Goal: Task Accomplishment & Management: Complete application form

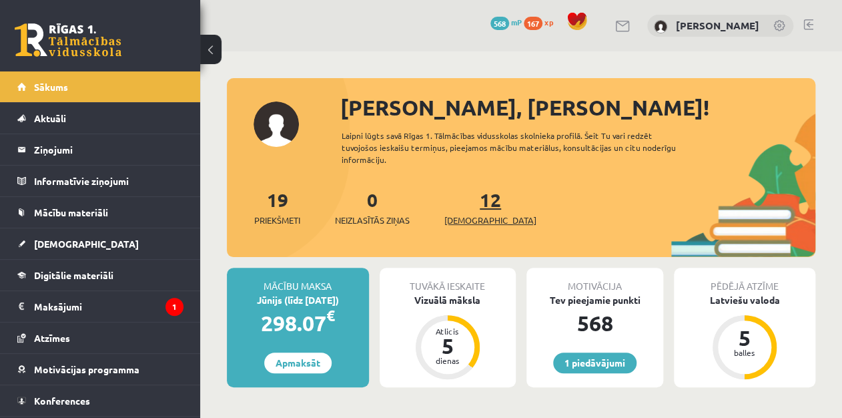
click at [474, 199] on link "12 Ieskaites" at bounding box center [490, 206] width 92 height 39
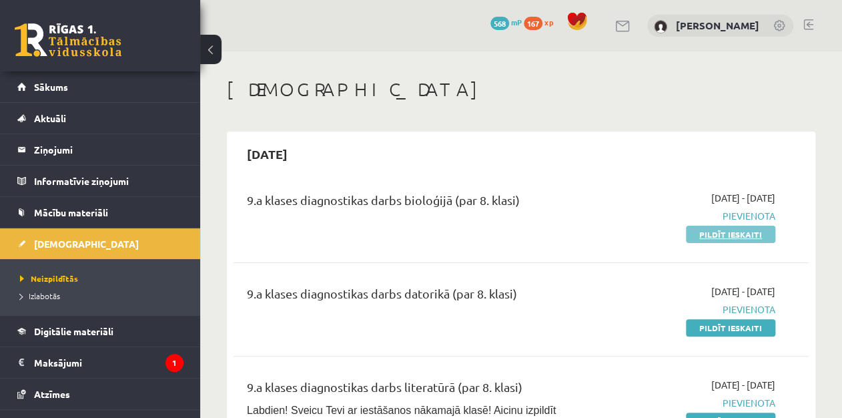
click at [744, 235] on link "Pildīt ieskaiti" at bounding box center [730, 233] width 89 height 17
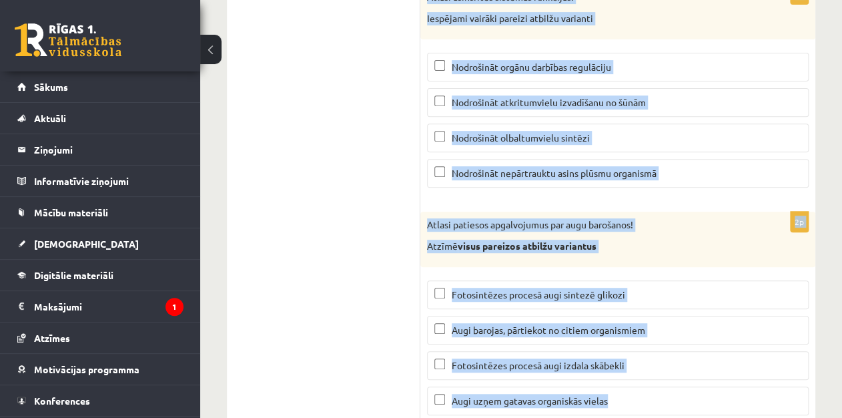
scroll to position [6502, 0]
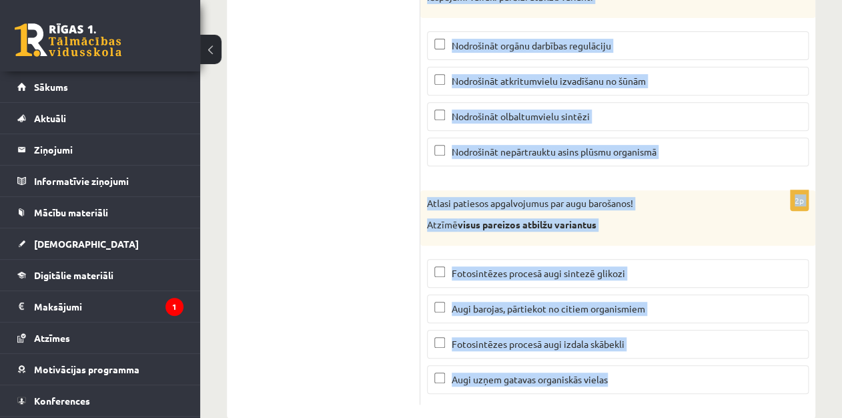
drag, startPoint x: 424, startPoint y: 120, endPoint x: 662, endPoint y: 414, distance: 378.0
copy form "Aplūko attēlu un atbildi uz jautājumu! Kas atzīmēts ar nr. 6? Eritrocīti Leikoc…"
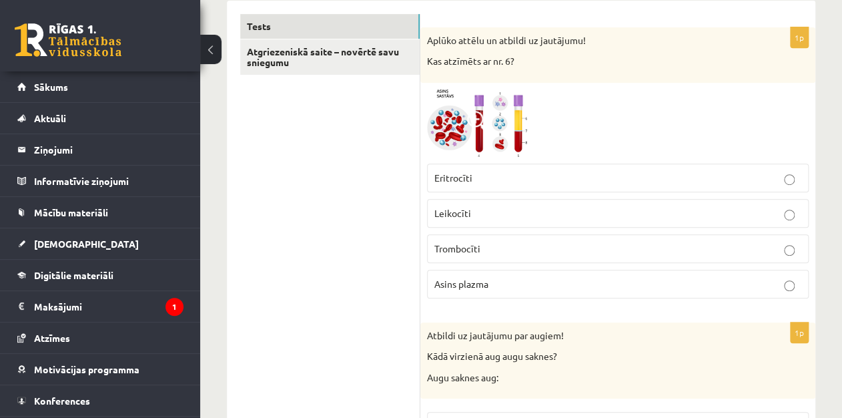
scroll to position [216, 0]
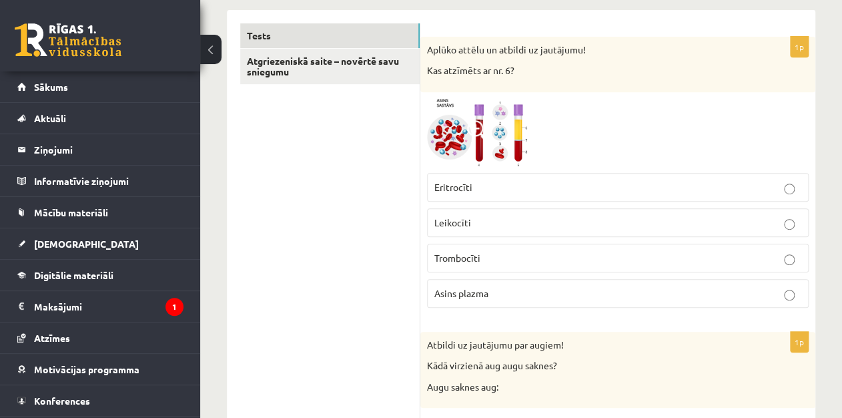
click at [782, 253] on p "Trombocīti" at bounding box center [617, 258] width 367 height 14
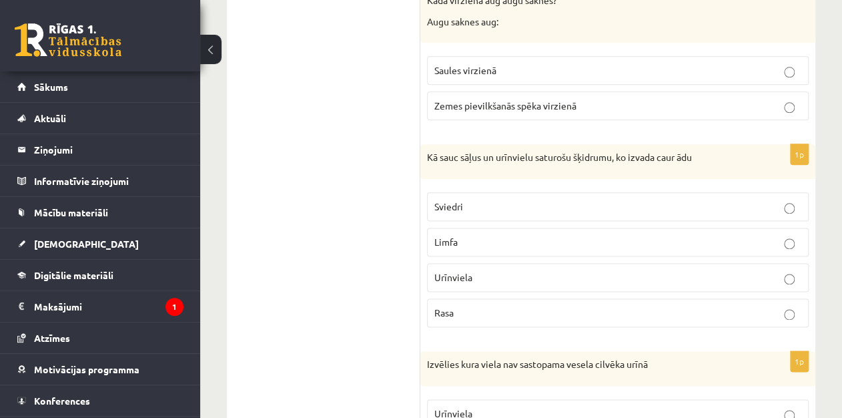
click at [770, 99] on p "Zemes pievilkšanās spēka virzienā" at bounding box center [617, 106] width 367 height 14
click at [538, 192] on label "Sviedri" at bounding box center [618, 206] width 382 height 29
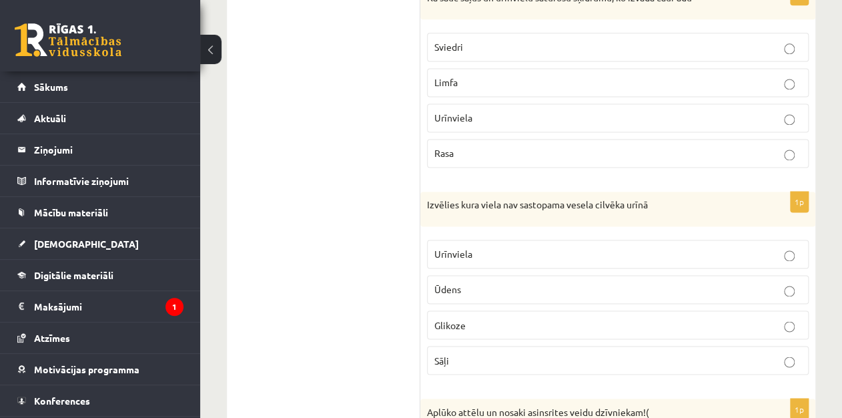
scroll to position [797, 0]
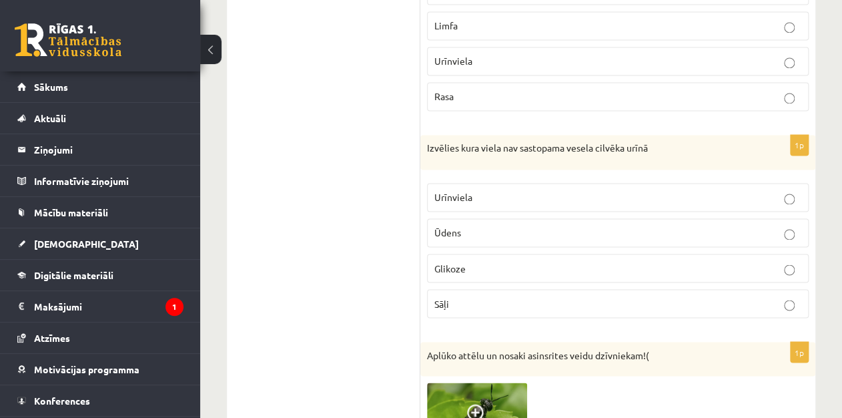
click at [582, 261] on p "Glikoze" at bounding box center [617, 268] width 367 height 14
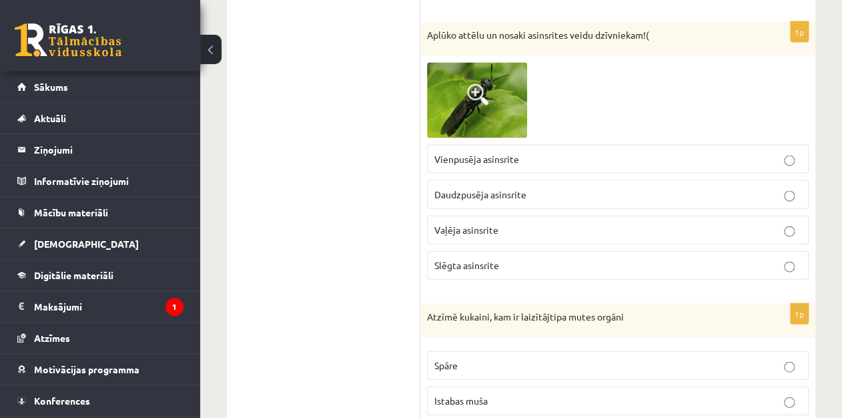
scroll to position [1154, 0]
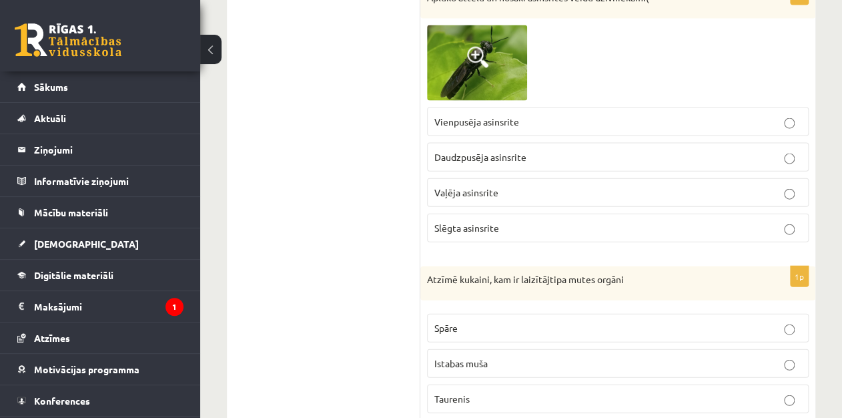
click at [478, 221] on span "Slēgta asinsrite" at bounding box center [466, 227] width 65 height 12
click at [515, 356] on p "Istabas muša" at bounding box center [617, 363] width 367 height 14
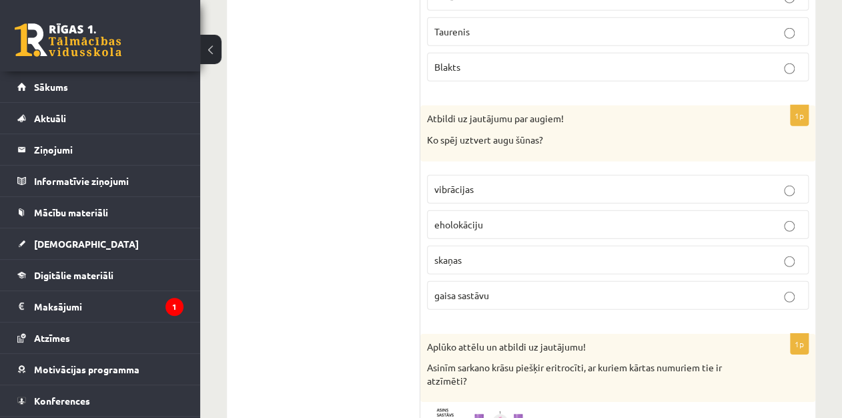
scroll to position [1558, 0]
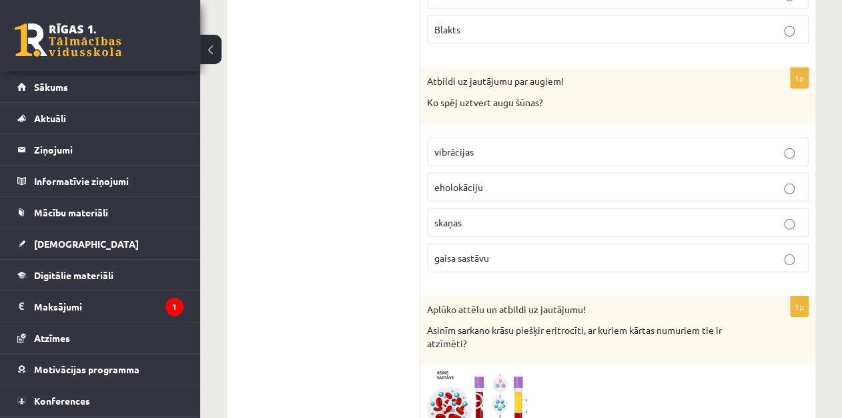
click at [480, 243] on label "gaisa sastāvu" at bounding box center [618, 257] width 382 height 29
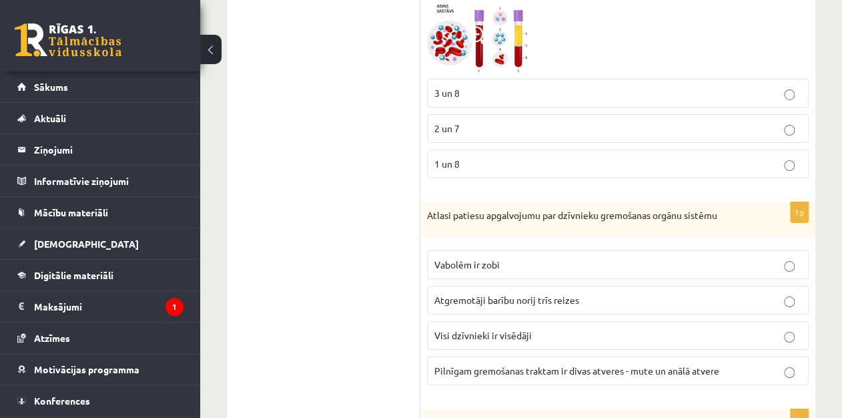
scroll to position [1934, 0]
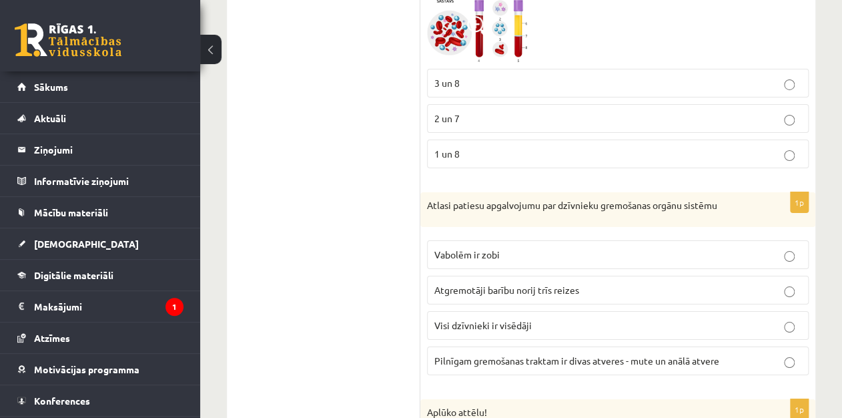
click at [621, 354] on p "Pilnīgam gremošanas traktam ir divas atveres - mute un anālā atvere" at bounding box center [617, 361] width 367 height 14
click at [504, 111] on p "2 un 7" at bounding box center [617, 118] width 367 height 14
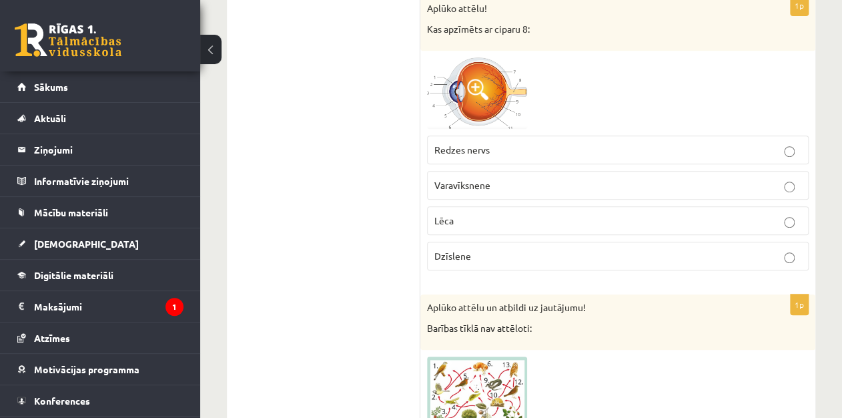
scroll to position [2375, 0]
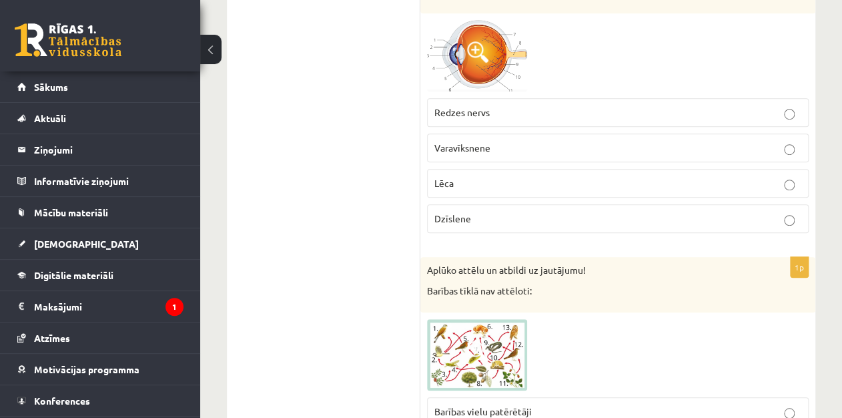
click at [493, 105] on p "Redzes nervs" at bounding box center [617, 112] width 367 height 14
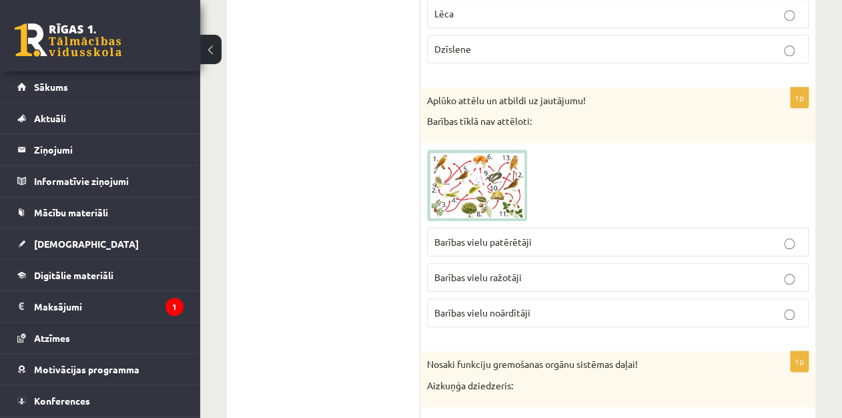
scroll to position [2573, 0]
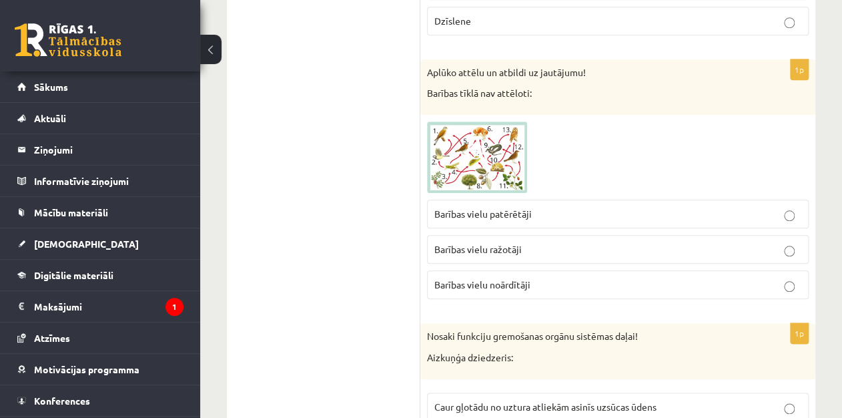
click at [550, 280] on p "Barības vielu noārdītāji" at bounding box center [617, 284] width 367 height 14
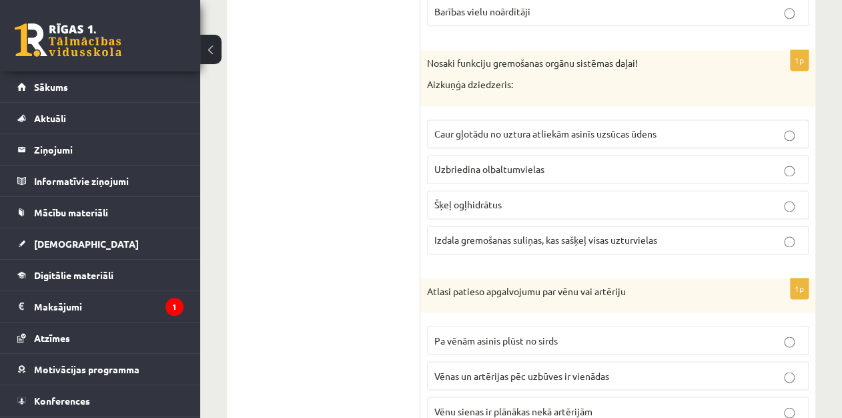
scroll to position [2855, 0]
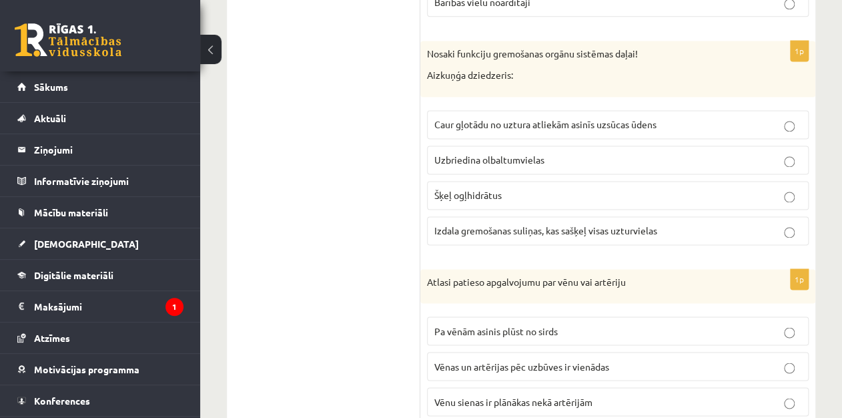
click at [563, 224] on span "Izdala gremošanas suliņas, kas sašķeļ visas uzturvielas" at bounding box center [545, 230] width 223 height 12
click at [587, 395] on span "Vēnu sienas ir plānākas nekā artērijām" at bounding box center [513, 401] width 158 height 12
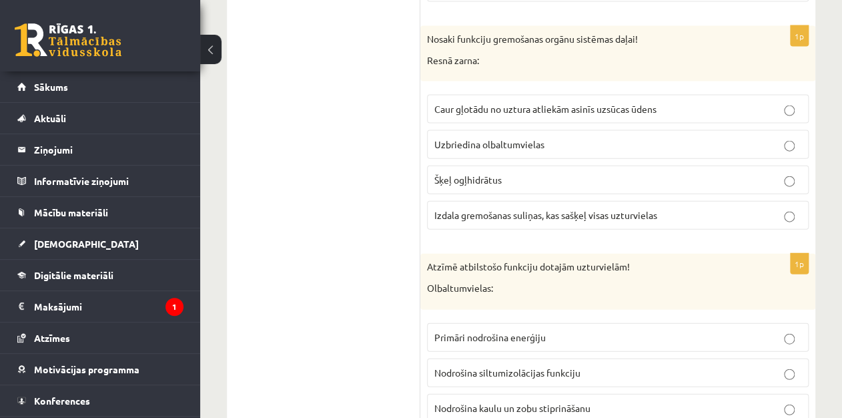
scroll to position [3287, 0]
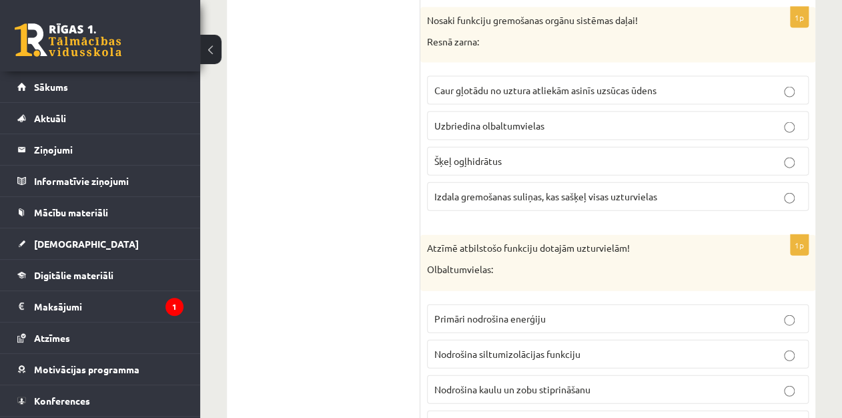
click at [642, 190] on span "Izdala gremošanas suliņas, kas sašķeļ visas uzturvielas" at bounding box center [545, 196] width 223 height 12
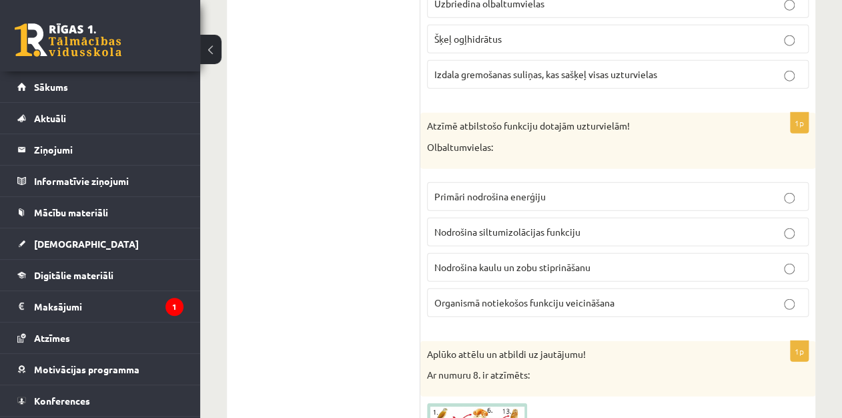
scroll to position [3418, 0]
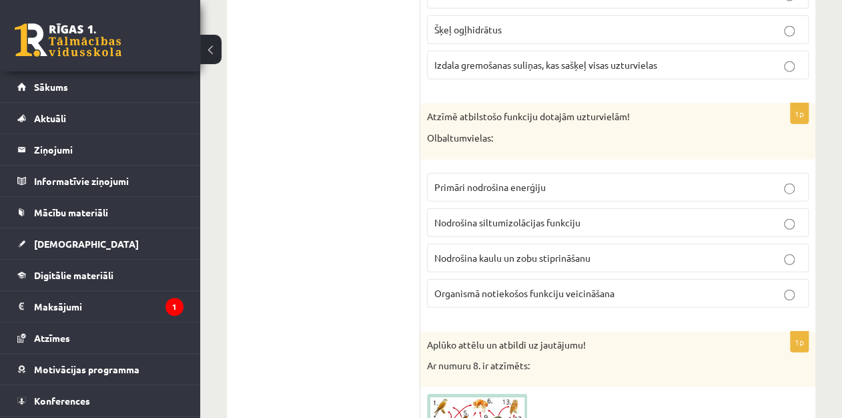
click at [620, 286] on p "Organismā notiekošos funkciju veicināšana" at bounding box center [617, 293] width 367 height 14
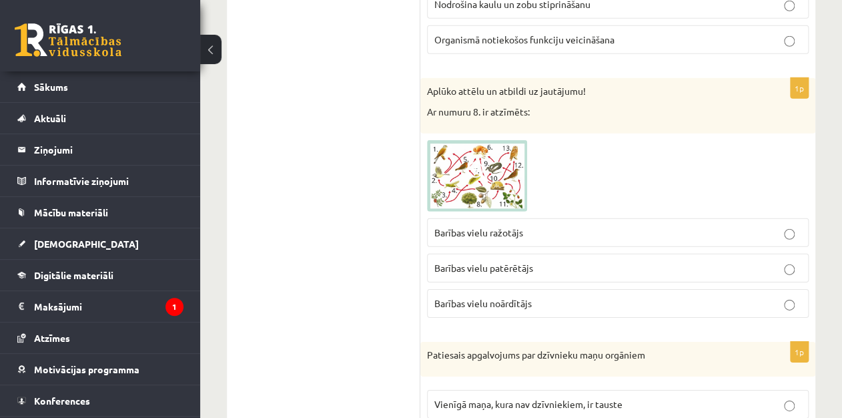
scroll to position [3691, 0]
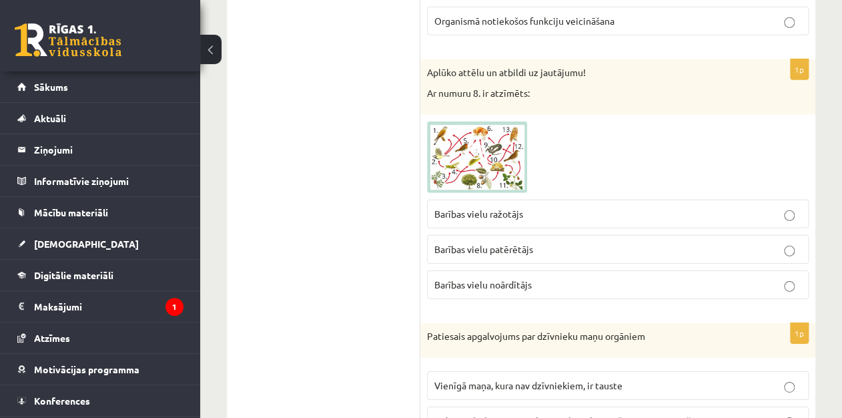
click at [538, 242] on p "Barības vielu patērētājs" at bounding box center [617, 249] width 367 height 14
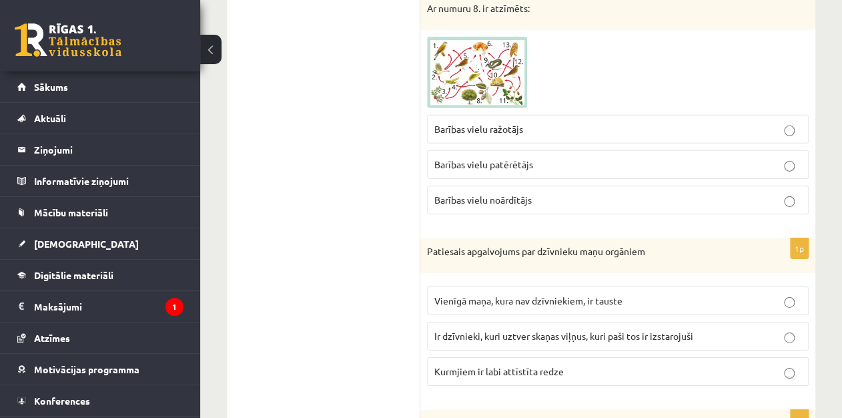
scroll to position [3785, 0]
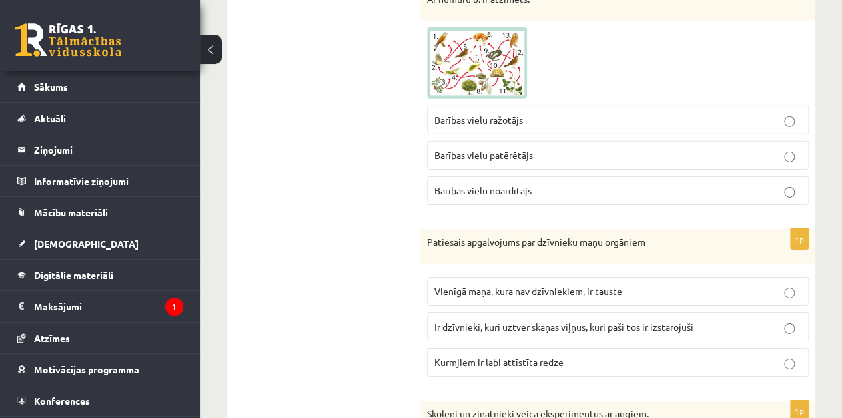
click at [744, 319] on p "Ir dzīvnieki, kuri uztver skaņas viļņus, kuri paši tos ir izstarojuši" at bounding box center [617, 326] width 367 height 14
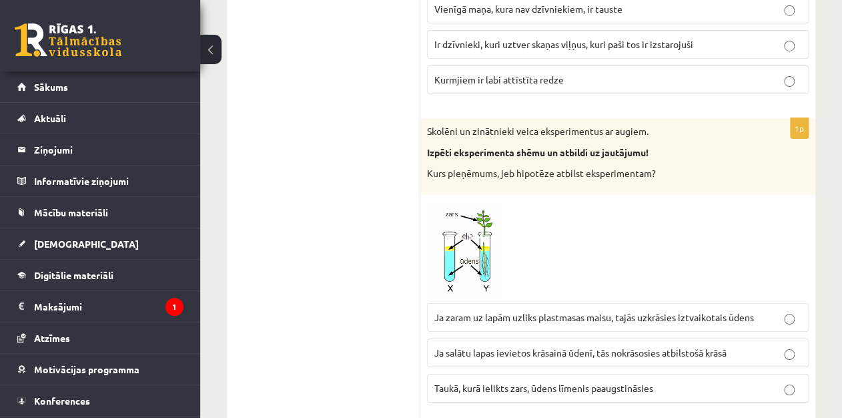
scroll to position [4095, 0]
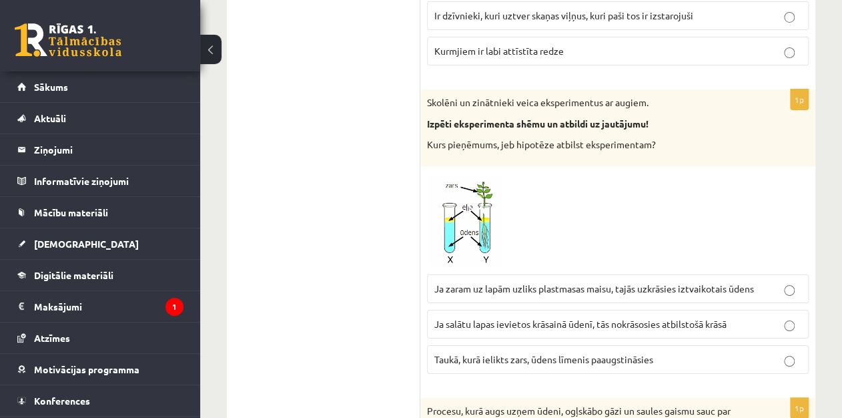
click at [648, 282] on span "Ja zaram uz lapām uzliks plastmasas maisu, tajās uzkrāsies iztvaikotais ūdens" at bounding box center [593, 288] width 319 height 12
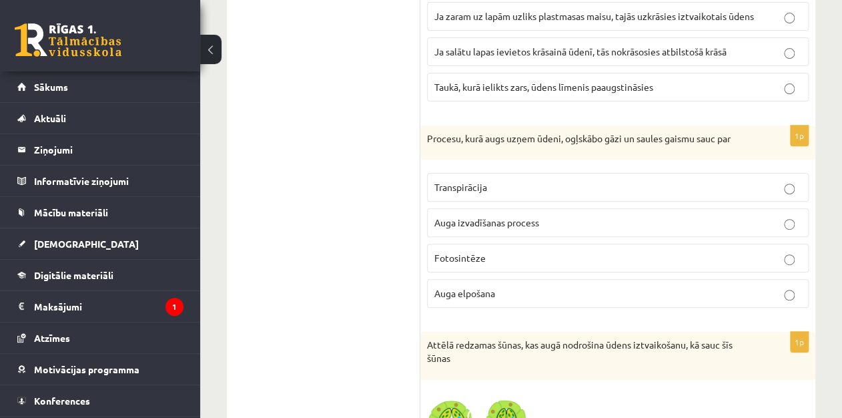
scroll to position [4377, 0]
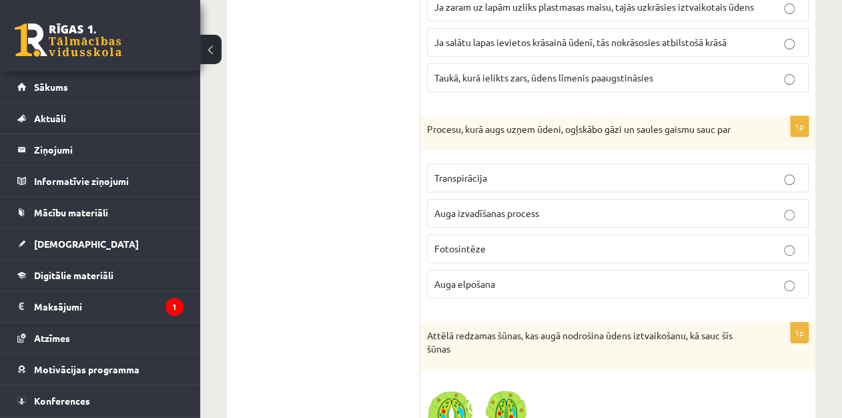
click at [732, 241] on p "Fotosintēze" at bounding box center [617, 248] width 367 height 14
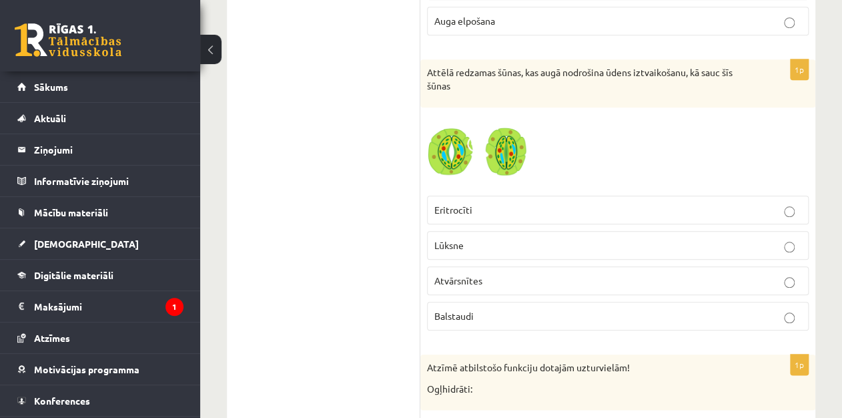
scroll to position [4649, 0]
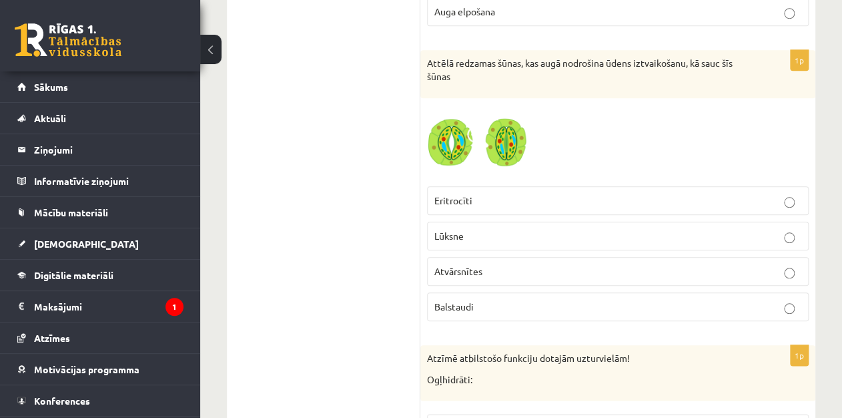
click at [703, 264] on p "Atvārsnītes" at bounding box center [617, 271] width 367 height 14
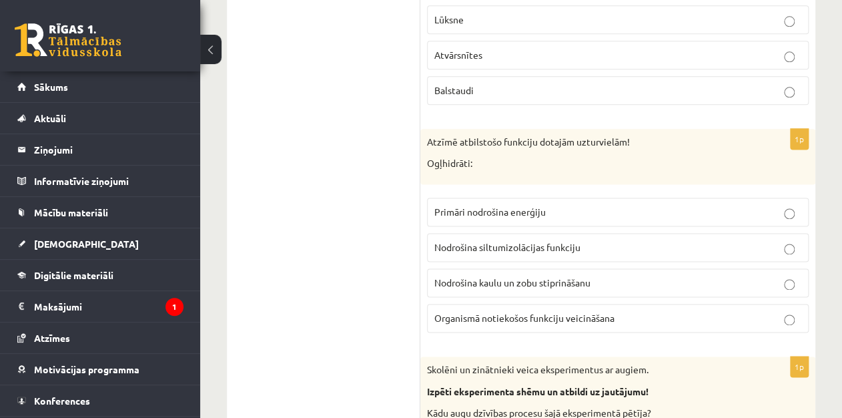
scroll to position [4884, 0]
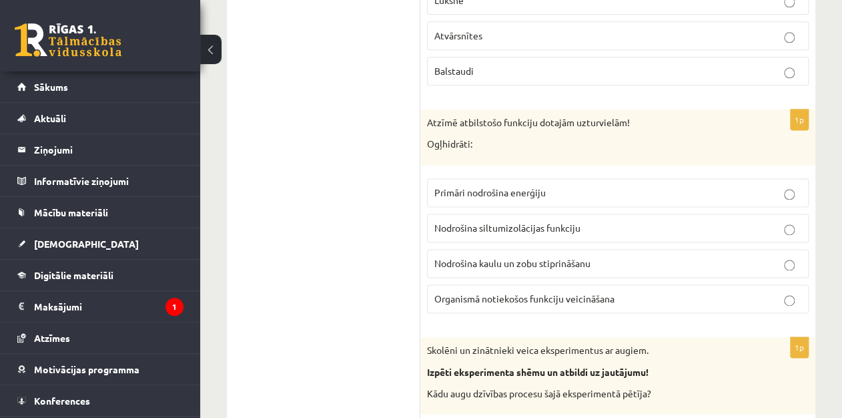
click at [612, 185] on p "Primāri nodrošina enerģiju" at bounding box center [617, 192] width 367 height 14
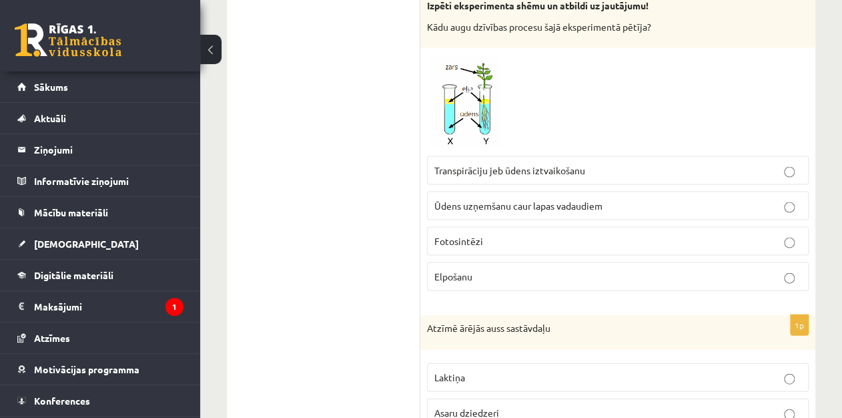
scroll to position [5260, 0]
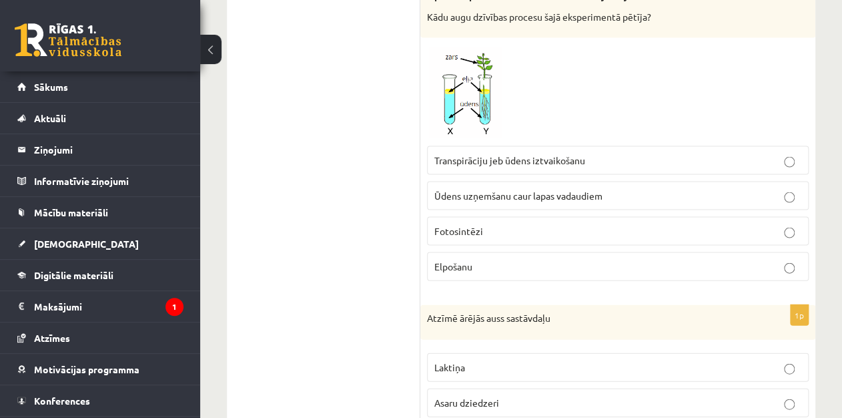
click at [752, 153] on p "Transpirāciju jeb ūdens iztvaikošanu" at bounding box center [617, 160] width 367 height 14
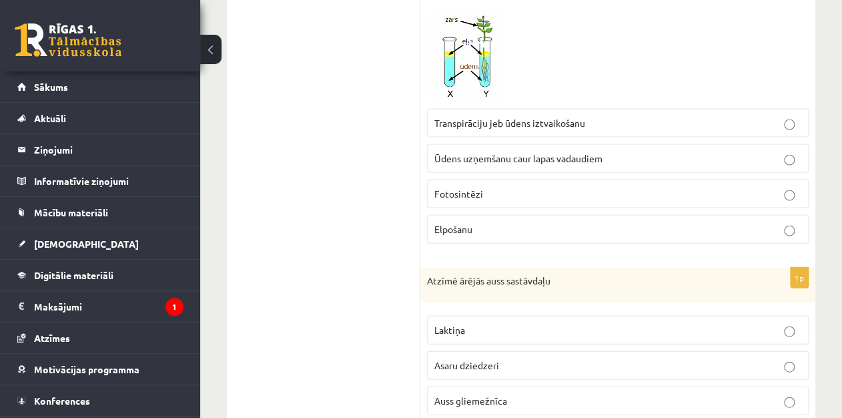
scroll to position [5307, 0]
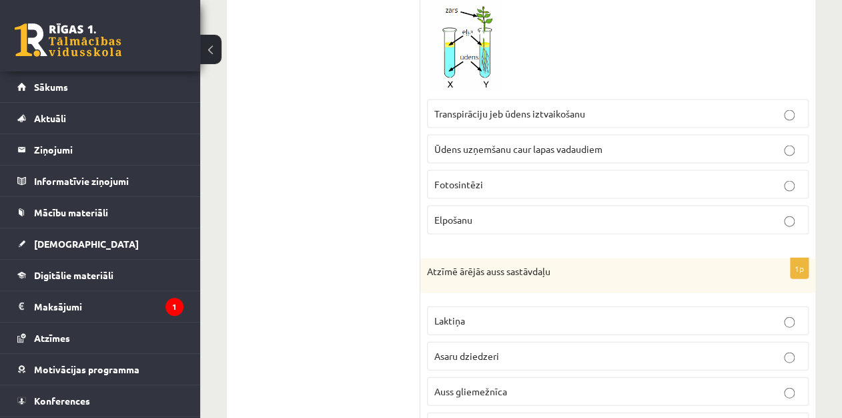
click at [699, 384] on p "Auss gliemežnīca" at bounding box center [617, 391] width 367 height 14
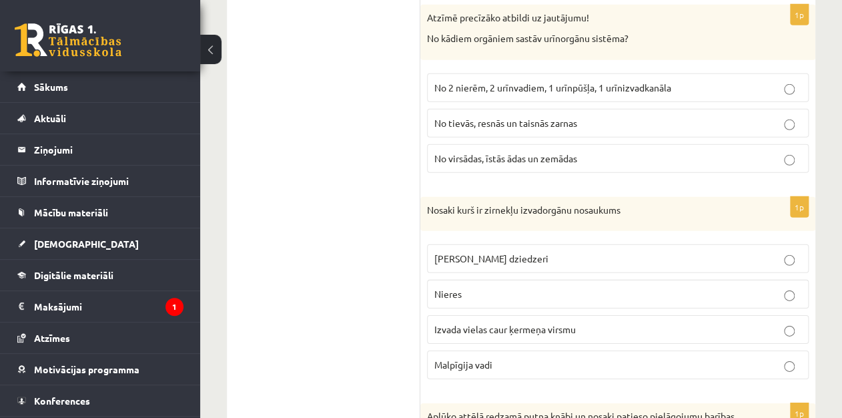
scroll to position [5776, 0]
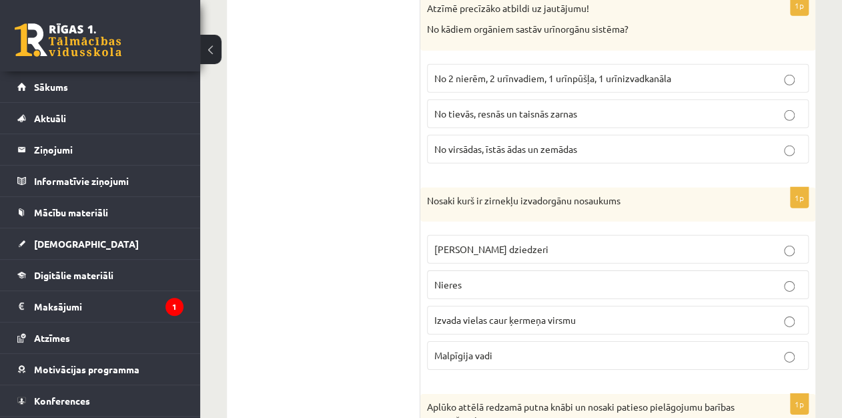
click at [483, 349] on span "Malpīgija vadi" at bounding box center [463, 355] width 58 height 12
click at [577, 71] on p "No 2 nierēm, 2 urīnvadiem, 1 urīnpūšļa, 1 urīnizvadkanāla" at bounding box center [617, 78] width 367 height 14
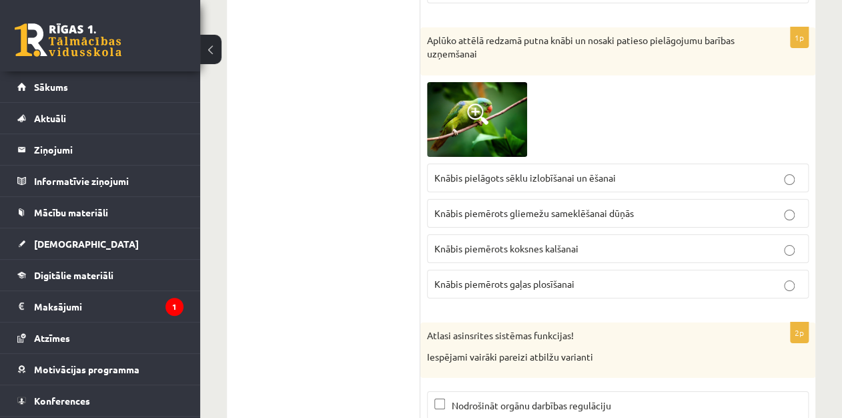
scroll to position [6152, 0]
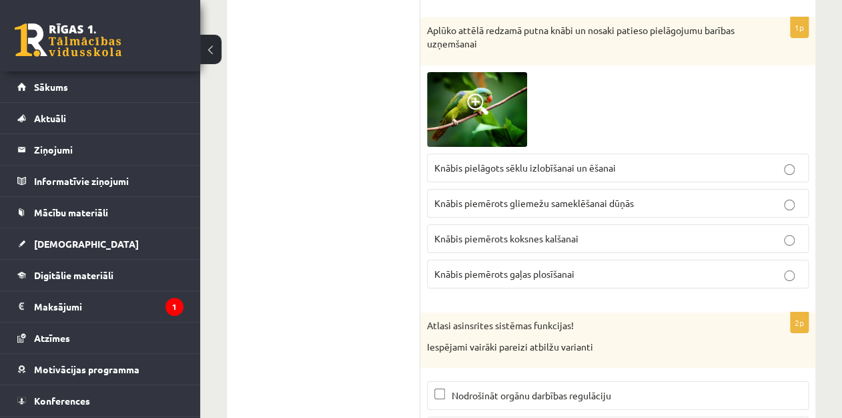
click at [627, 161] on p "Knābis pielāgots sēklu izlobīšanai un ēšanai" at bounding box center [617, 168] width 367 height 14
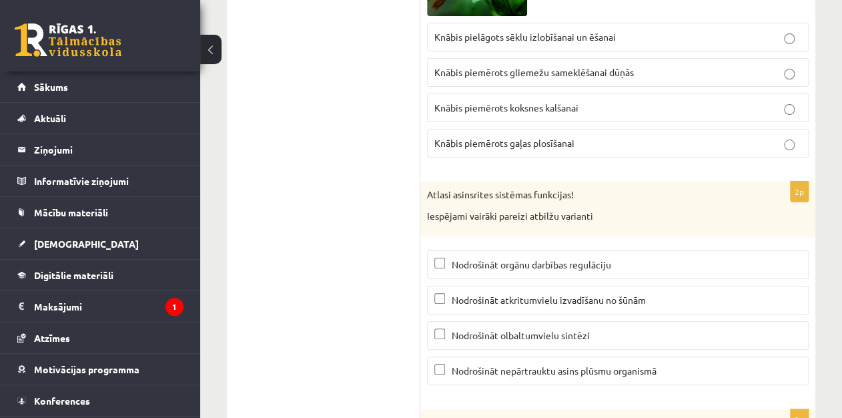
scroll to position [6312, 0]
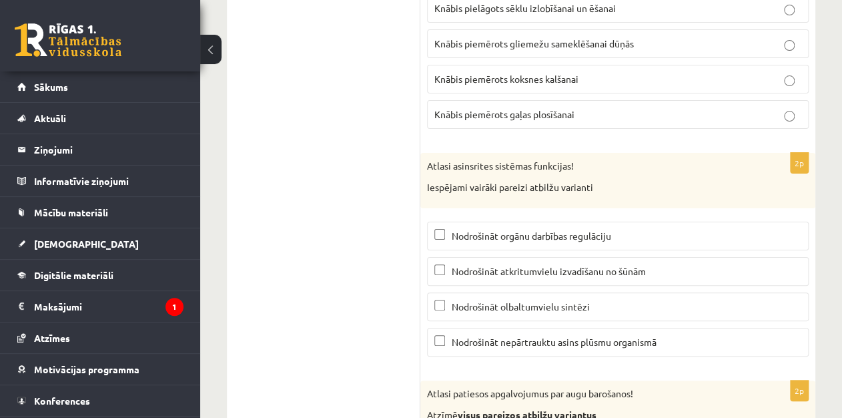
click at [672, 335] on p "Nodrošināt nepārtrauktu asins plūsmu organismā" at bounding box center [617, 342] width 367 height 14
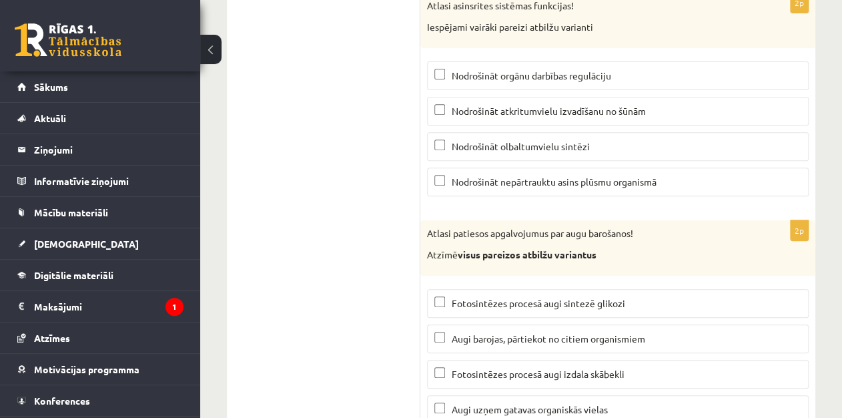
scroll to position [6502, 0]
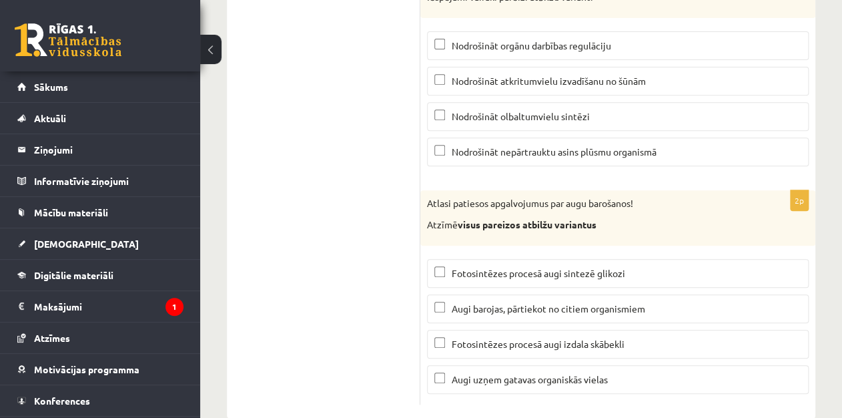
click at [575, 338] on span "Fotosintēzes procesā augi izdala skābekli" at bounding box center [538, 344] width 173 height 12
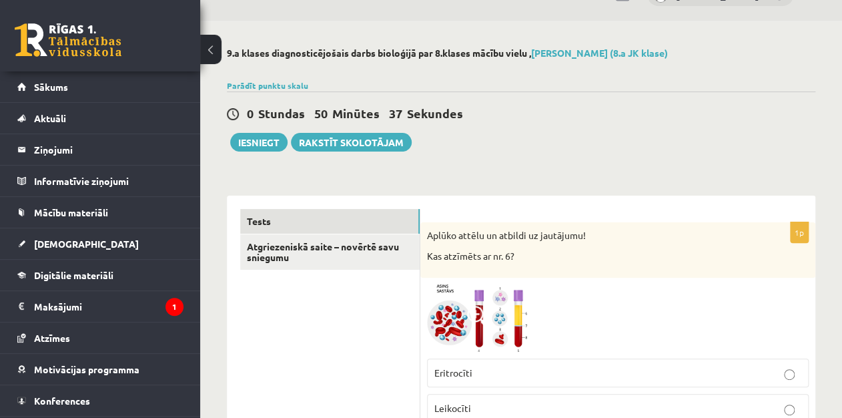
scroll to position [0, 0]
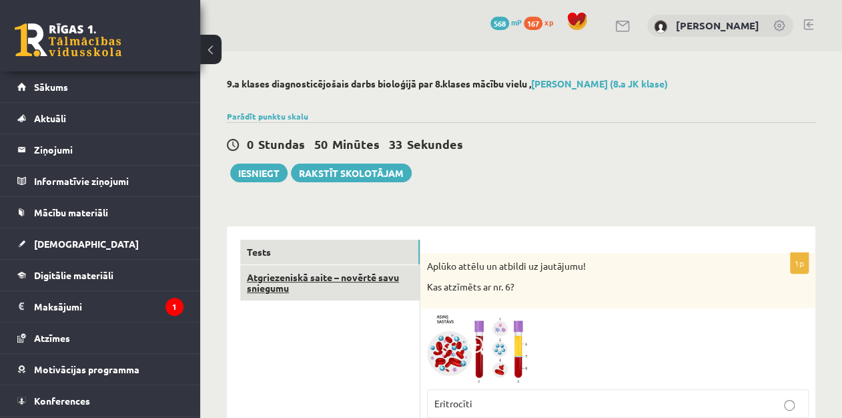
click at [307, 280] on link "Atgriezeniskā saite – novērtē savu sniegumu" at bounding box center [329, 283] width 179 height 36
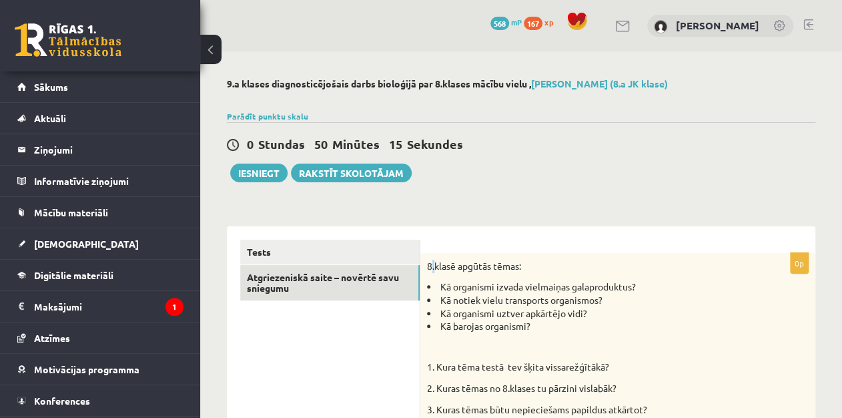
drag, startPoint x: 430, startPoint y: 260, endPoint x: 434, endPoint y: 267, distance: 7.8
click at [434, 267] on p "8.klasē apgūtās tēmas:" at bounding box center [584, 265] width 315 height 13
drag, startPoint x: 434, startPoint y: 267, endPoint x: 424, endPoint y: 262, distance: 10.4
click at [424, 262] on div "8.klasē apgūtās tēmas: Kā organismi izvada vielmaiņas galaproduktus? Kā notiek …" at bounding box center [617, 341] width 395 height 177
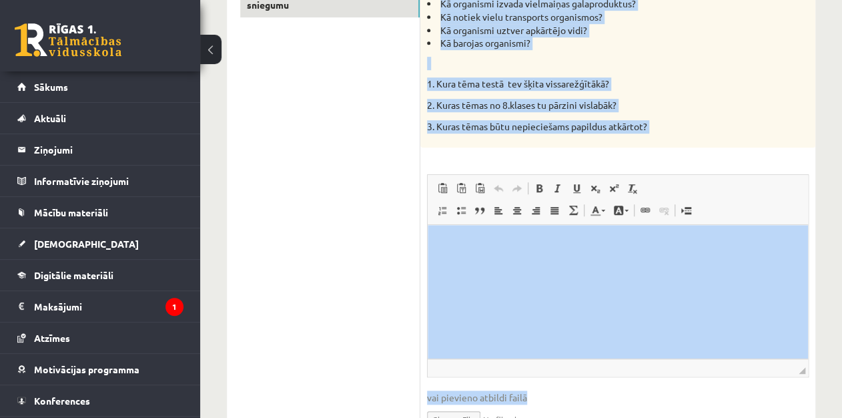
scroll to position [357, 0]
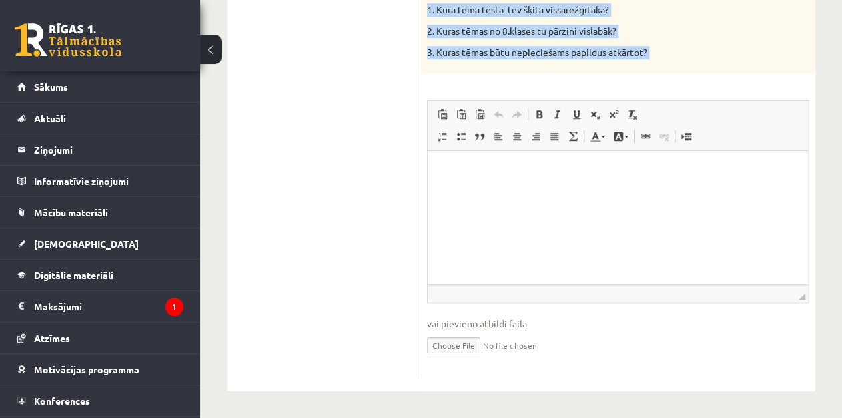
drag, startPoint x: 424, startPoint y: 262, endPoint x: 665, endPoint y: 53, distance: 319.1
copy div "8.klasē apgūtās tēmas: Kā organismi izvada vielmaiņas galaproduktus? Kā notiek …"
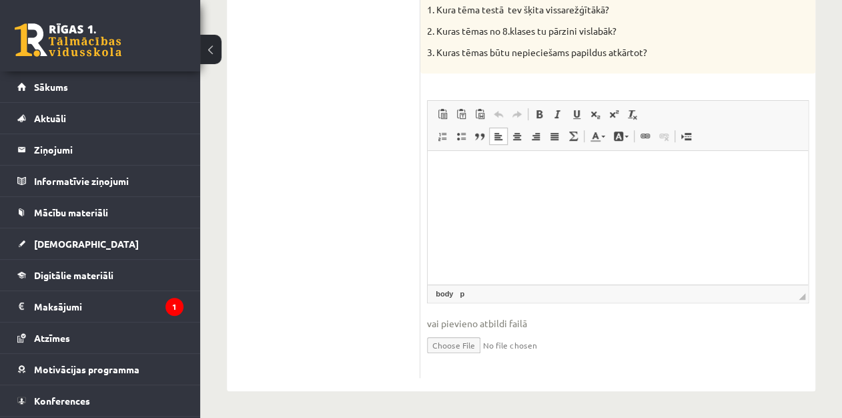
click at [471, 191] on html at bounding box center [618, 171] width 380 height 41
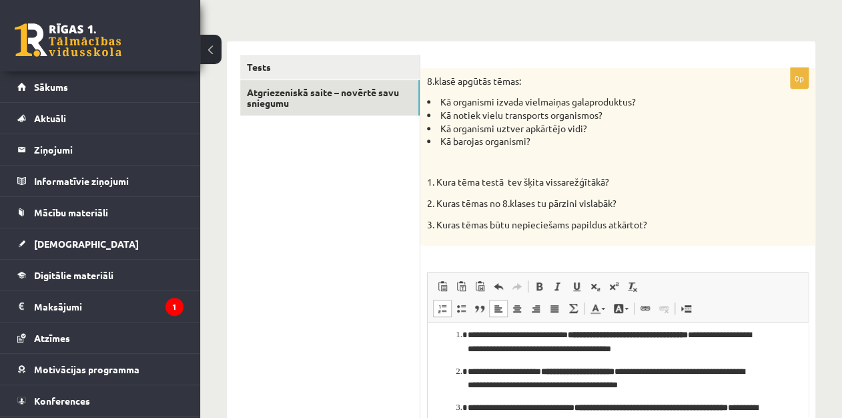
scroll to position [155, 0]
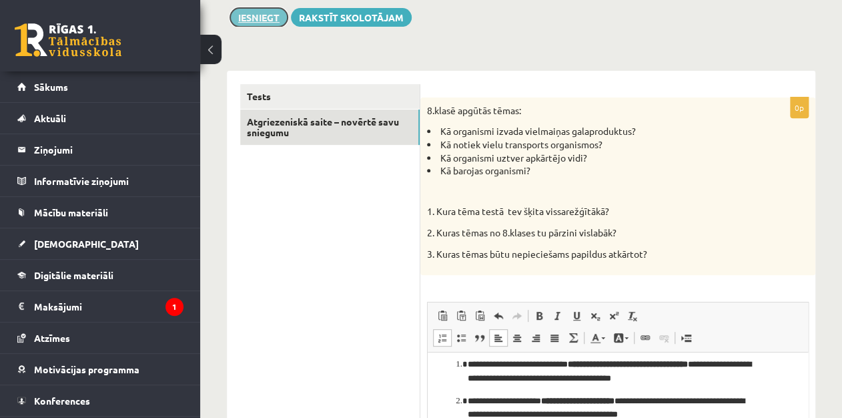
click at [261, 20] on button "Iesniegt" at bounding box center [258, 17] width 57 height 19
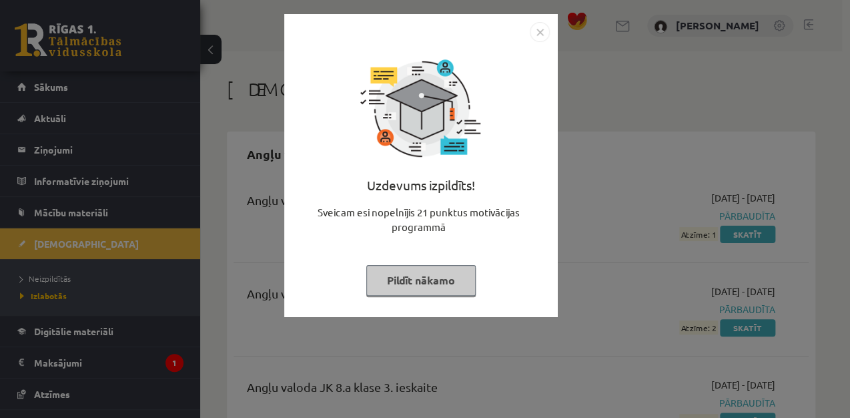
click at [441, 281] on button "Pildīt nākamo" at bounding box center [420, 280] width 109 height 31
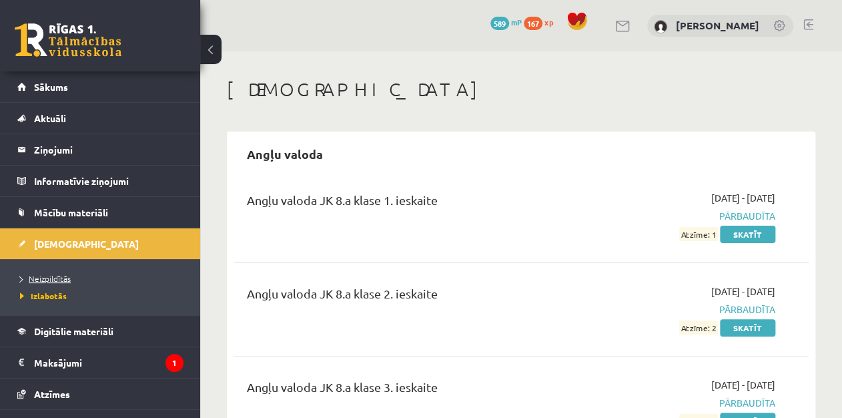
click at [57, 274] on span "Neizpildītās" at bounding box center [45, 278] width 51 height 11
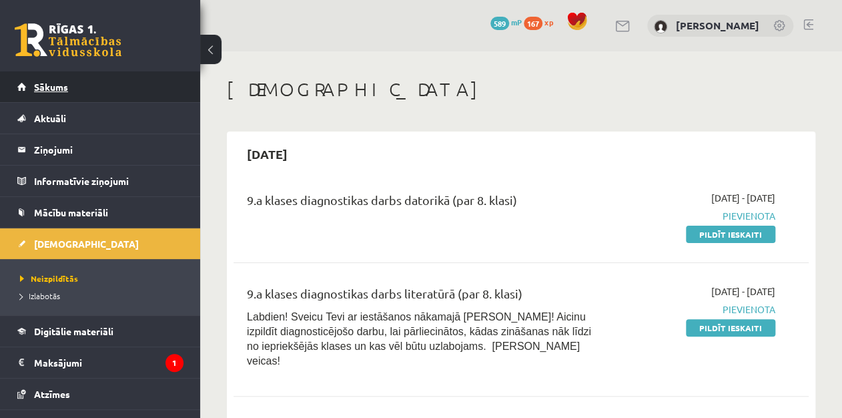
click at [61, 97] on link "Sākums" at bounding box center [100, 86] width 166 height 31
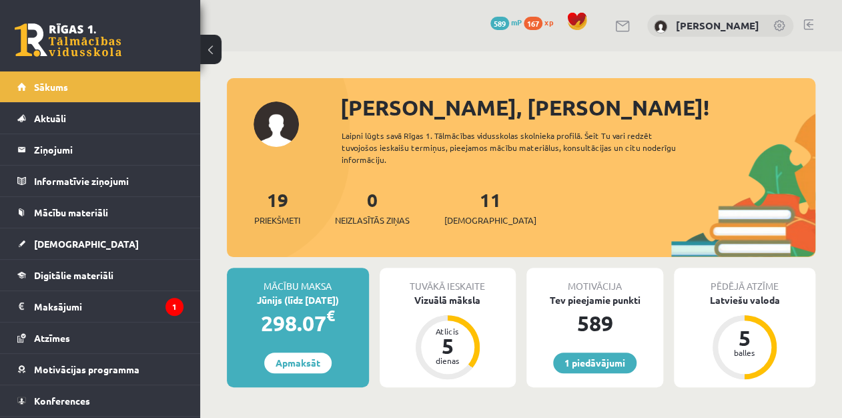
click at [451, 199] on div "11 Ieskaites" at bounding box center [490, 205] width 92 height 41
click at [460, 199] on link "11 Ieskaites" at bounding box center [490, 206] width 92 height 39
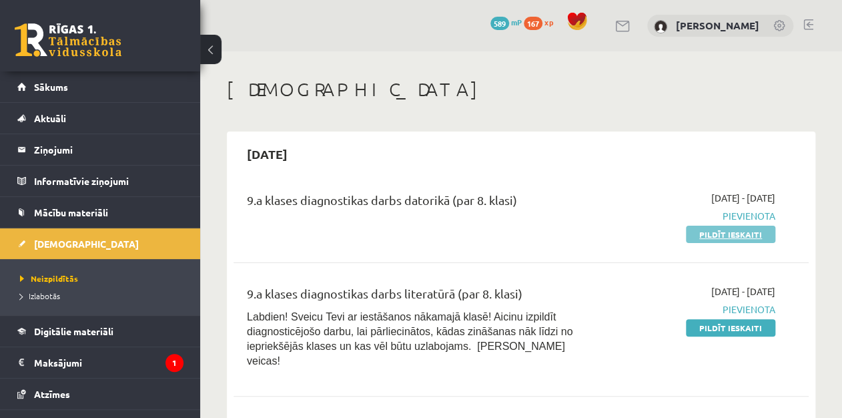
click at [714, 235] on link "Pildīt ieskaiti" at bounding box center [730, 233] width 89 height 17
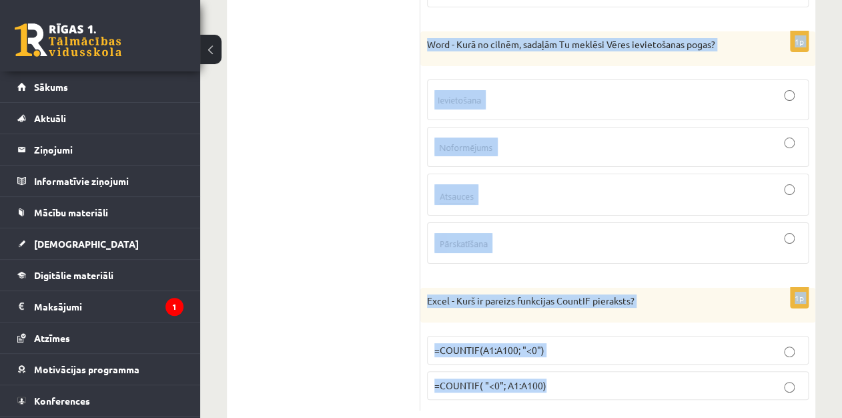
scroll to position [6260, 0]
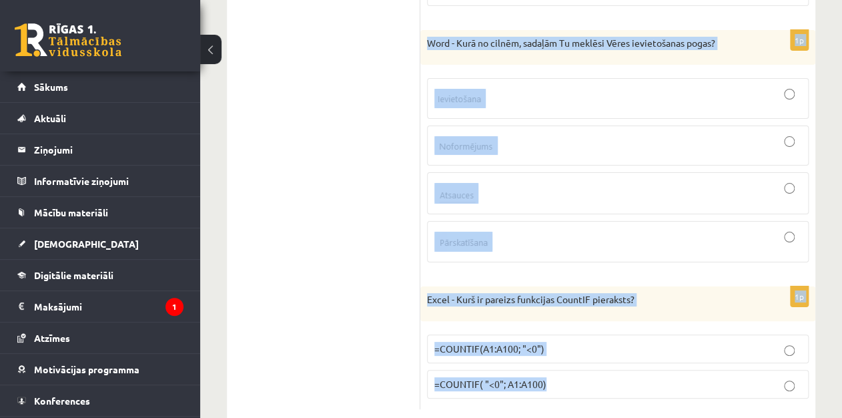
drag, startPoint x: 427, startPoint y: 264, endPoint x: 767, endPoint y: 413, distance: 371.3
copy form "Ja datori ir savienoti tīklā, izmantojot zvaigznes topogoģiju, un sabojājas dat…"
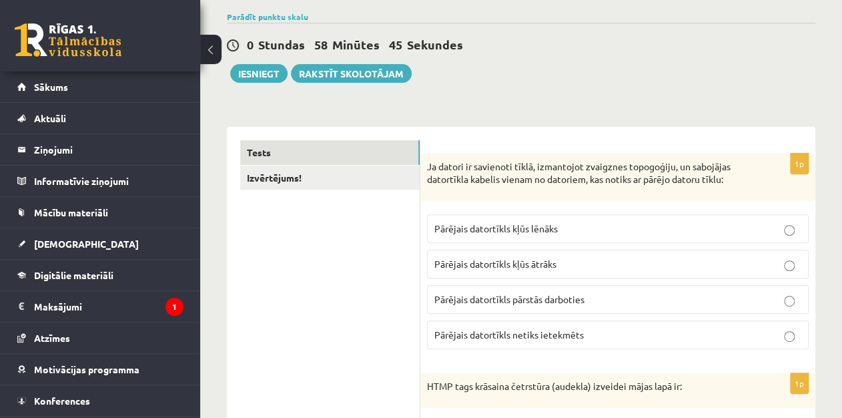
scroll to position [145, 0]
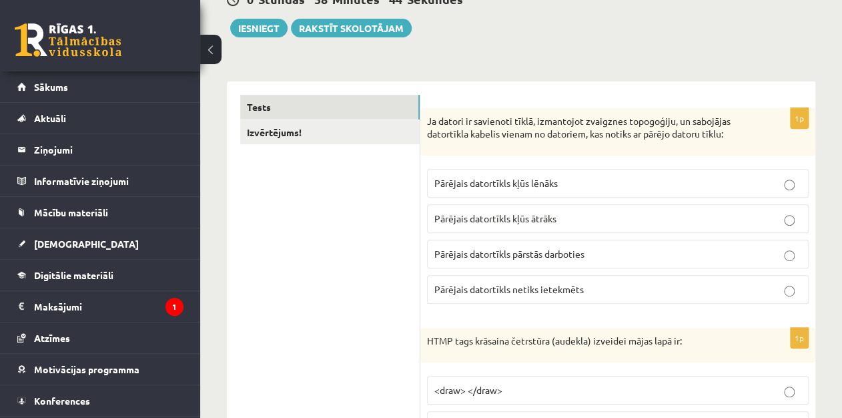
click at [654, 278] on label "Pārējais datortīkls netiks ietekmēts" at bounding box center [618, 289] width 382 height 29
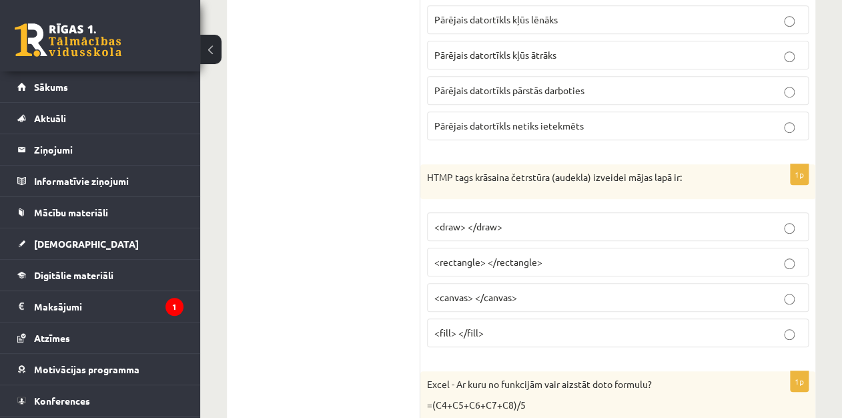
scroll to position [317, 0]
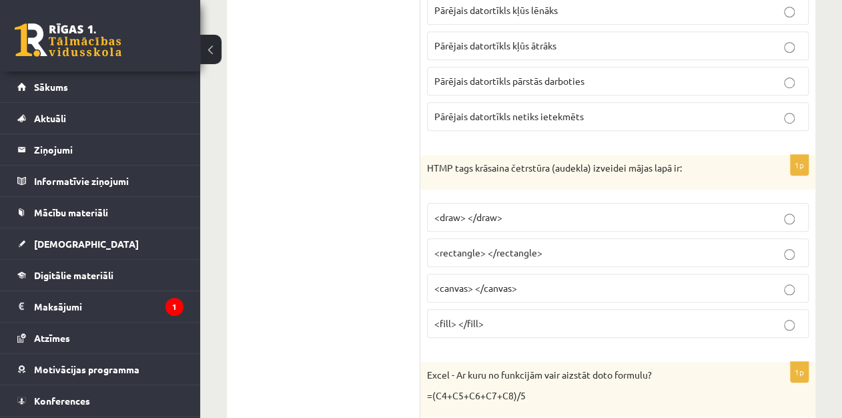
click at [534, 283] on p "<canvas> </canvas>" at bounding box center [617, 288] width 367 height 14
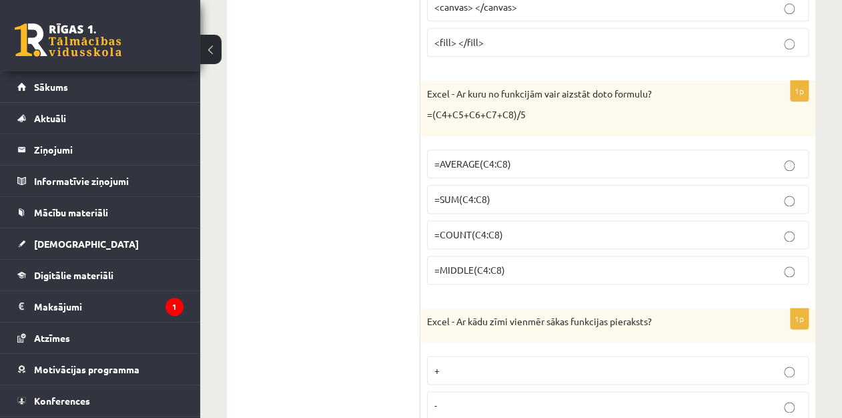
scroll to position [608, 0]
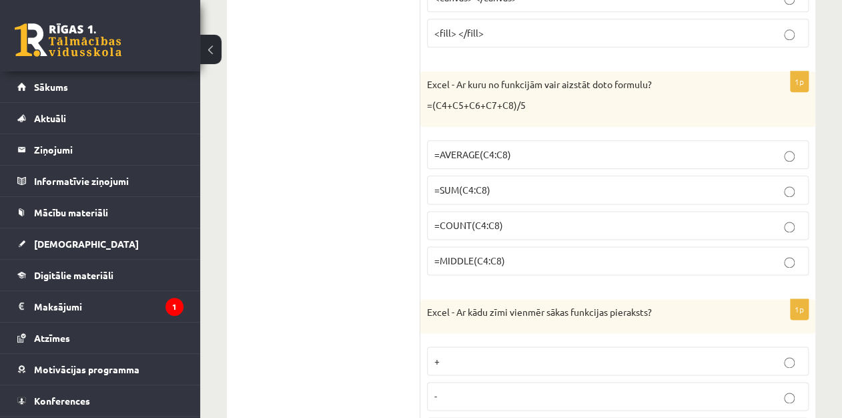
click at [473, 155] on span "=AVERAGE(C4:C8)" at bounding box center [472, 154] width 77 height 12
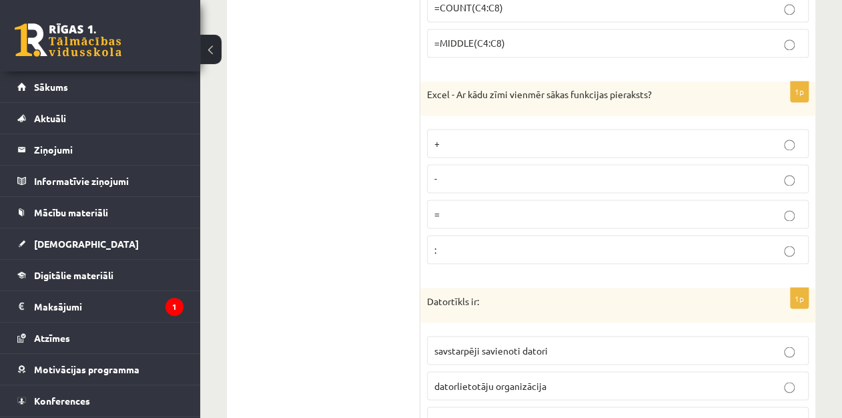
scroll to position [834, 0]
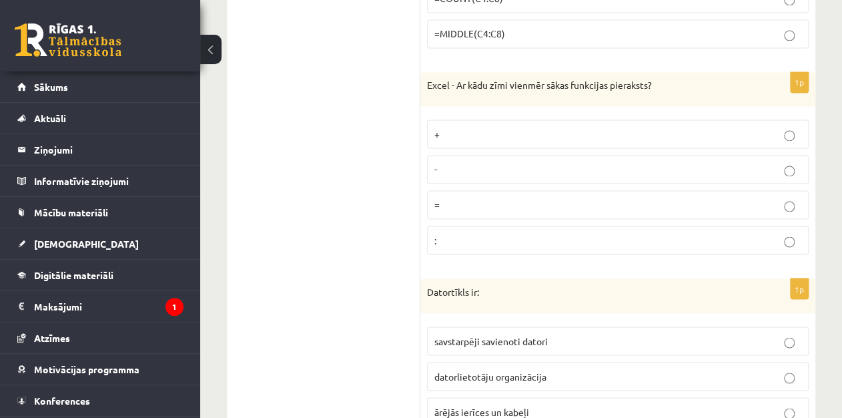
click at [635, 192] on label "=" at bounding box center [618, 204] width 382 height 29
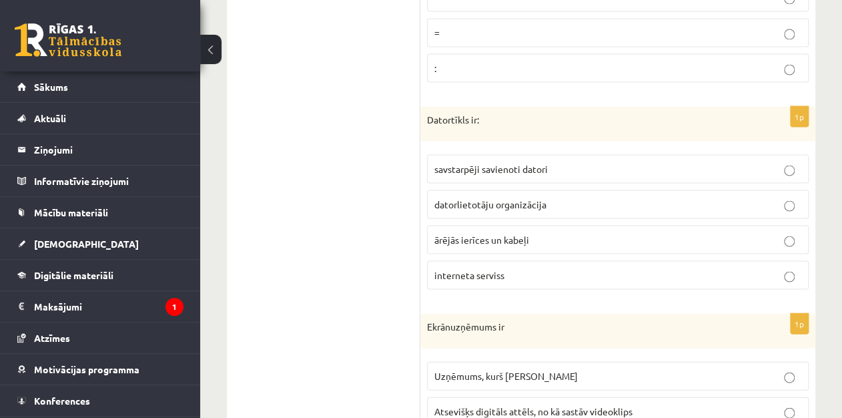
scroll to position [1016, 0]
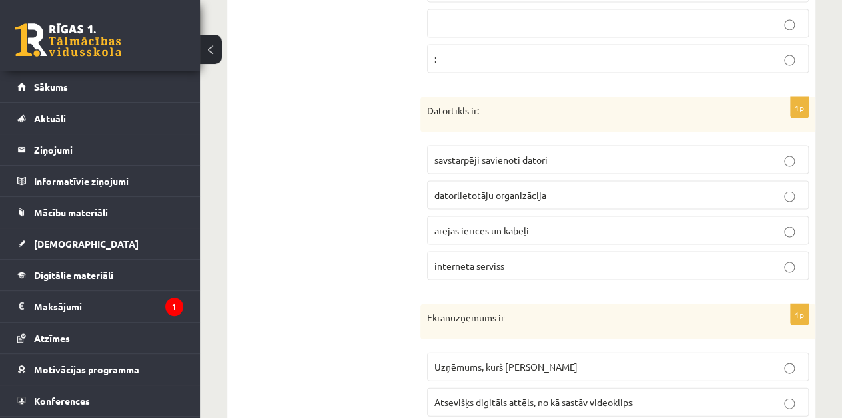
click at [688, 157] on p "savstarpēji savienoti datori" at bounding box center [617, 159] width 367 height 14
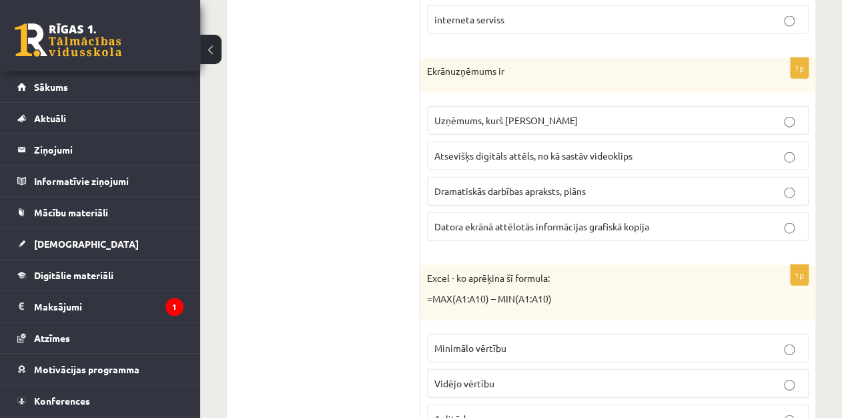
scroll to position [1270, 0]
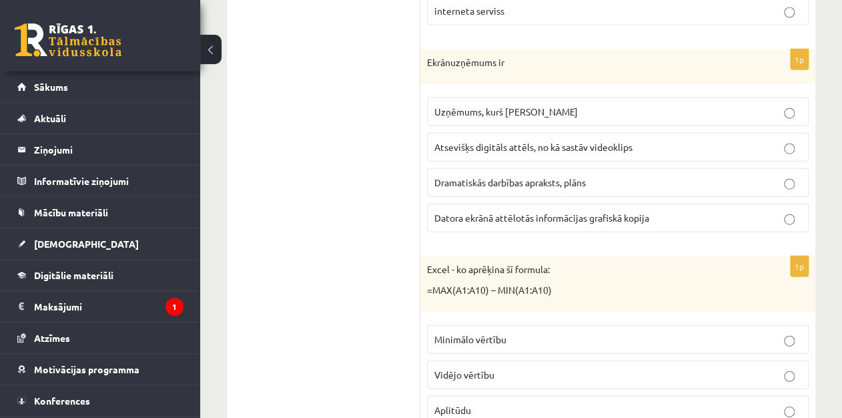
click at [668, 217] on label "Datora ekrānā attēlotās informācijas grafiskā kopija" at bounding box center [618, 217] width 382 height 29
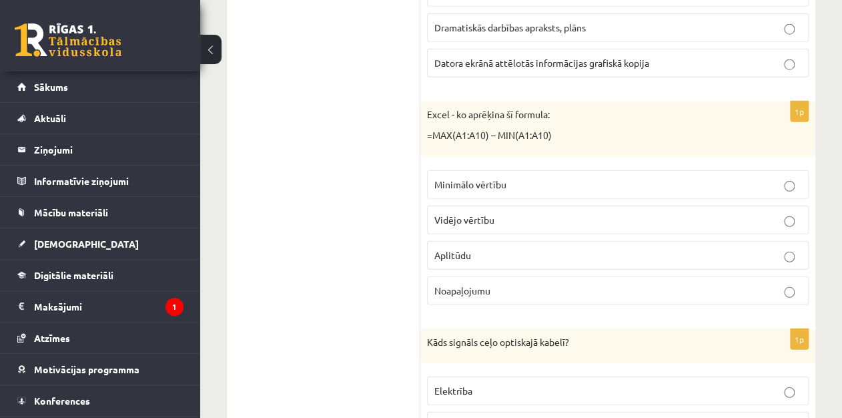
scroll to position [1443, 0]
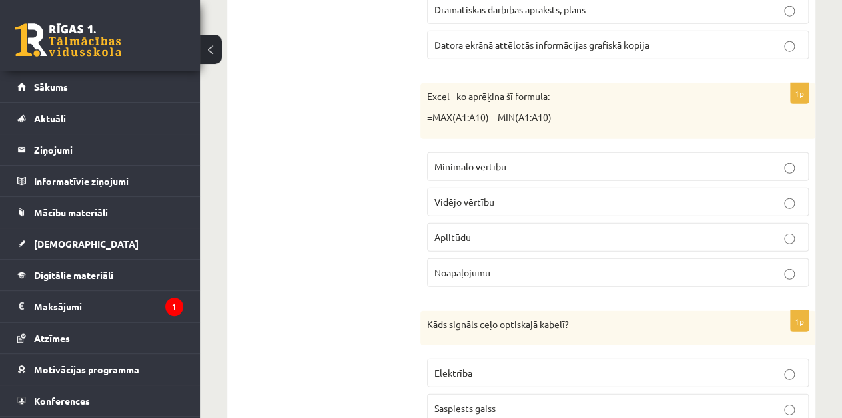
click at [554, 234] on p "Aplitūdu" at bounding box center [617, 237] width 367 height 14
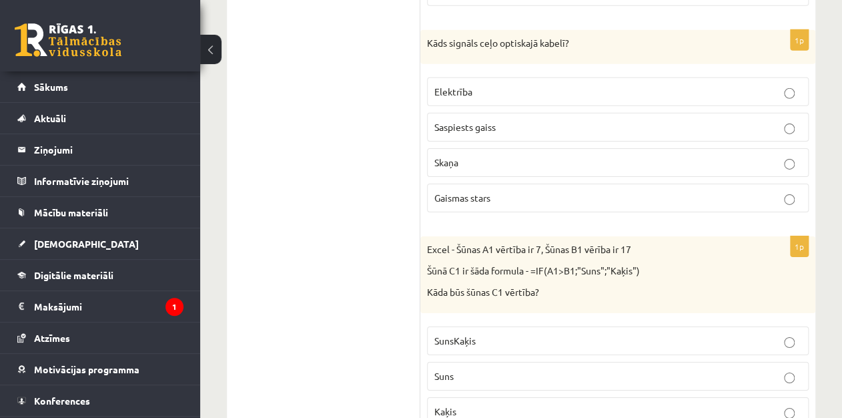
scroll to position [1733, 0]
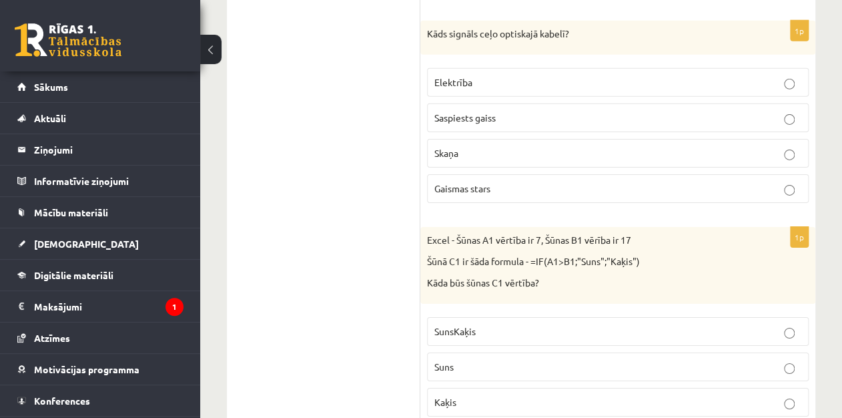
click at [563, 186] on p "Gaismas stars" at bounding box center [617, 188] width 367 height 14
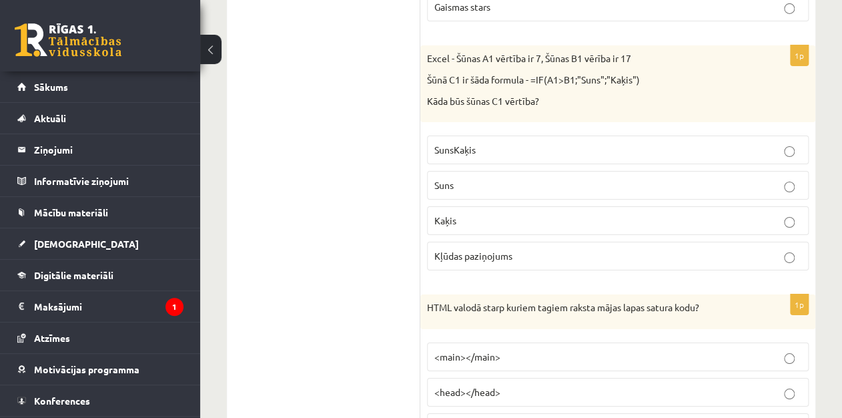
scroll to position [1924, 0]
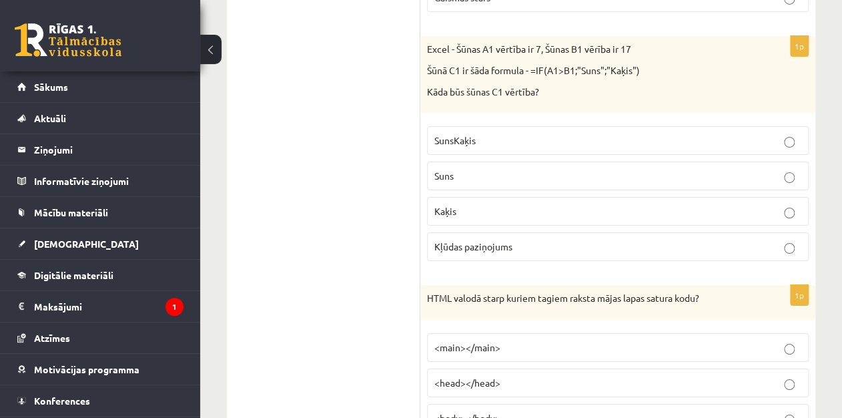
click at [667, 204] on p "Kaķis" at bounding box center [617, 211] width 367 height 14
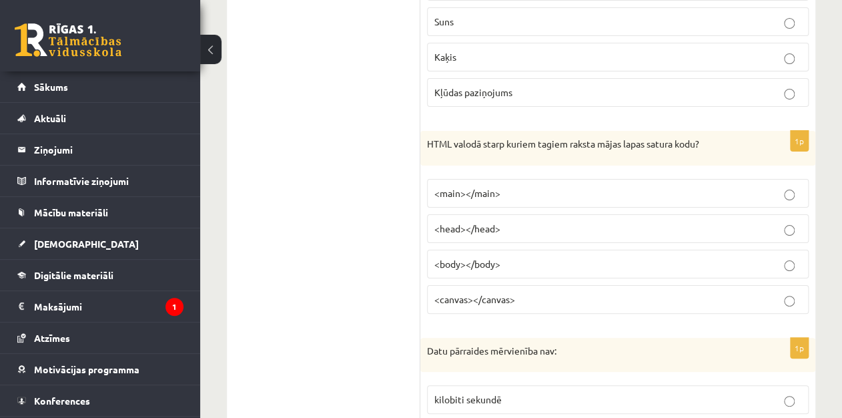
scroll to position [2096, 0]
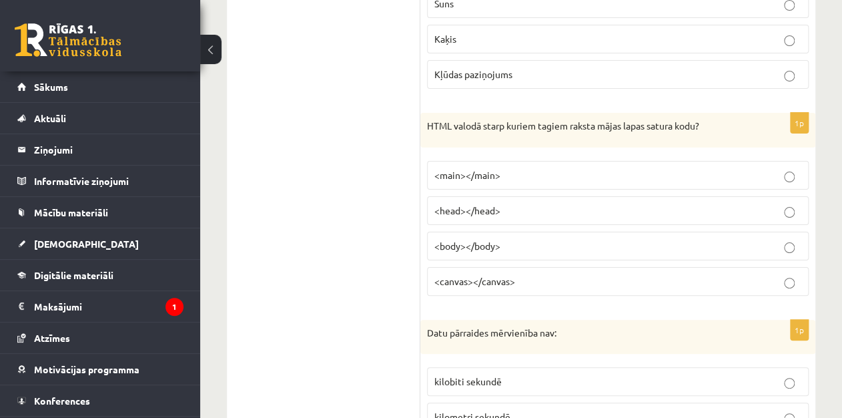
click at [526, 239] on p "<body></body>" at bounding box center [617, 246] width 367 height 14
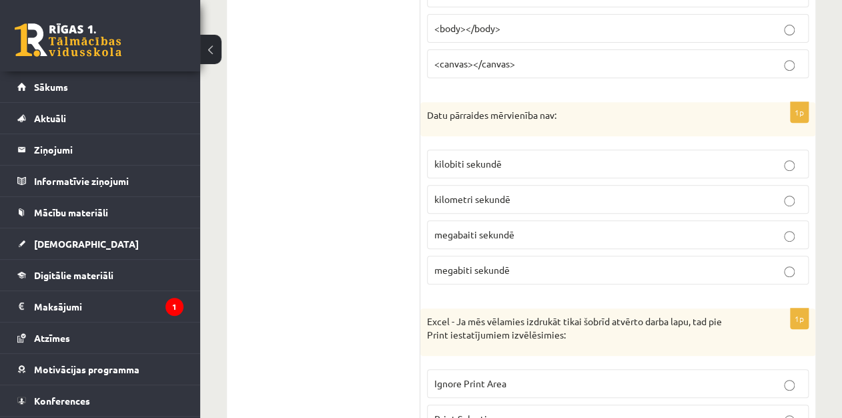
scroll to position [2368, 0]
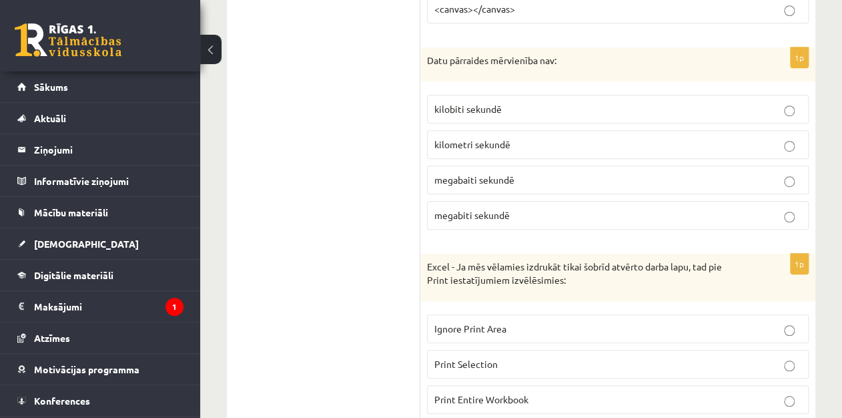
click at [583, 130] on label "kilometri sekundē" at bounding box center [618, 144] width 382 height 29
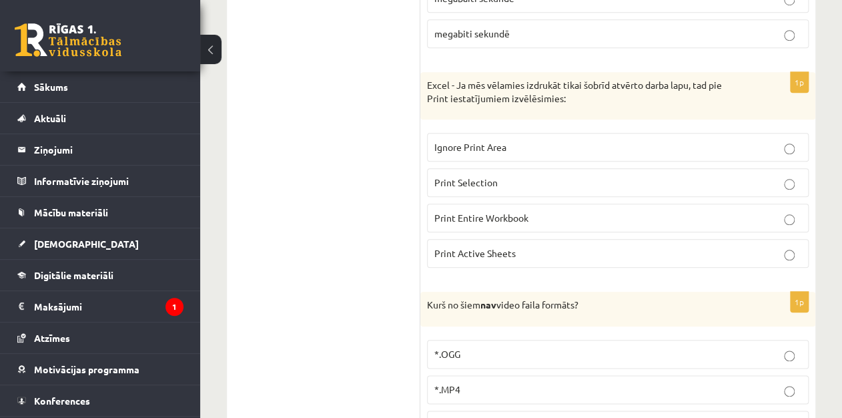
scroll to position [2522, 0]
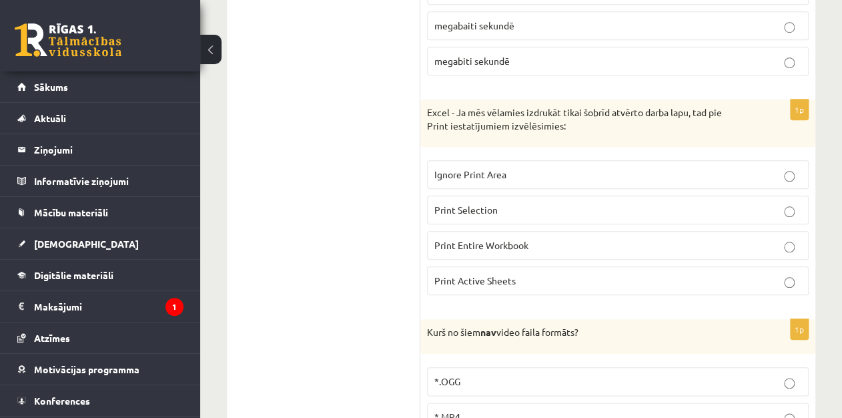
click at [601, 273] on p "Print Active Sheets" at bounding box center [617, 280] width 367 height 14
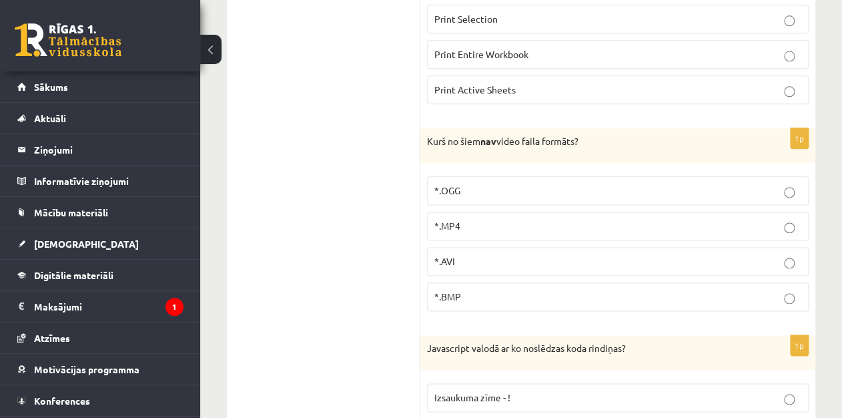
scroll to position [2731, 0]
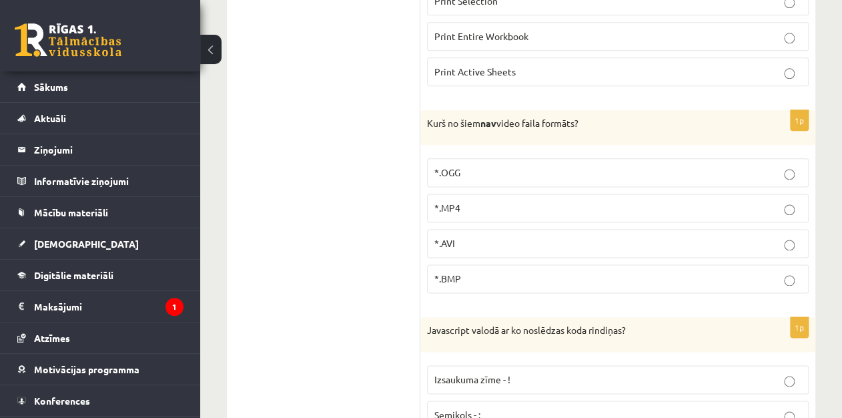
click at [568, 271] on p "*.BMP" at bounding box center [617, 278] width 367 height 14
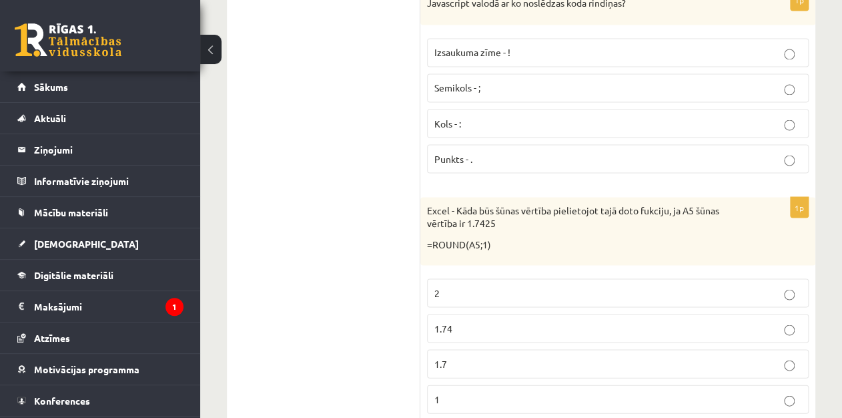
scroll to position [3066, 0]
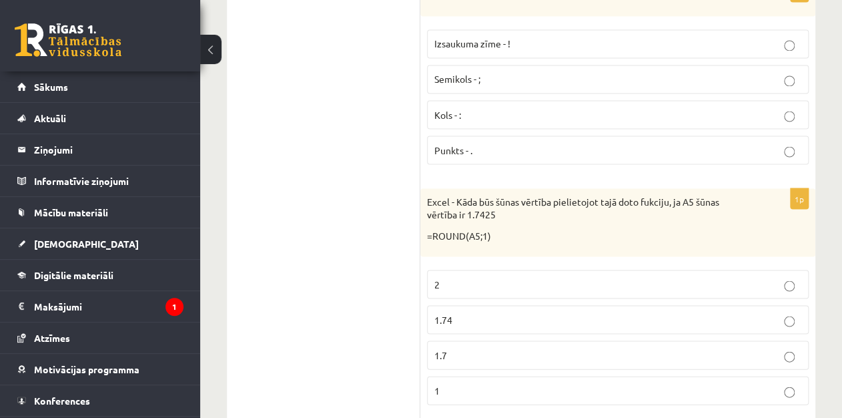
click at [522, 65] on label "Semikols - ;" at bounding box center [618, 79] width 382 height 29
click at [492, 348] on p "1.7" at bounding box center [617, 355] width 367 height 14
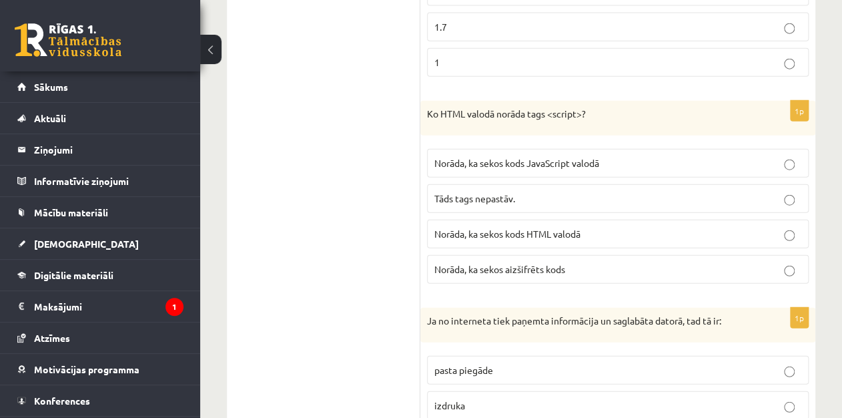
scroll to position [3412, 0]
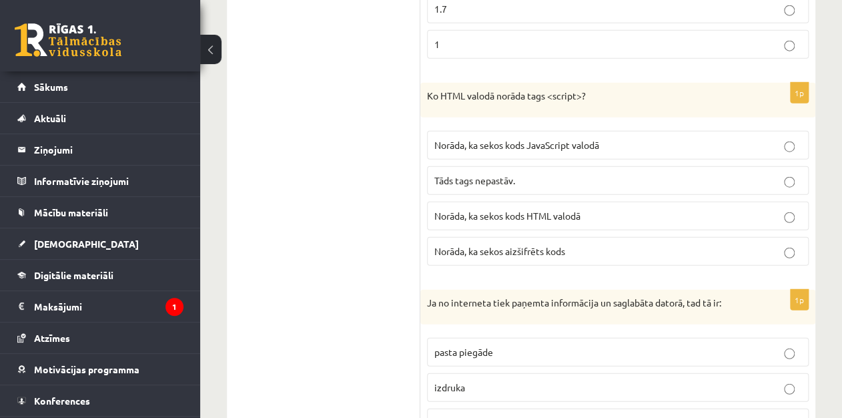
click at [590, 139] on span "Norāda, ka sekos kods JavaScript valodā" at bounding box center [516, 145] width 165 height 12
click at [507, 416] on p "lejupielāde" at bounding box center [617, 423] width 367 height 14
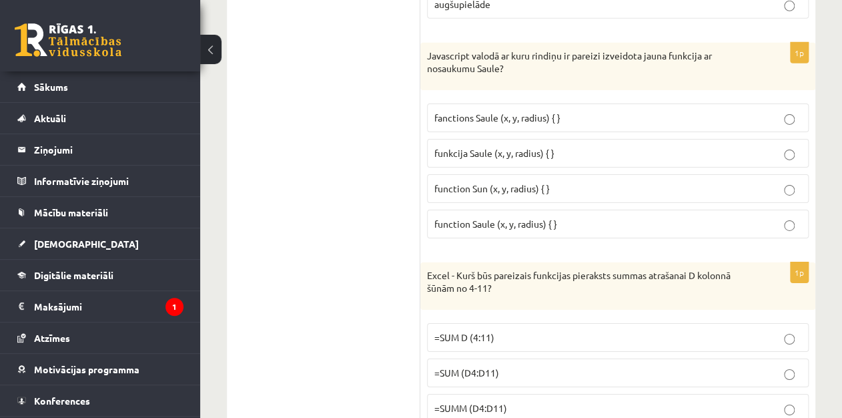
scroll to position [3883, 0]
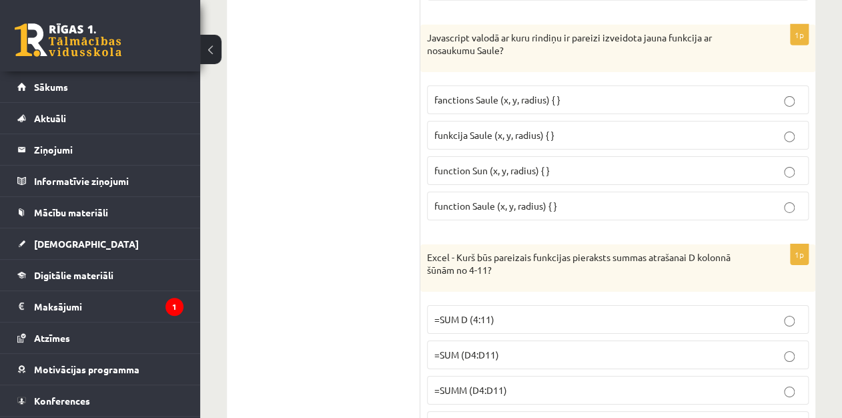
click at [567, 128] on p "funkcija Saule (x, y, radius) { }" at bounding box center [617, 135] width 367 height 14
click at [522, 376] on label "=SUMM (D4:D11)" at bounding box center [618, 390] width 382 height 29
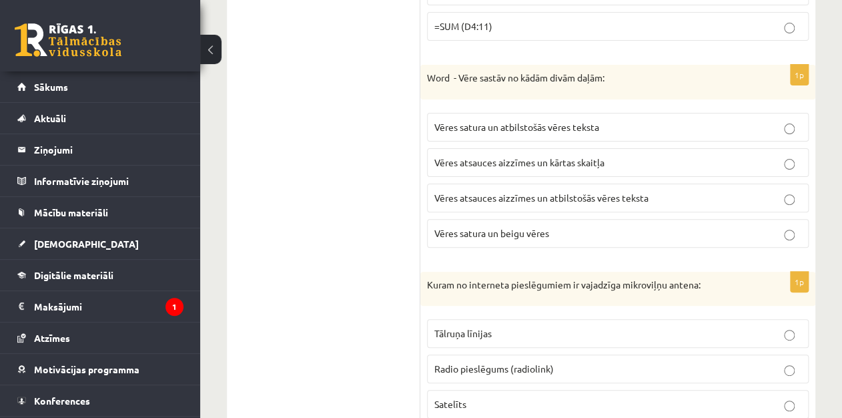
scroll to position [4319, 0]
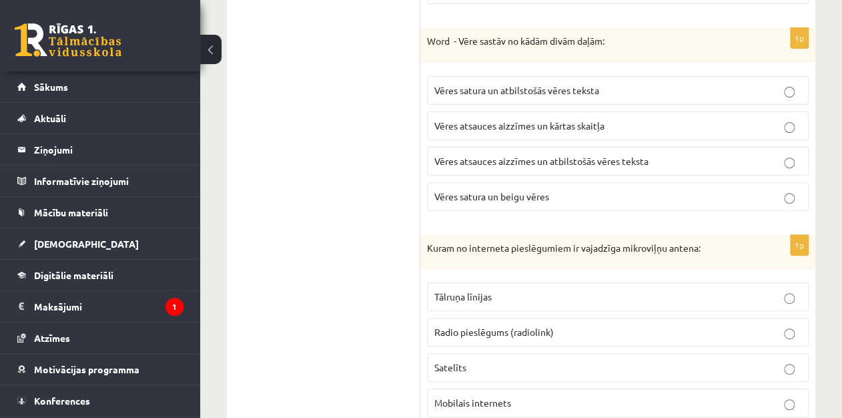
click at [536, 84] on span "Vēres satura un atbilstošās vēres teksta" at bounding box center [516, 90] width 165 height 12
click at [579, 325] on p "Radio pieslēgums (radiolink)" at bounding box center [617, 332] width 367 height 14
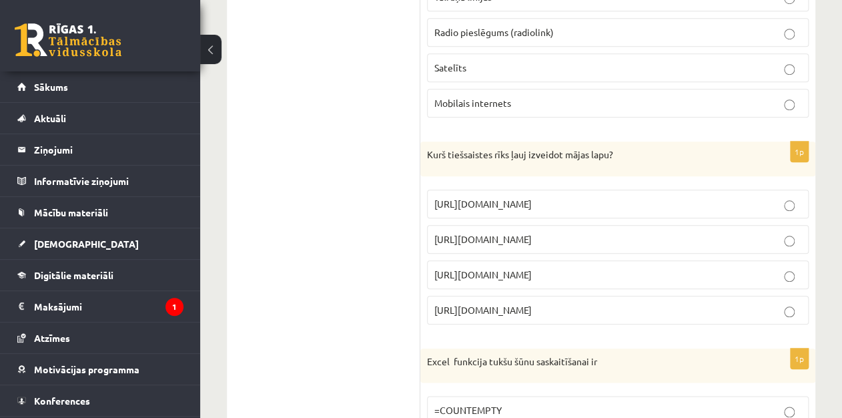
scroll to position [4627, 0]
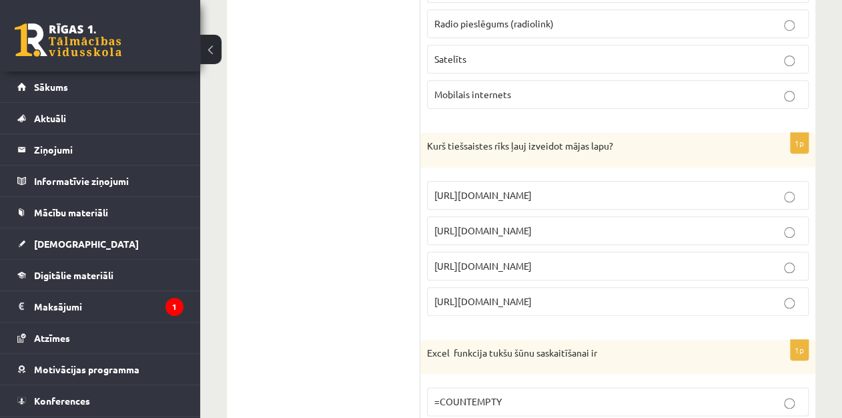
click at [569, 259] on p "https://www.mozello.lv" at bounding box center [617, 266] width 367 height 14
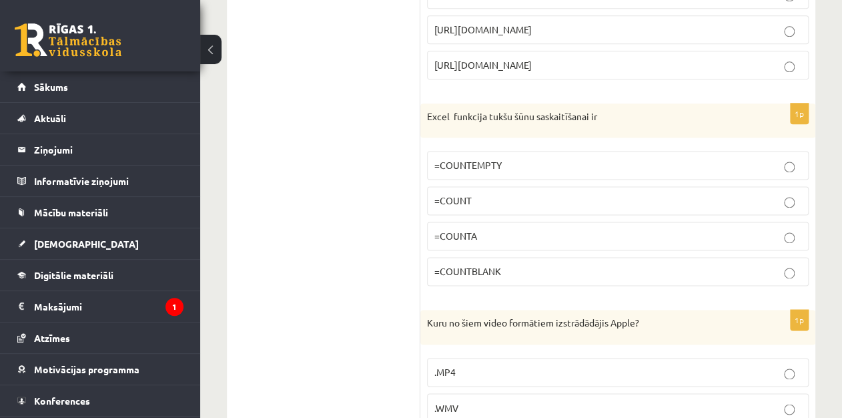
scroll to position [4872, 0]
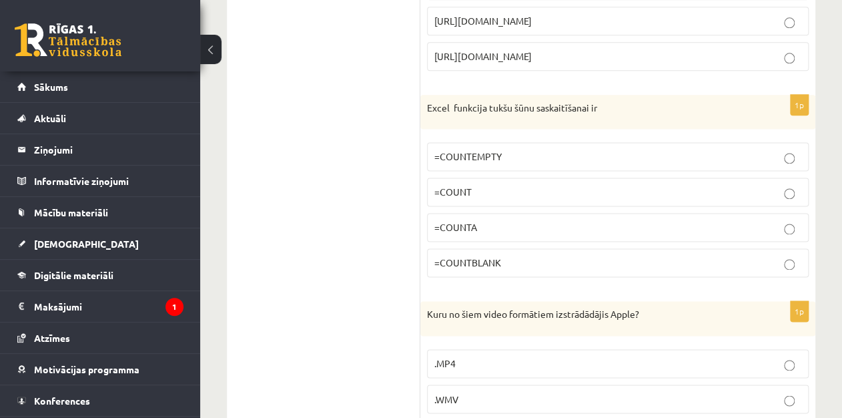
click at [534, 248] on label "=COUNTBLANK" at bounding box center [618, 262] width 382 height 29
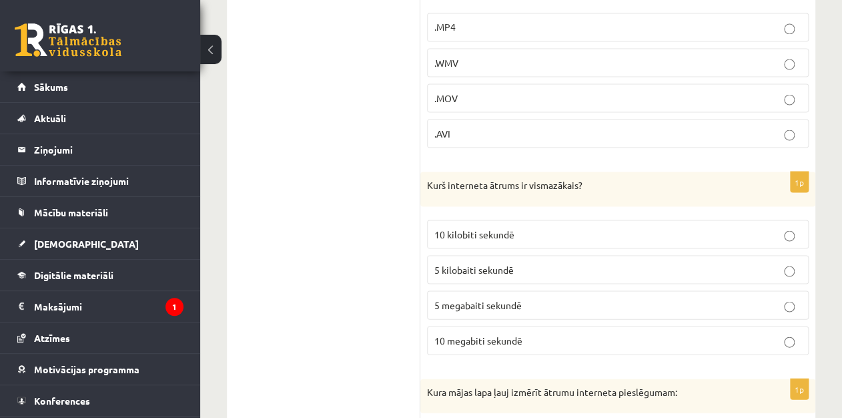
scroll to position [5227, 0]
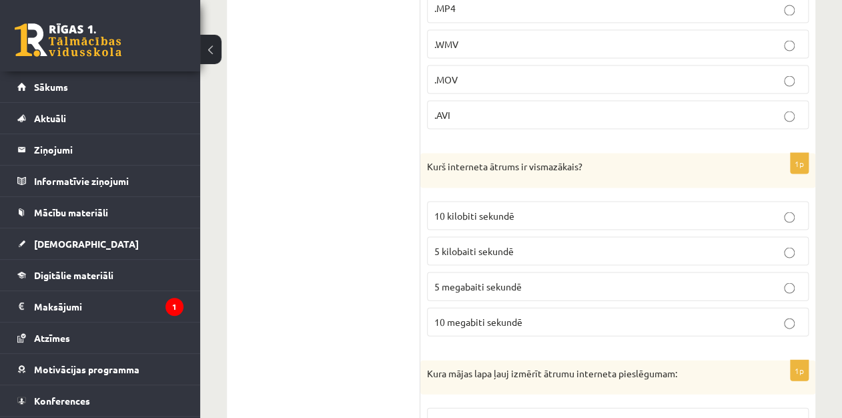
click at [576, 208] on p "10 kilobiti sekundē" at bounding box center [617, 215] width 367 height 14
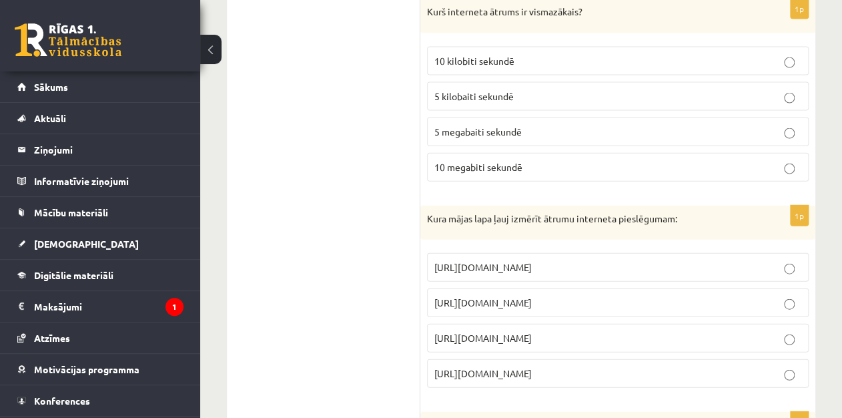
scroll to position [5417, 0]
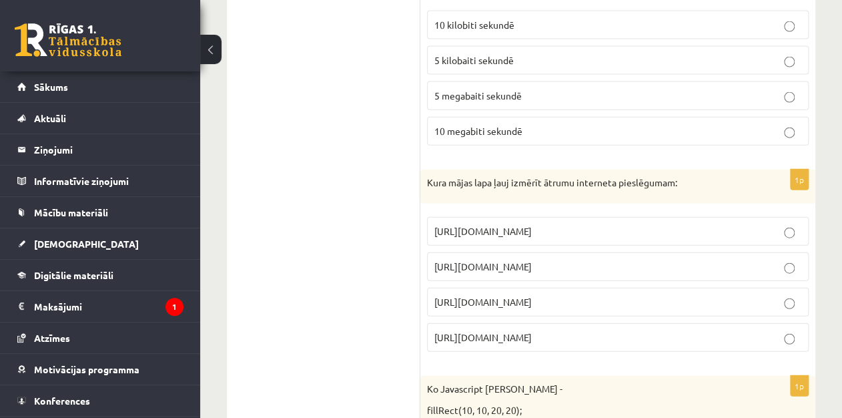
click at [578, 259] on p "https://www.speedtest.net" at bounding box center [617, 266] width 367 height 14
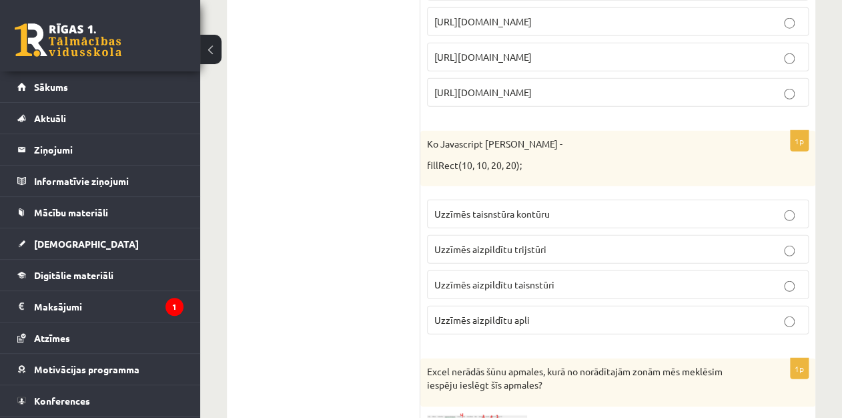
scroll to position [5671, 0]
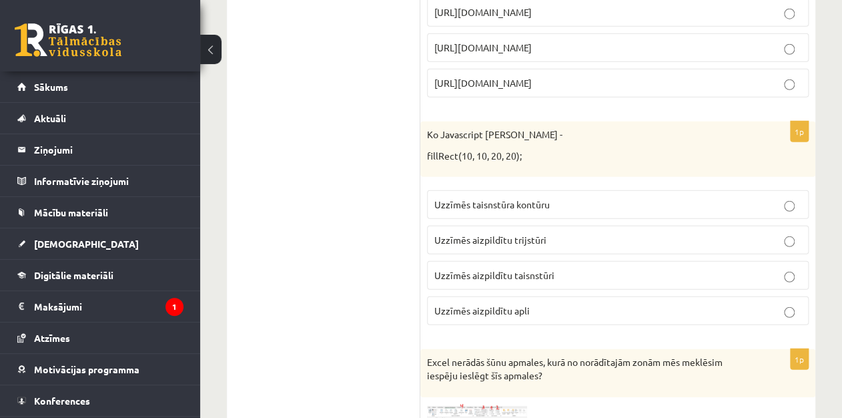
click at [554, 268] on p "Uzzīmēs aizpildītu taisnstūri" at bounding box center [617, 275] width 367 height 14
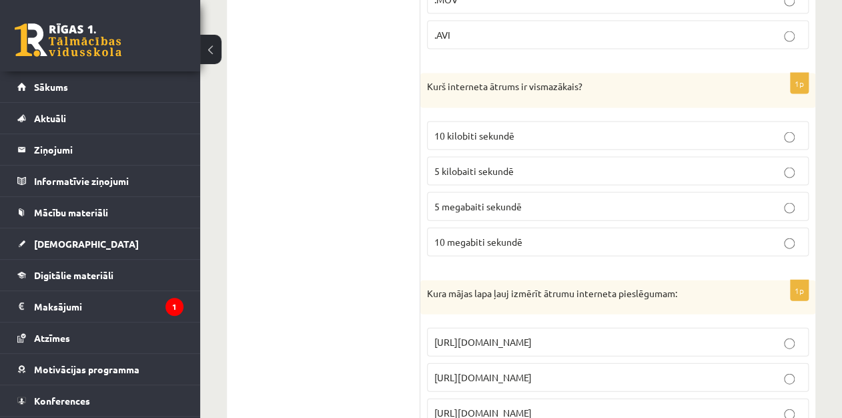
drag, startPoint x: 826, startPoint y: 343, endPoint x: 828, endPoint y: 353, distance: 10.2
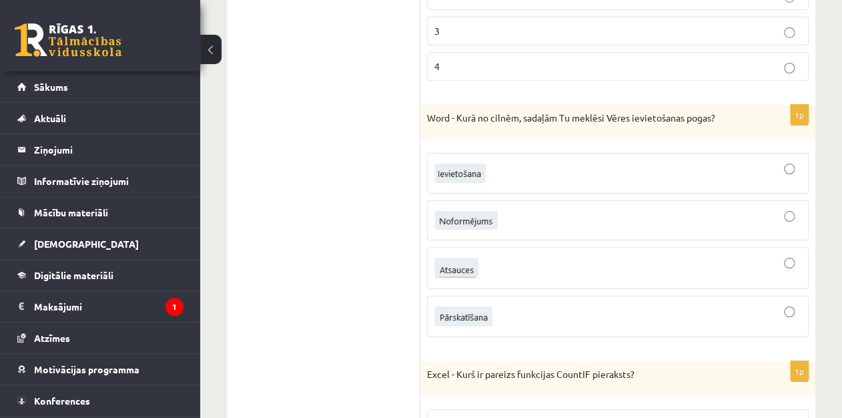
scroll to position [6260, 0]
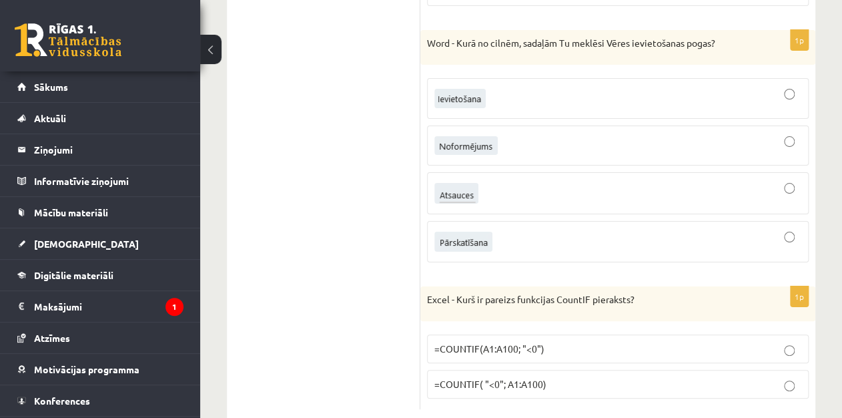
click at [603, 342] on p "=COUNTIF(A1:A100; "<0")" at bounding box center [617, 349] width 367 height 14
click at [804, 334] on label "=COUNTIF(A1:A100; "<0")" at bounding box center [618, 348] width 382 height 29
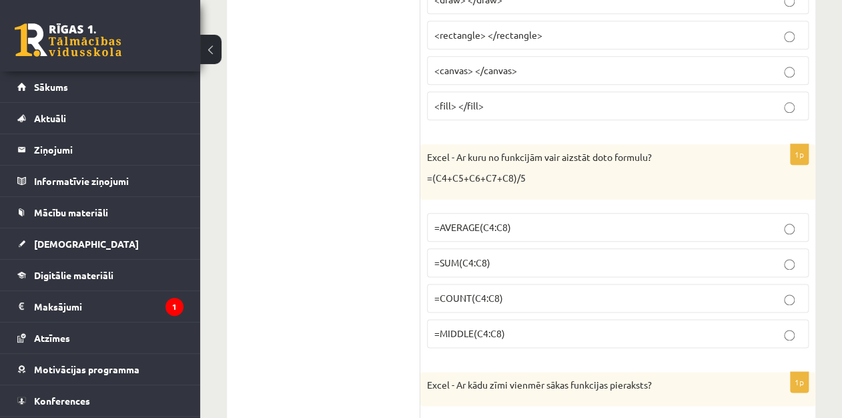
scroll to position [0, 0]
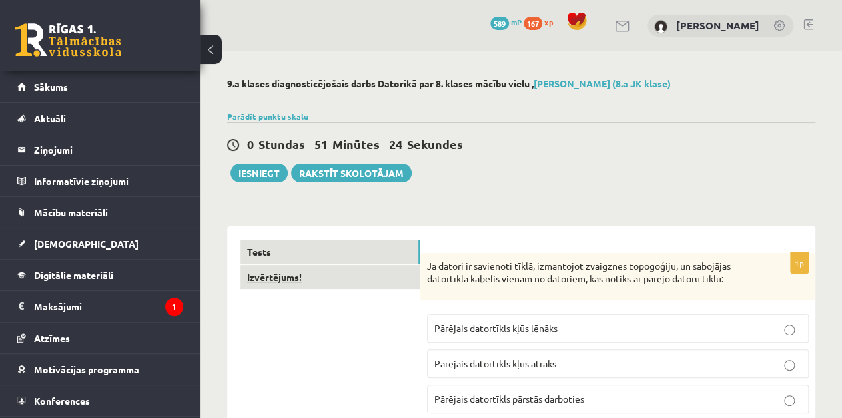
click at [320, 277] on link "Izvērtējums!" at bounding box center [329, 277] width 179 height 25
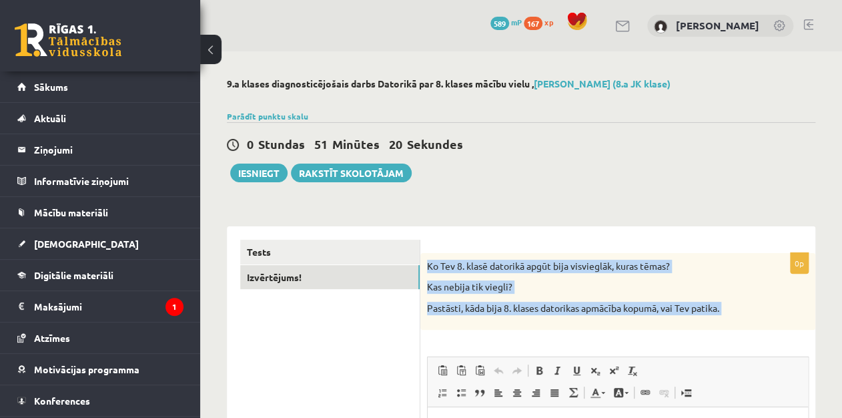
drag, startPoint x: 426, startPoint y: 262, endPoint x: 738, endPoint y: 331, distance: 319.1
copy div "Ko Tev 8. klasē datorikā apgūt bija visvieglāk, kuras tēmas? Kas nebija tik vie…"
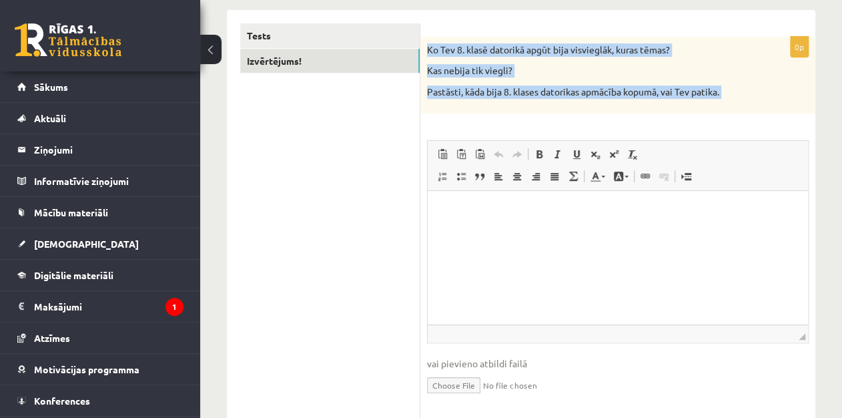
scroll to position [253, 0]
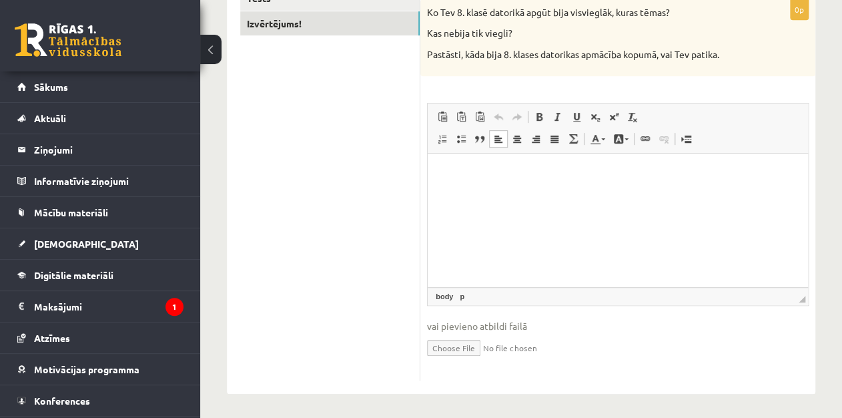
click at [542, 193] on html at bounding box center [618, 173] width 380 height 41
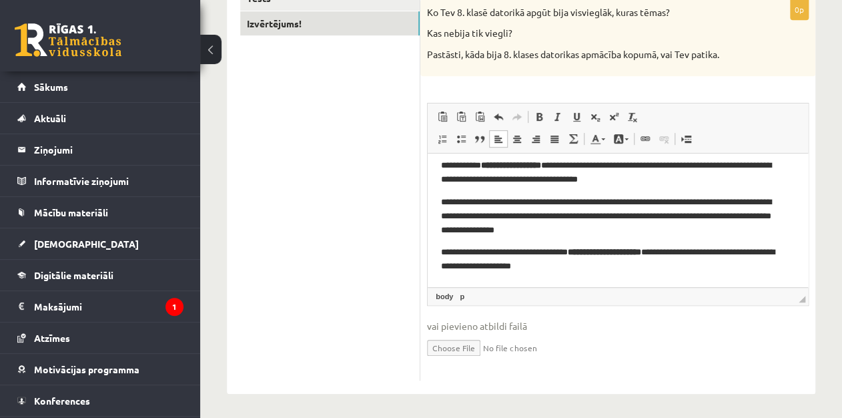
scroll to position [0, 0]
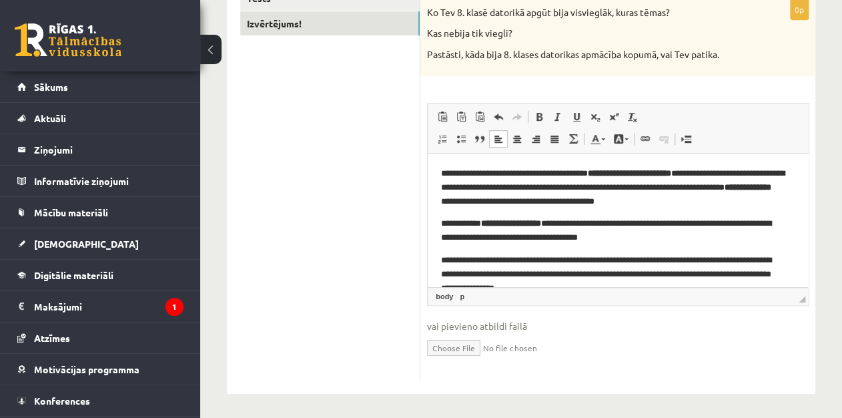
drag, startPoint x: 803, startPoint y: 228, endPoint x: 998, endPoint y: 202, distance: 196.5
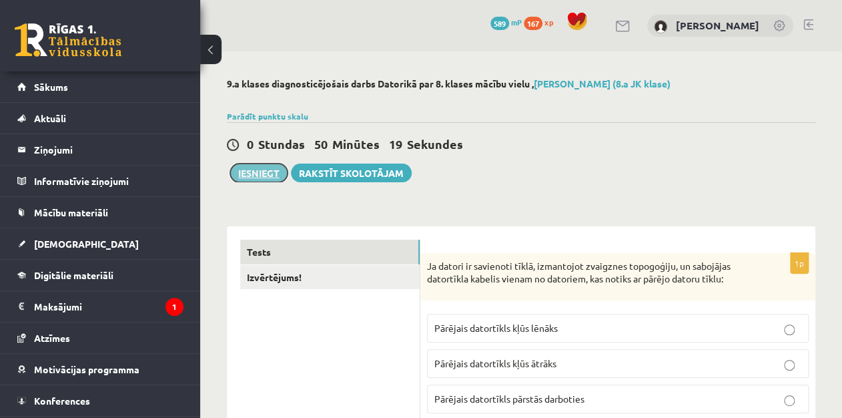
click at [261, 167] on button "Iesniegt" at bounding box center [258, 172] width 57 height 19
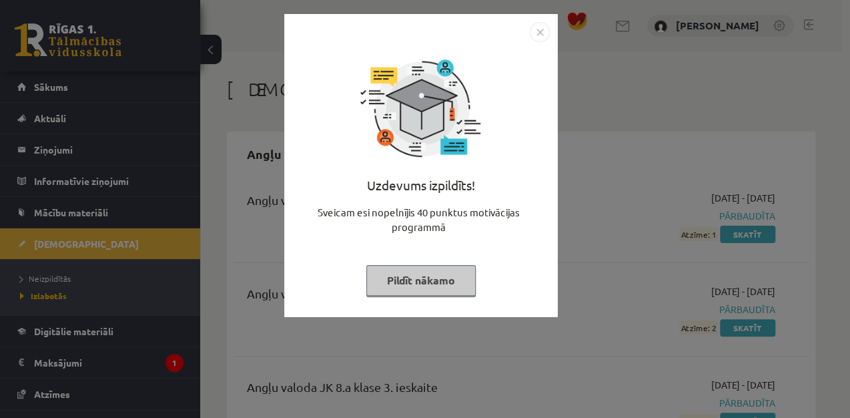
click at [429, 281] on button "Pildīt nākamo" at bounding box center [420, 280] width 109 height 31
click at [429, 281] on div "Uzdevums izpildīts! Sveicam esi nopelnījis 40 punktus motivācijas programmā Pil…" at bounding box center [420, 175] width 257 height 267
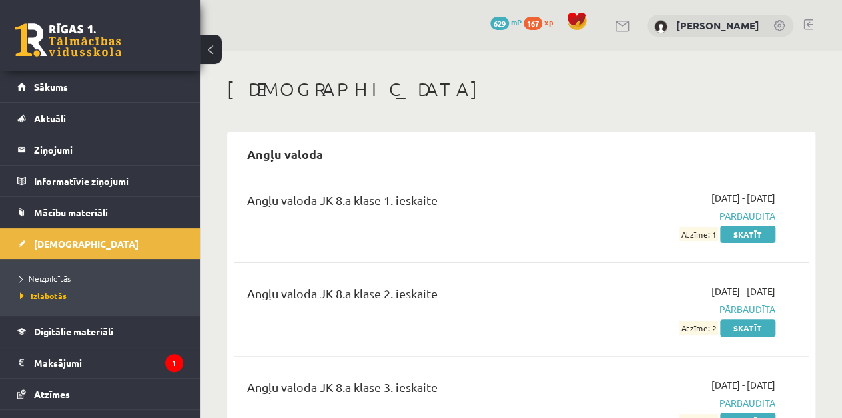
click at [460, 93] on h1 "[DEMOGRAPHIC_DATA]" at bounding box center [521, 89] width 588 height 23
click at [77, 279] on link "Neizpildītās" at bounding box center [103, 278] width 167 height 12
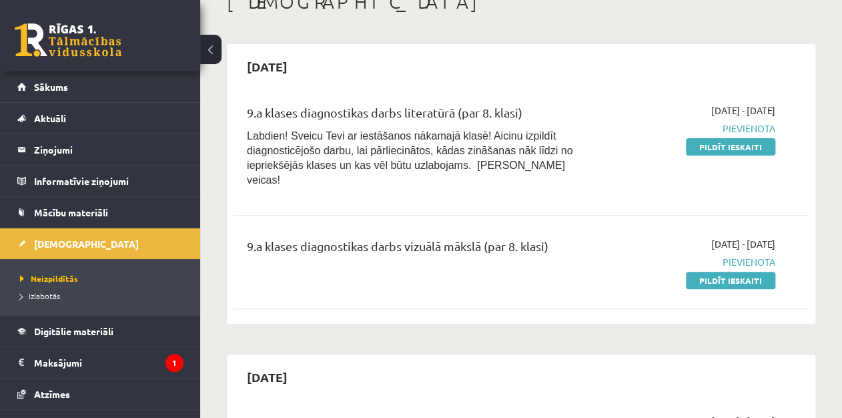
scroll to position [95, 0]
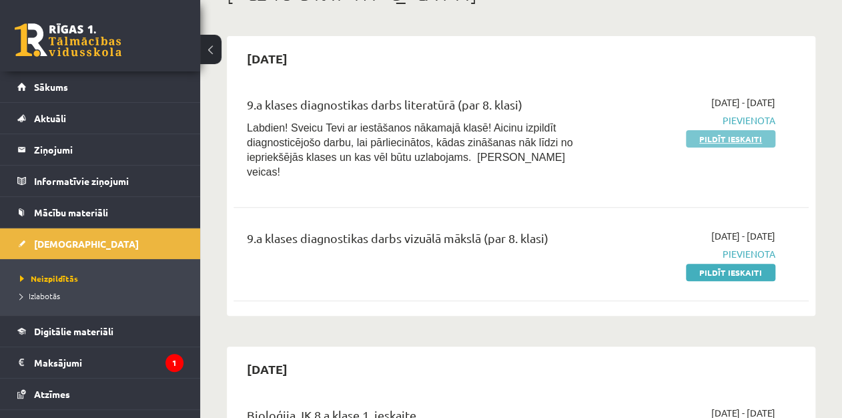
click at [731, 133] on link "Pildīt ieskaiti" at bounding box center [730, 138] width 89 height 17
click at [727, 141] on link "Pildīt ieskaiti" at bounding box center [730, 138] width 89 height 17
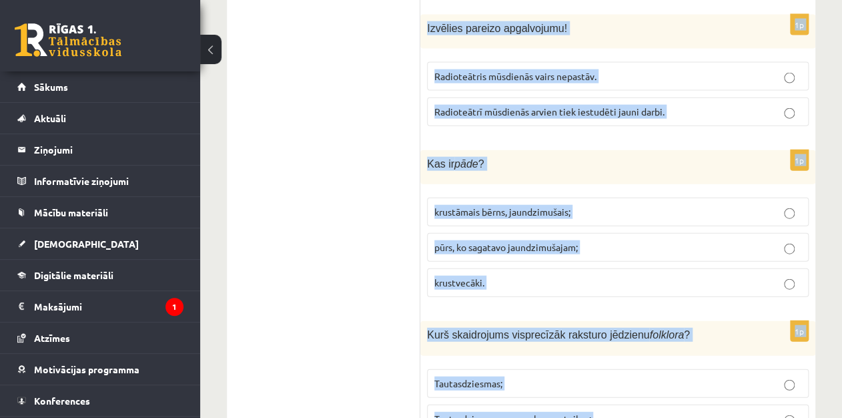
scroll to position [5453, 0]
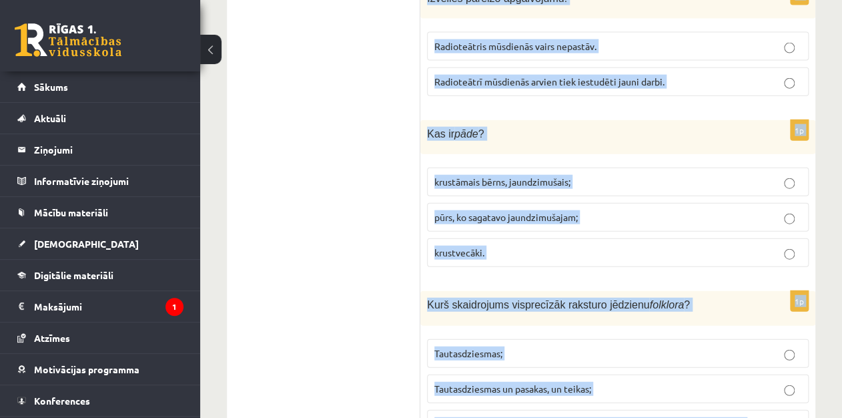
drag, startPoint x: 427, startPoint y: 302, endPoint x: 719, endPoint y: 414, distance: 312.9
copy form "Lore Ipsumdo sitam “Consectet adip” el sedd; eiusmodt; incid. 5u La etdolore ma…"
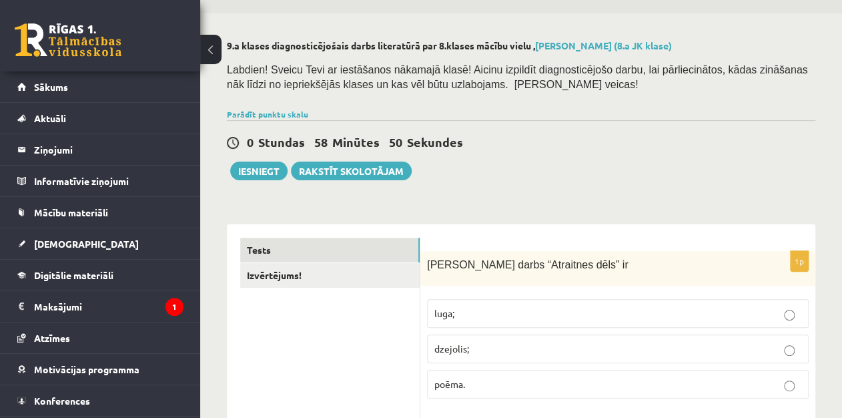
scroll to position [32, 0]
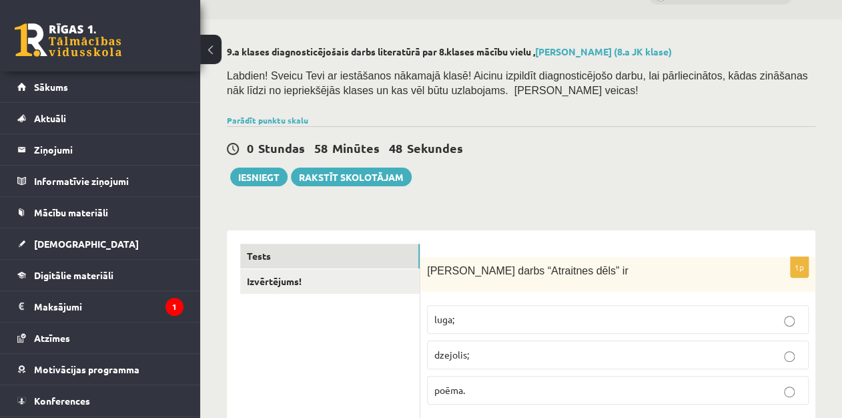
click at [502, 377] on label "poēma." at bounding box center [618, 390] width 382 height 29
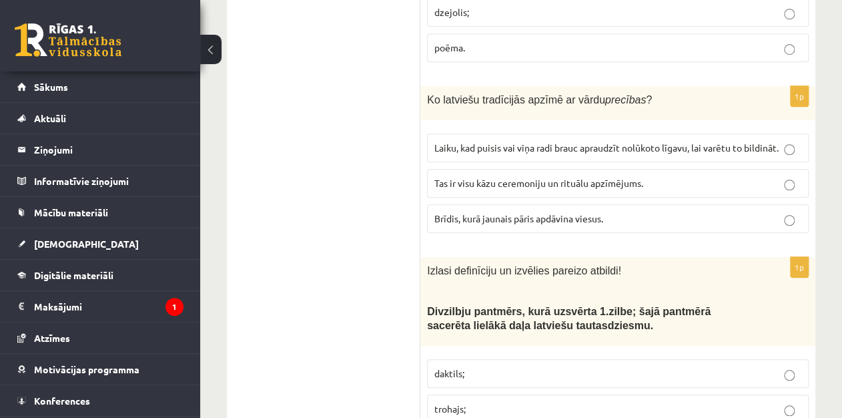
scroll to position [382, 0]
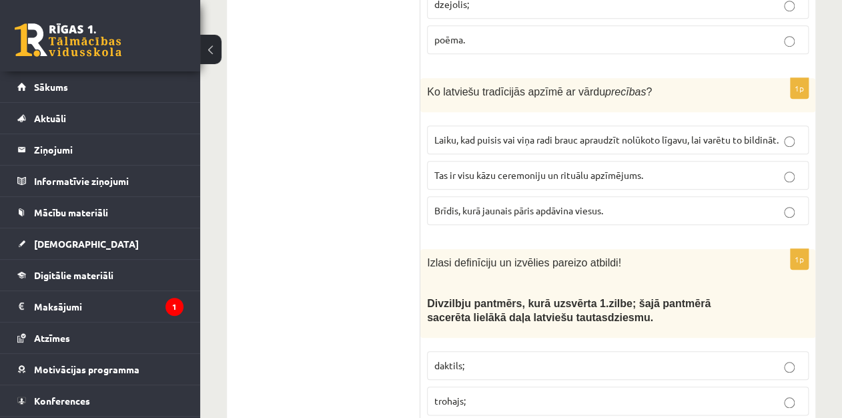
click at [548, 169] on span "Tas ir visu kāzu ceremoniju un rituālu apzīmējums." at bounding box center [538, 175] width 209 height 12
click at [512, 402] on p "trohajs;" at bounding box center [617, 401] width 367 height 14
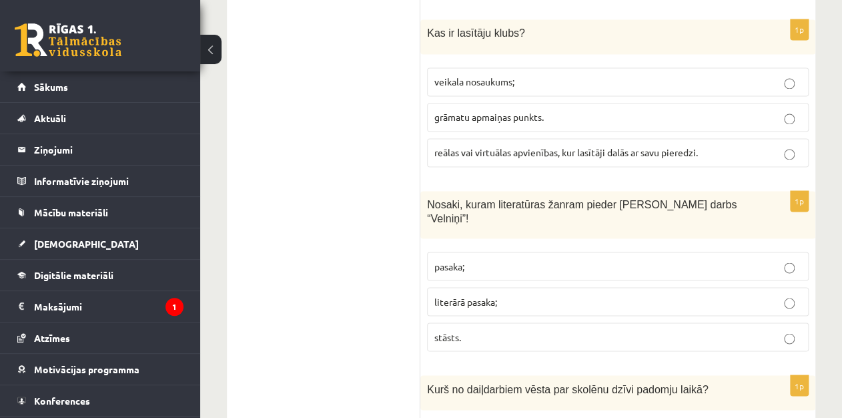
scroll to position [861, 0]
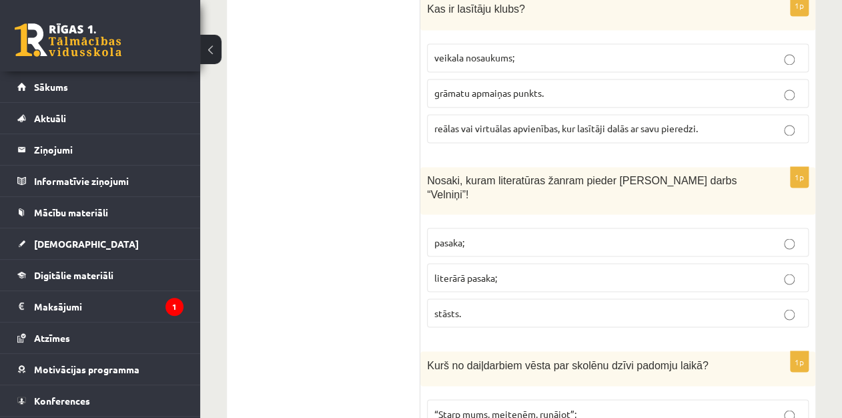
click at [724, 116] on label "reālas vai virtuālas apvienības, kur lasītāji dalās ar savu pieredzi." at bounding box center [618, 128] width 382 height 29
click at [695, 264] on label "literārā pasaka;" at bounding box center [618, 277] width 382 height 29
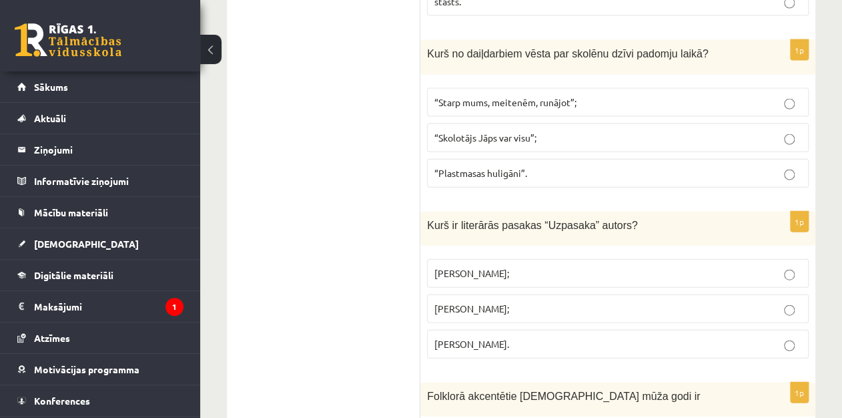
scroll to position [1180, 0]
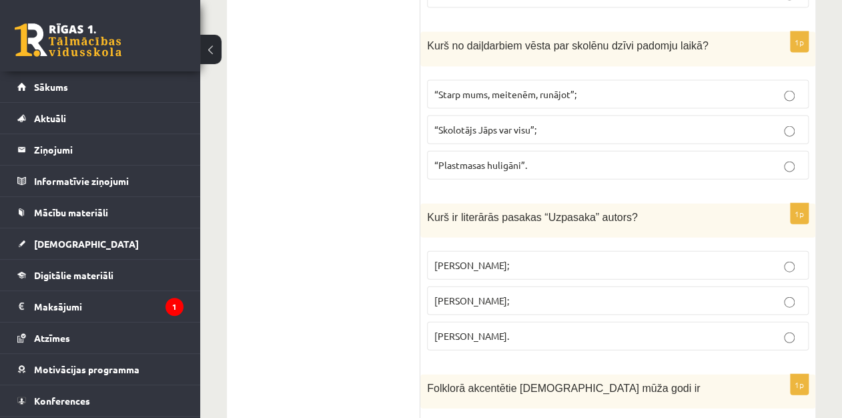
click at [539, 158] on p "“Plastmasas huligāni”." at bounding box center [617, 165] width 367 height 14
click at [491, 259] on span "Imants Ziedonis;" at bounding box center [471, 265] width 75 height 12
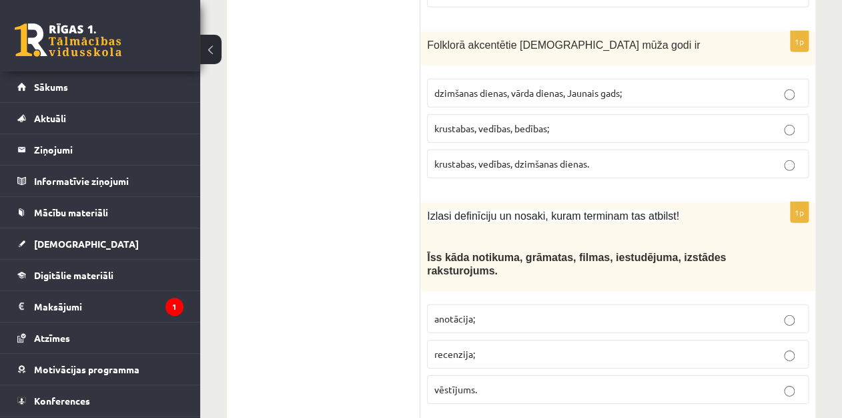
scroll to position [1531, 0]
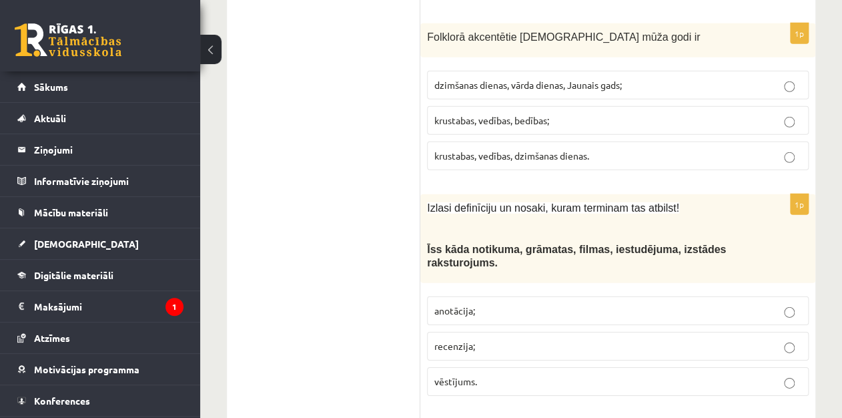
click at [682, 115] on p "krustabas, vedības, bedības;" at bounding box center [617, 120] width 367 height 14
click at [606, 303] on p "anotācija;" at bounding box center [617, 310] width 367 height 14
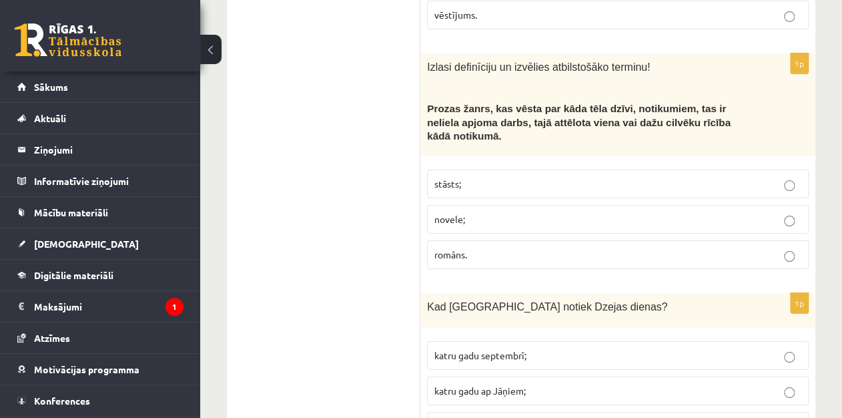
scroll to position [1921, 0]
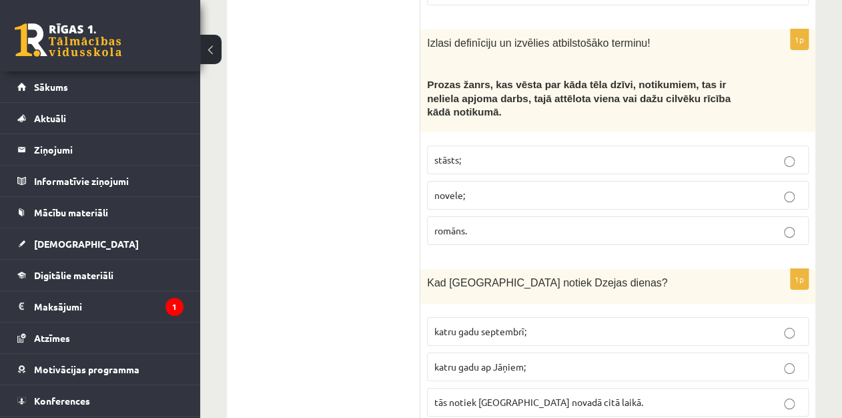
click at [619, 153] on p "stāsts;" at bounding box center [617, 160] width 367 height 14
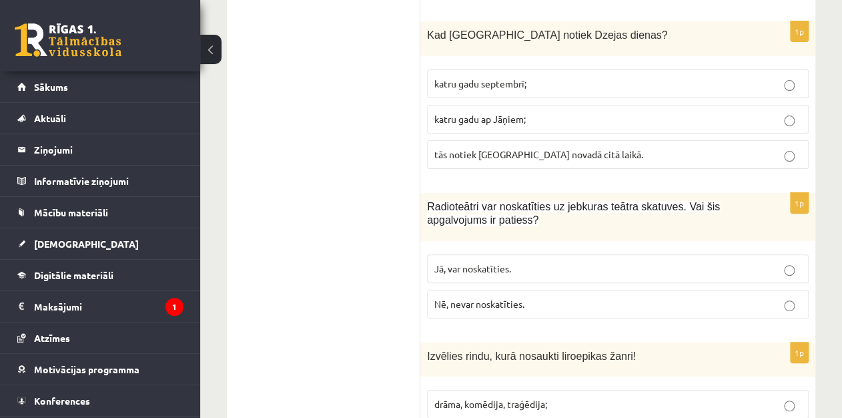
scroll to position [2176, 0]
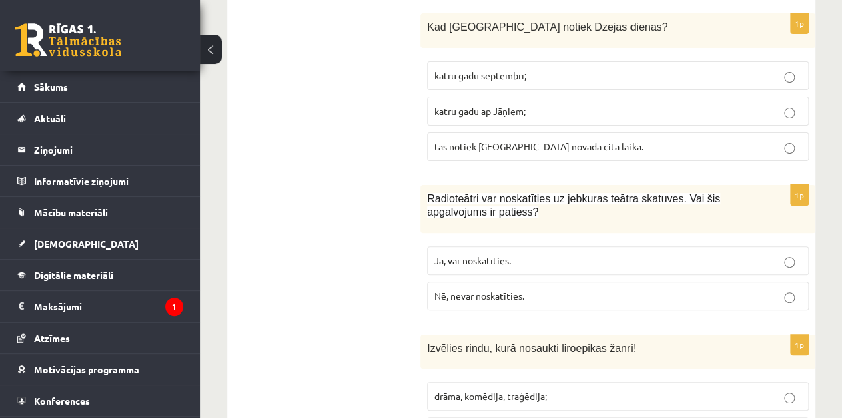
click at [723, 289] on p "Nē, nevar noskatīties." at bounding box center [617, 296] width 367 height 14
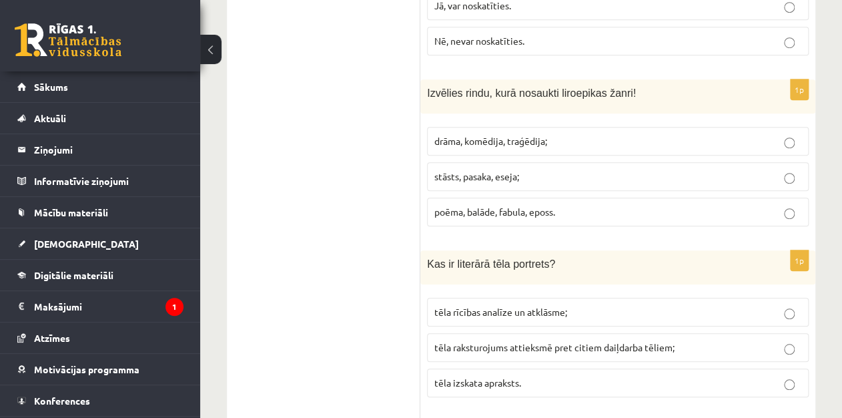
scroll to position [2423, 0]
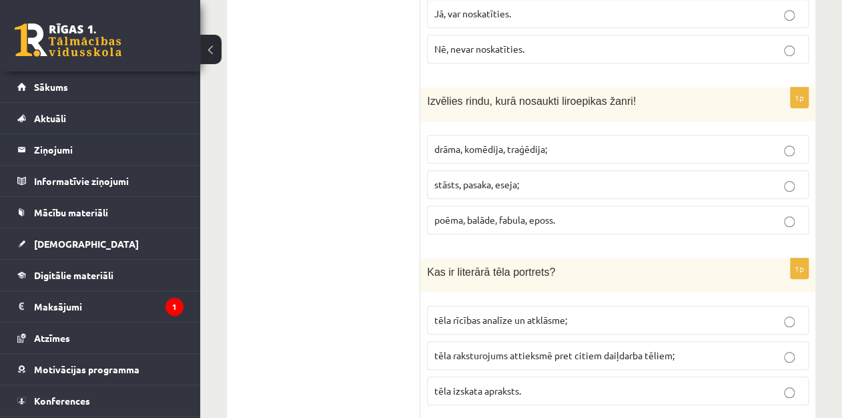
click at [579, 205] on label "poēma, balāde, fabula, eposs." at bounding box center [618, 219] width 382 height 29
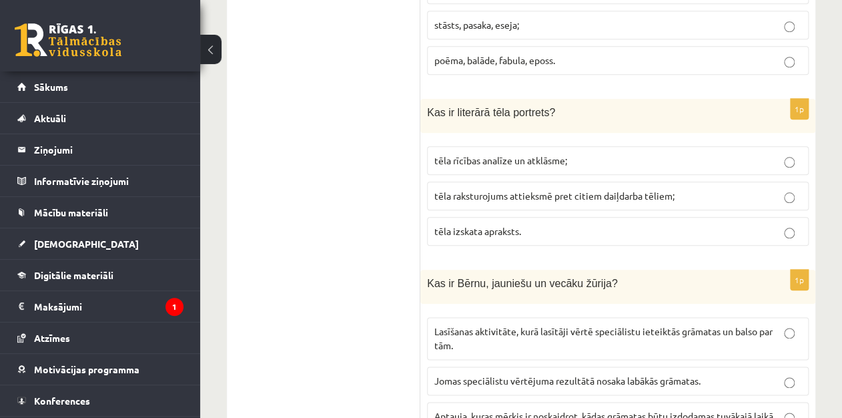
scroll to position [2591, 0]
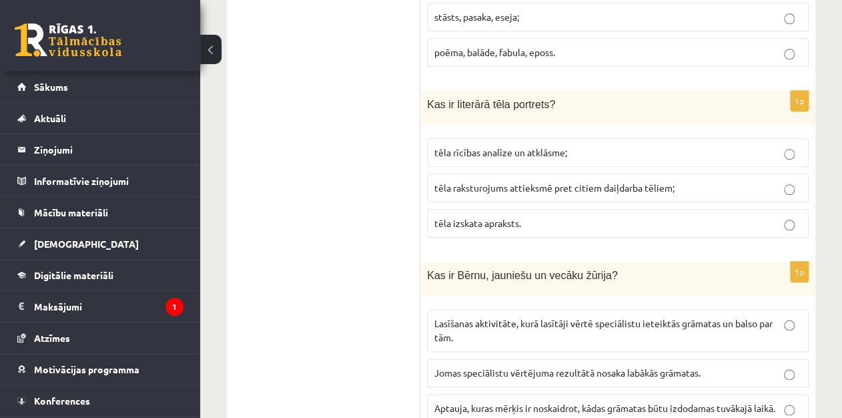
click at [727, 216] on p "tēla izskata apraksts." at bounding box center [617, 223] width 367 height 14
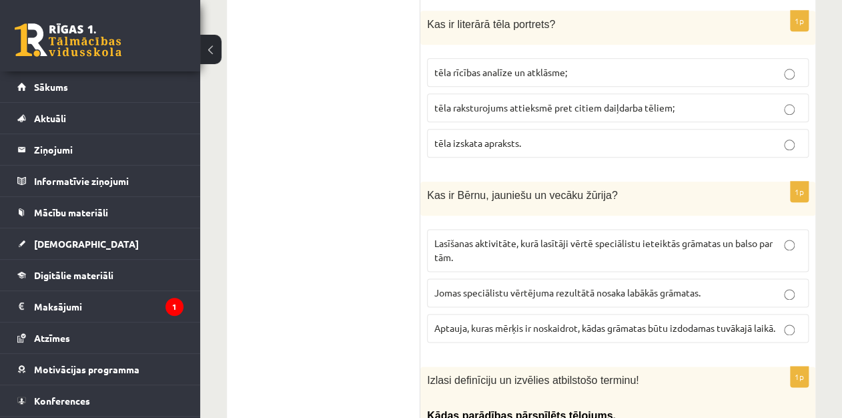
scroll to position [2679, 0]
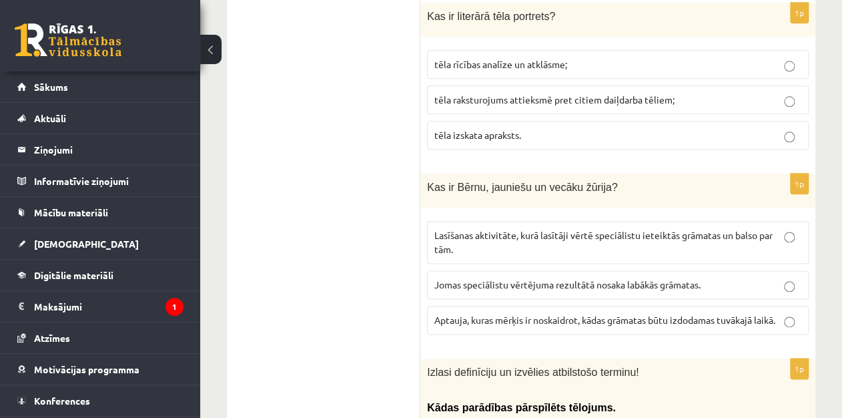
click at [840, 205] on div "9.a klases diagnosticējošais darbs literatūrā par 8.klases mācību vielu , Samir…" at bounding box center [521, 325] width 642 height 5905
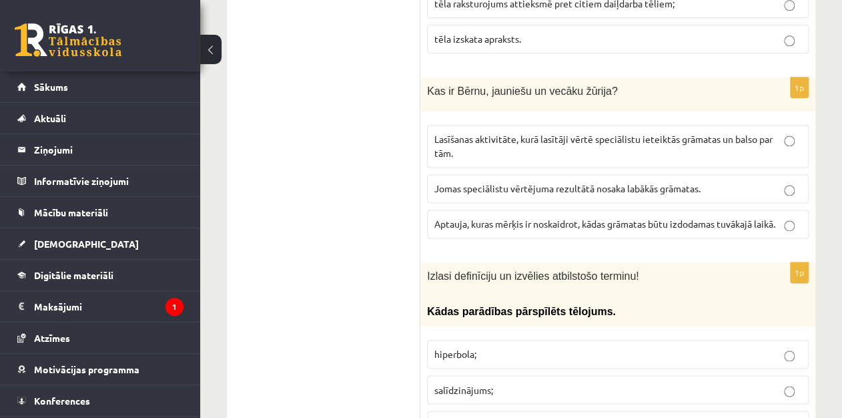
scroll to position [2830, 0]
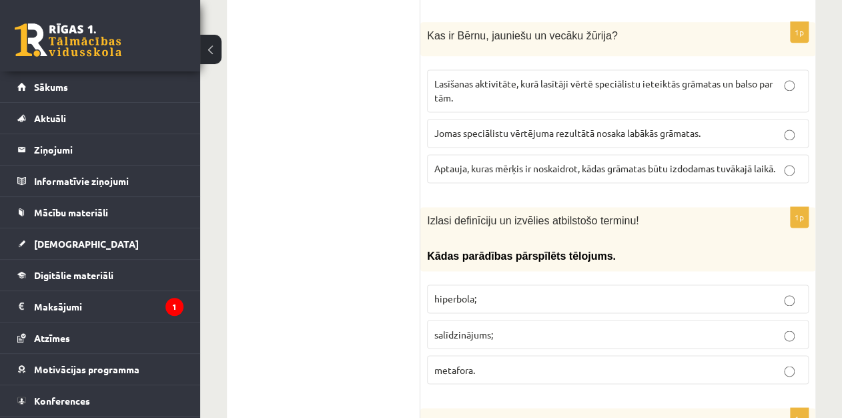
click at [620, 291] on p "hiperbola;" at bounding box center [617, 298] width 367 height 14
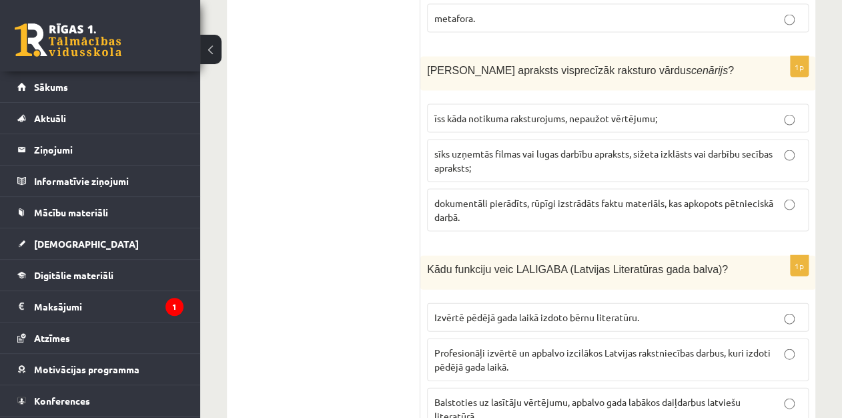
scroll to position [3189, 0]
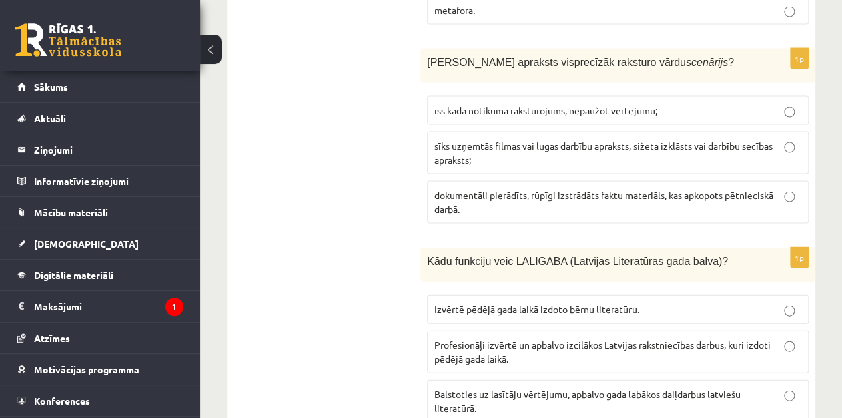
click at [628, 139] on span "sīks uzņemtās filmas vai lugas darbību apraksts, sižeta izklāsts vai darbību se…" at bounding box center [603, 152] width 338 height 26
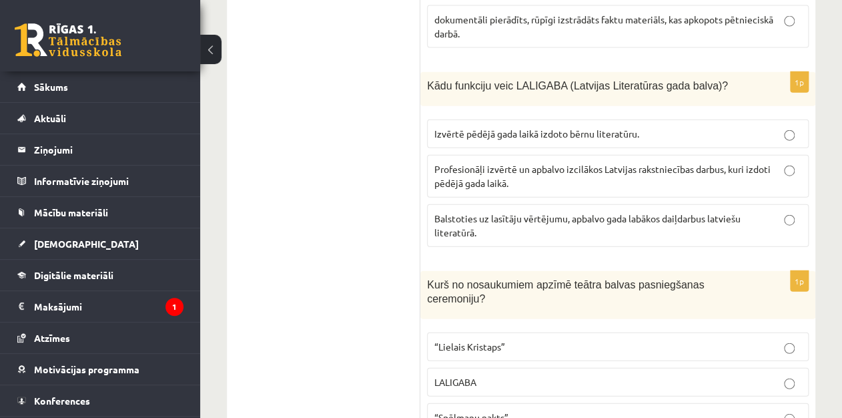
scroll to position [3372, 0]
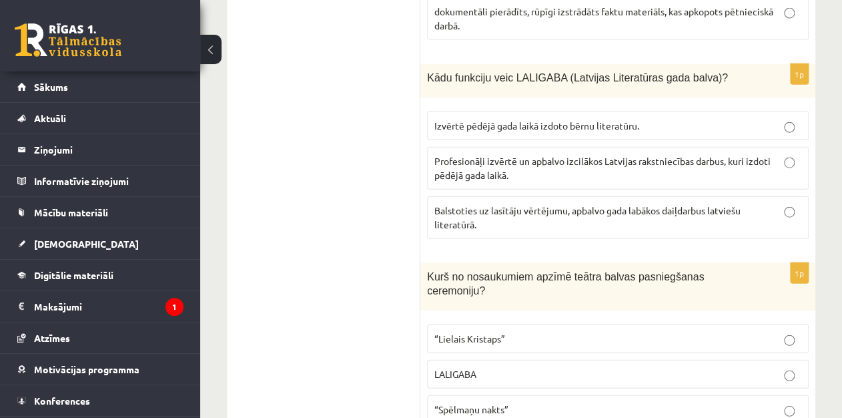
click at [719, 155] on span "Profesionāļi izvērtē un apbalvo izcilākos Latvijas rakstniecības darbus, kuri i…" at bounding box center [602, 168] width 336 height 26
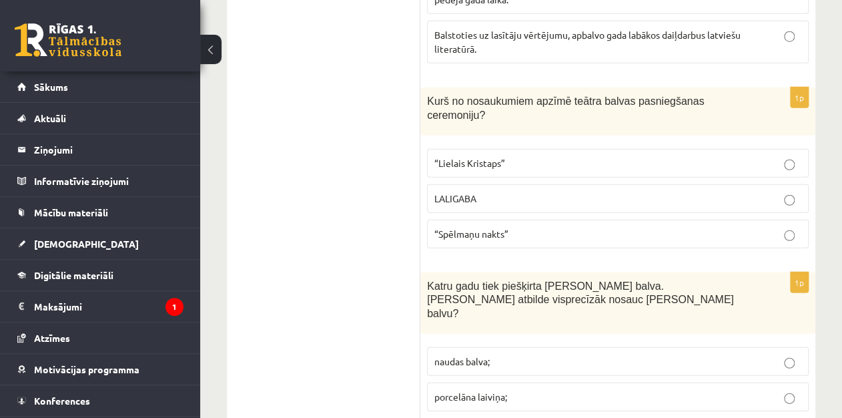
scroll to position [3556, 0]
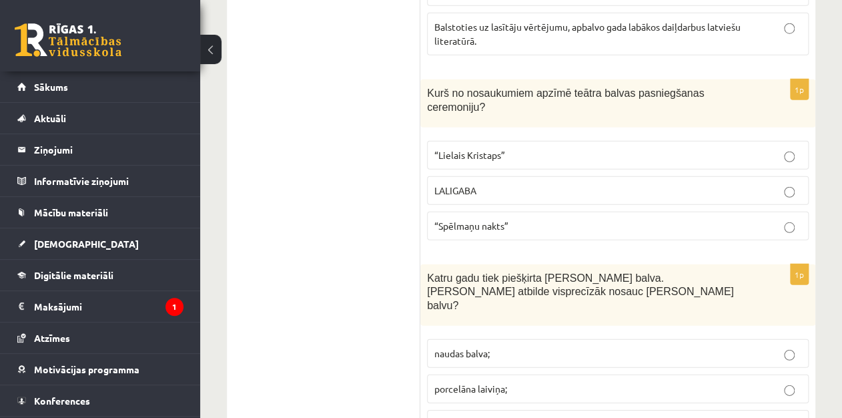
click at [552, 211] on label "“Spēlmaņu nakts”" at bounding box center [618, 225] width 382 height 29
click at [530, 417] on span "porcelāna laiviņa un naudas balva." at bounding box center [504, 424] width 141 height 12
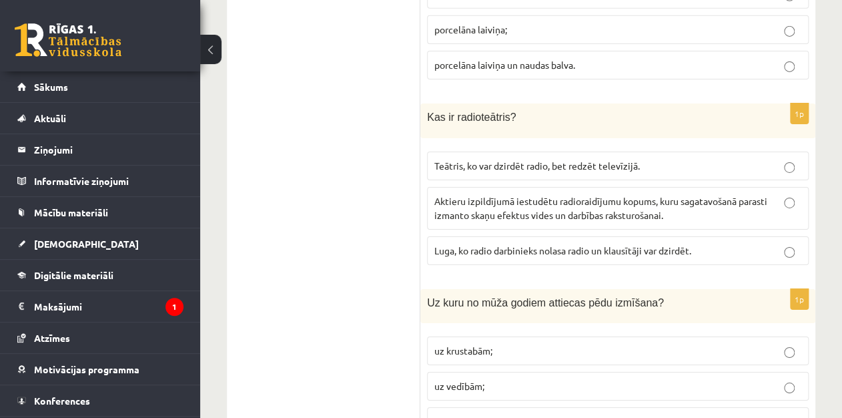
scroll to position [3922, 0]
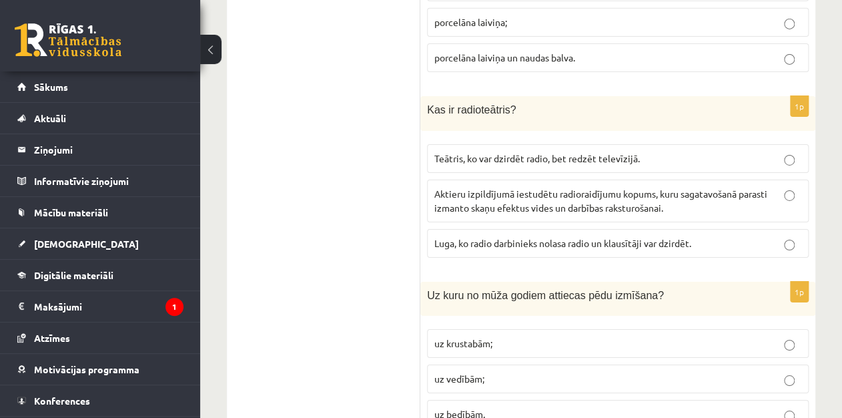
click at [726, 187] on span "Aktieru izpildījumā iestudētu radioraidījumu kopums, kuru sagatavošanā parasti …" at bounding box center [600, 200] width 333 height 26
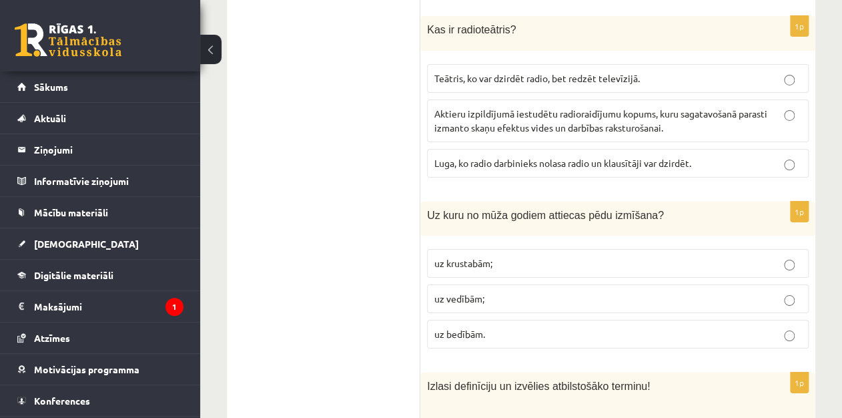
scroll to position [4010, 0]
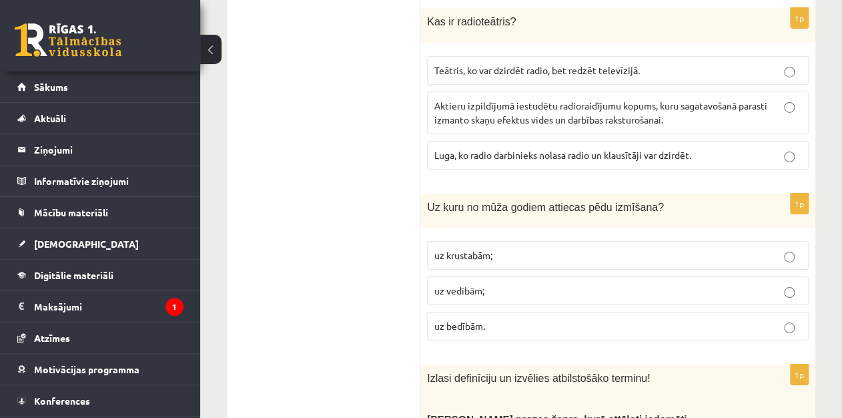
click at [561, 319] on p "uz bedībām." at bounding box center [617, 326] width 367 height 14
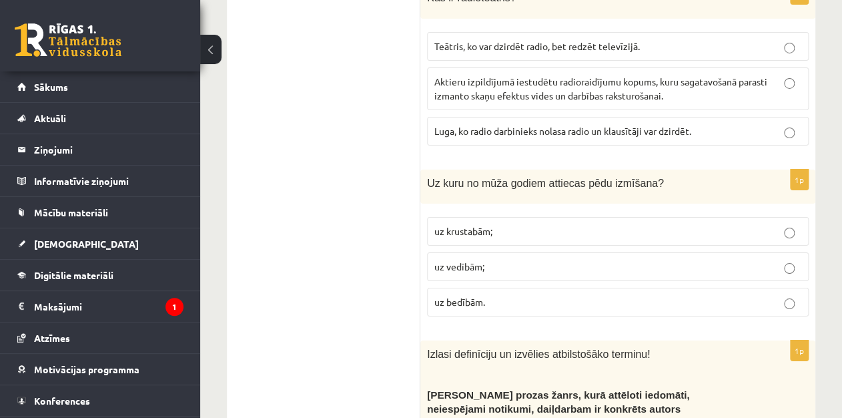
scroll to position [4042, 0]
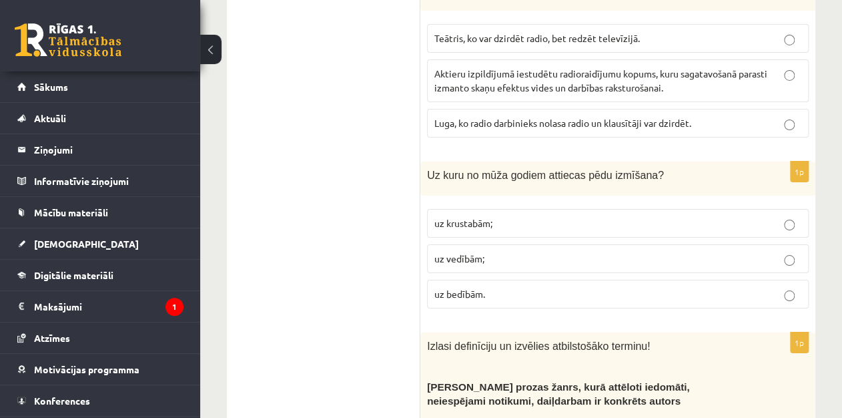
click at [778, 251] on p "uz vedībām;" at bounding box center [617, 258] width 367 height 14
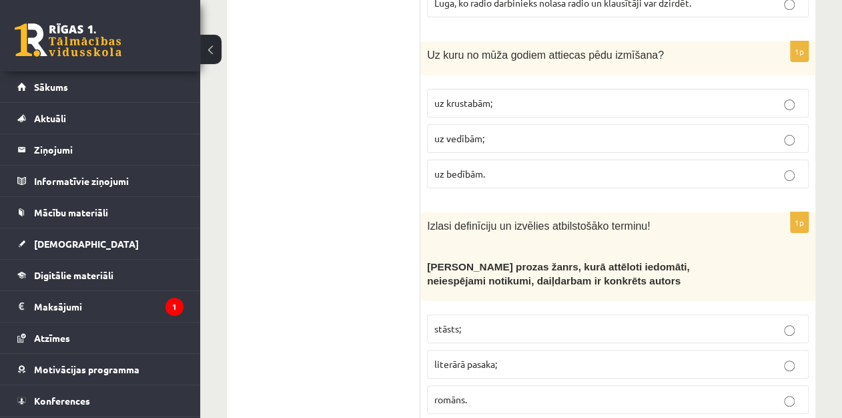
scroll to position [4201, 0]
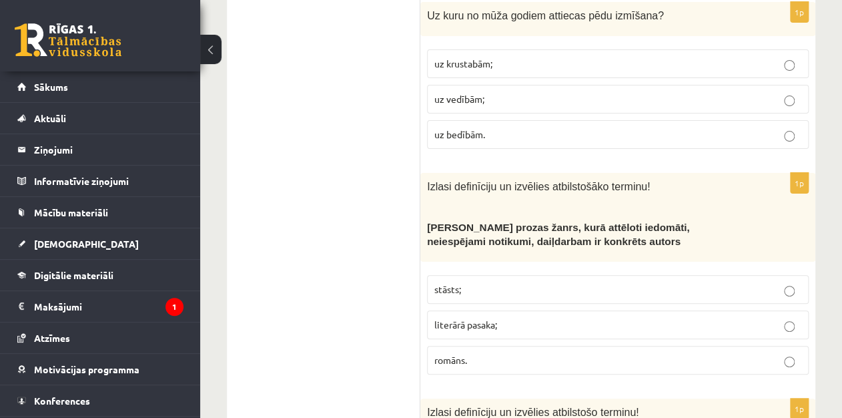
click at [583, 317] on p "literārā pasaka;" at bounding box center [617, 324] width 367 height 14
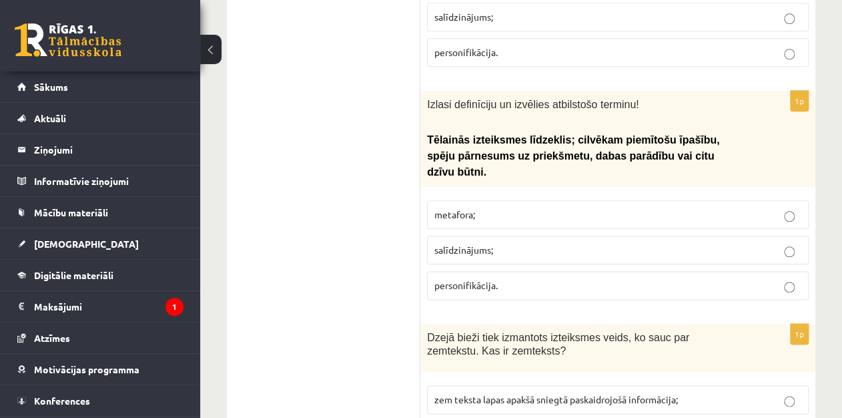
scroll to position [4736, 0]
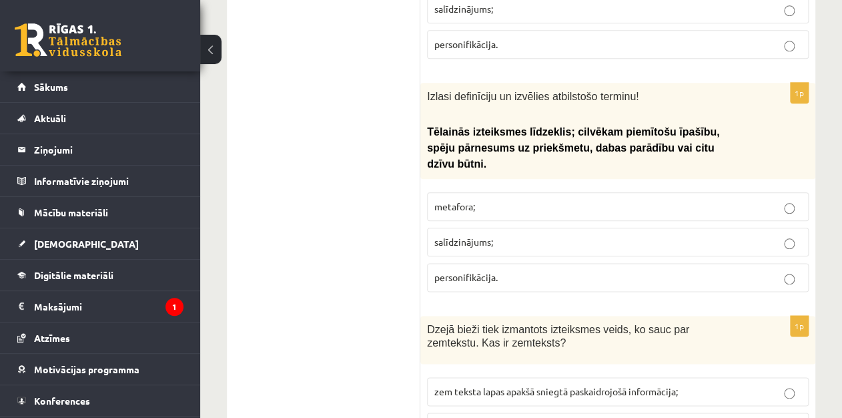
click at [782, 270] on p "personifikācija." at bounding box center [617, 277] width 367 height 14
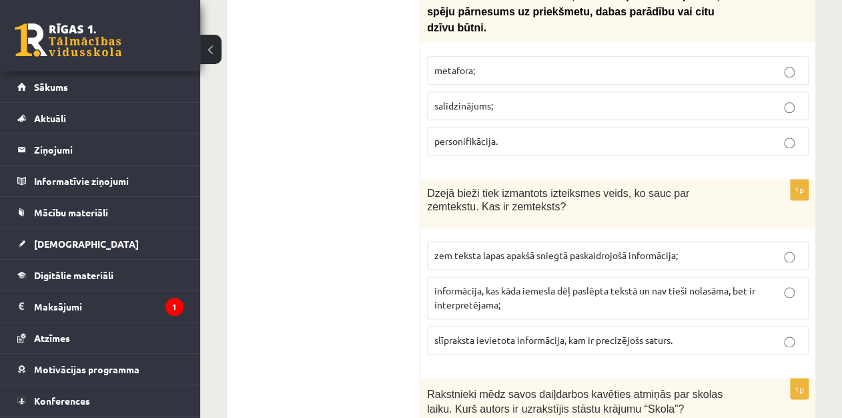
scroll to position [4887, 0]
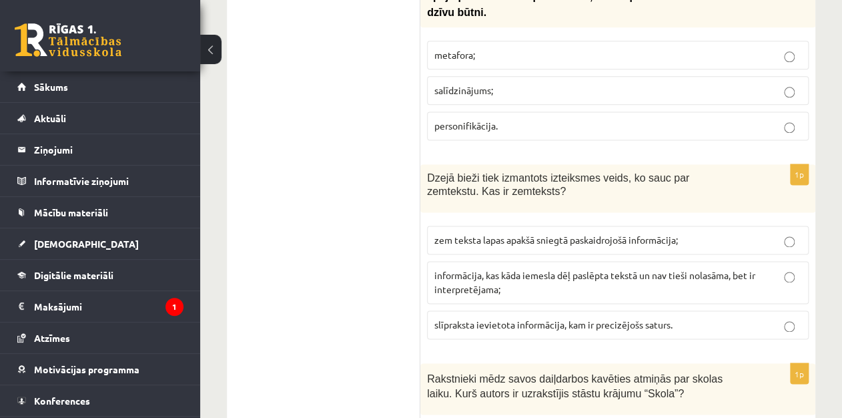
click at [747, 268] on p "informācija, kas kāda iemesla dēļ paslēpta tekstā un nav tieši nolasāma, bet ir…" at bounding box center [617, 282] width 367 height 28
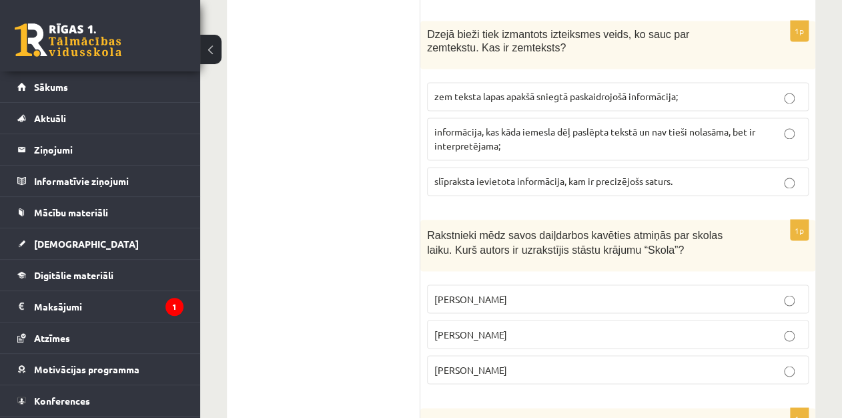
scroll to position [5039, 0]
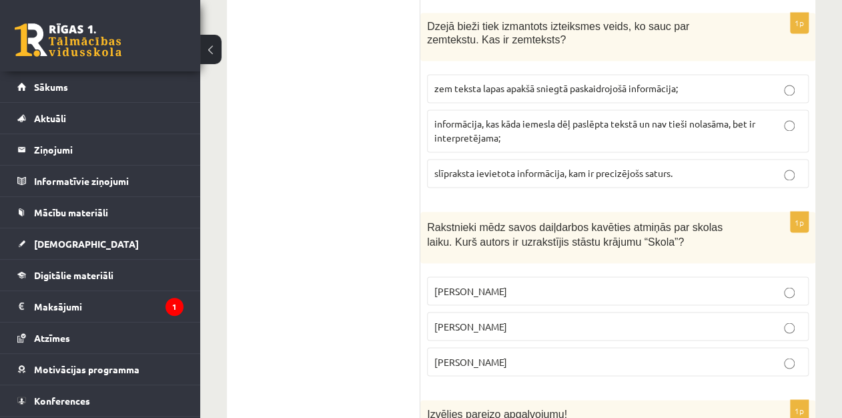
click at [728, 354] on p "Zenta Ērgle" at bounding box center [617, 361] width 367 height 14
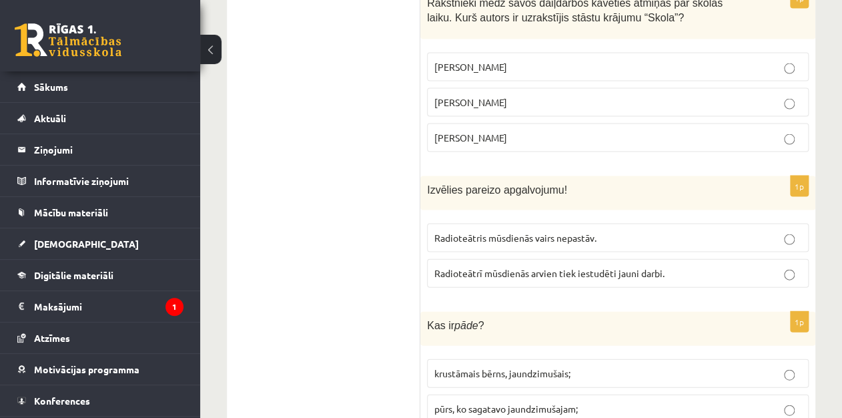
scroll to position [5317, 0]
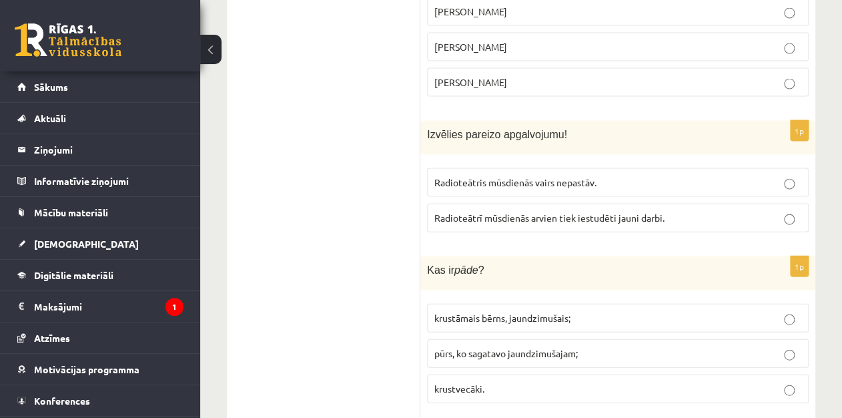
click at [720, 211] on p "Radioteātrī mūsdienās arvien tiek iestudēti jauni darbi." at bounding box center [617, 218] width 367 height 14
click at [597, 311] on p "krustāmais bērns, jaundzimušais;" at bounding box center [617, 318] width 367 height 14
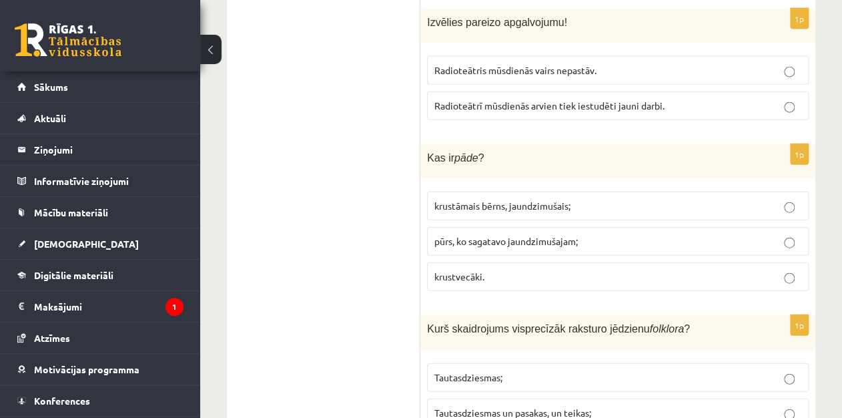
scroll to position [5453, 0]
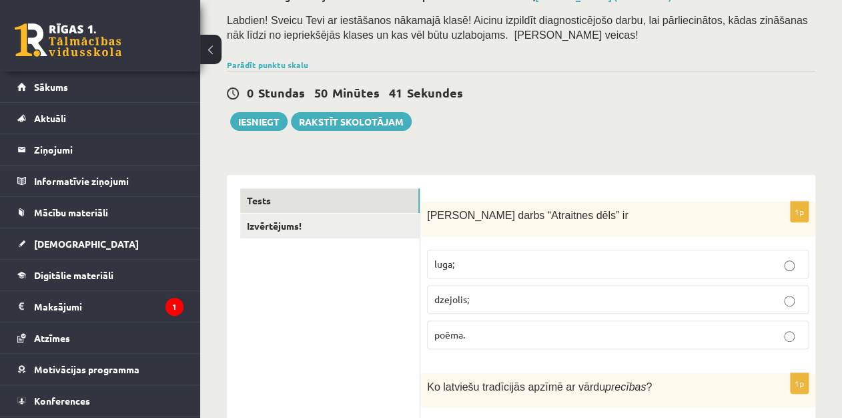
scroll to position [0, 0]
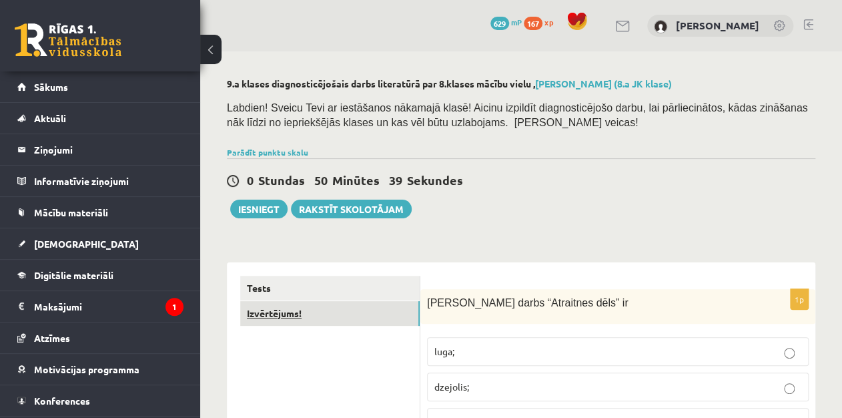
click at [315, 307] on link "Izvērtējums!" at bounding box center [329, 313] width 179 height 25
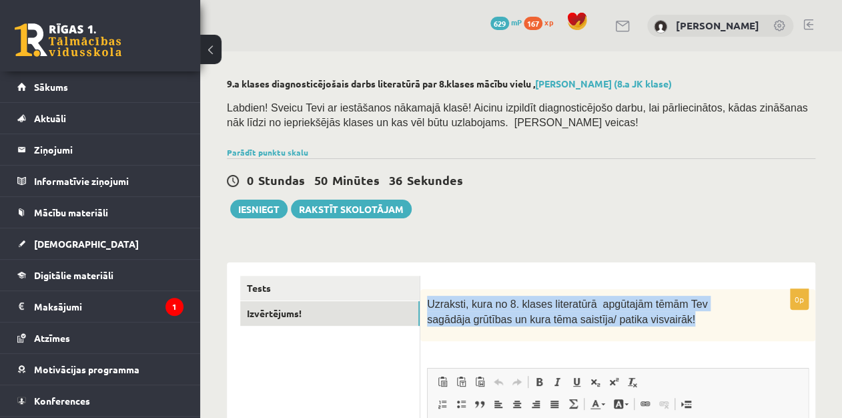
drag, startPoint x: 426, startPoint y: 300, endPoint x: 667, endPoint y: 331, distance: 242.7
click at [667, 331] on div "Uzraksti, kura no 8. klases literatūrā apgūtajām tēmām Tev sagādāja grūtības un…" at bounding box center [617, 314] width 395 height 51
copy span "Uzraksti, kura no 8. klases literatūrā apgūtajām tēmām Tev sagādāja grūtības un…"
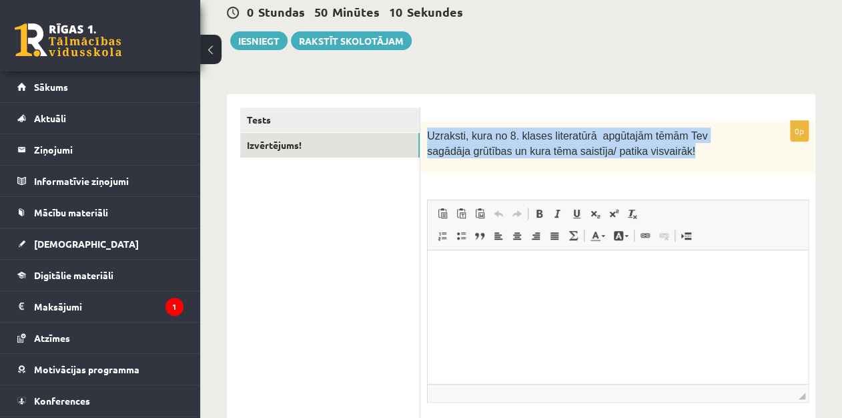
scroll to position [197, 0]
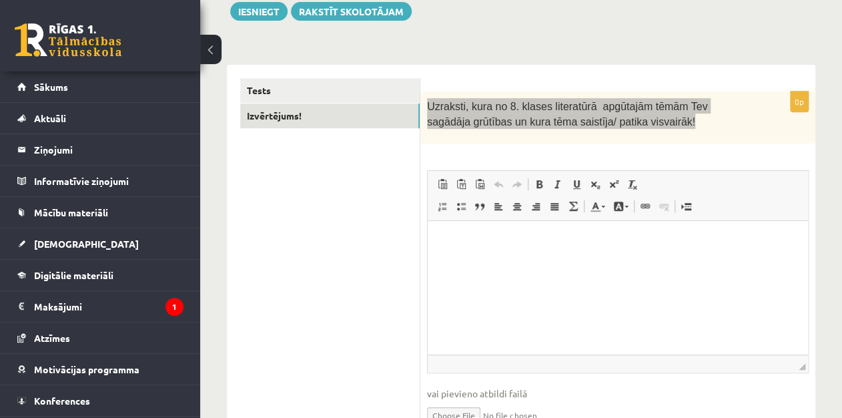
click at [648, 261] on html at bounding box center [618, 240] width 380 height 41
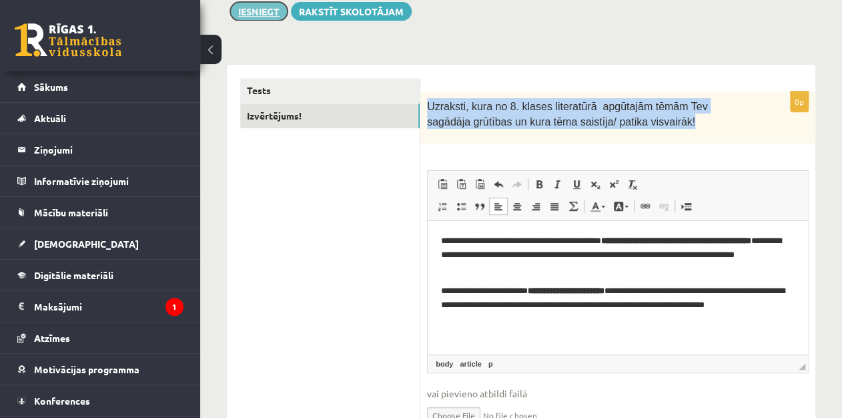
click at [267, 15] on button "Iesniegt" at bounding box center [258, 11] width 57 height 19
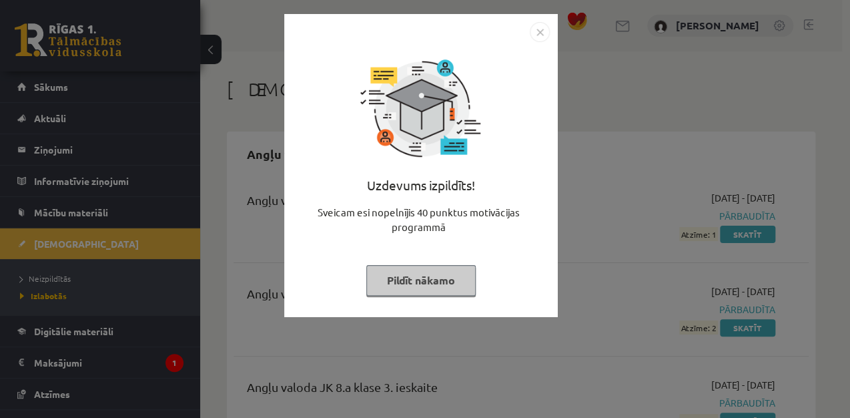
click at [437, 279] on button "Pildīt nākamo" at bounding box center [420, 280] width 109 height 31
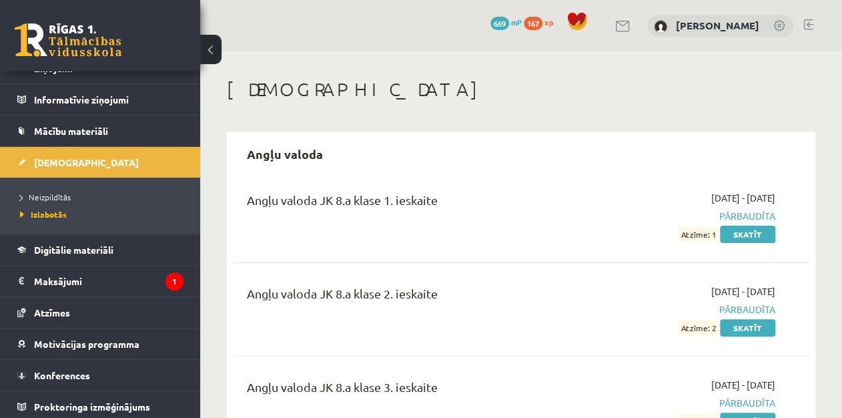
scroll to position [84, 0]
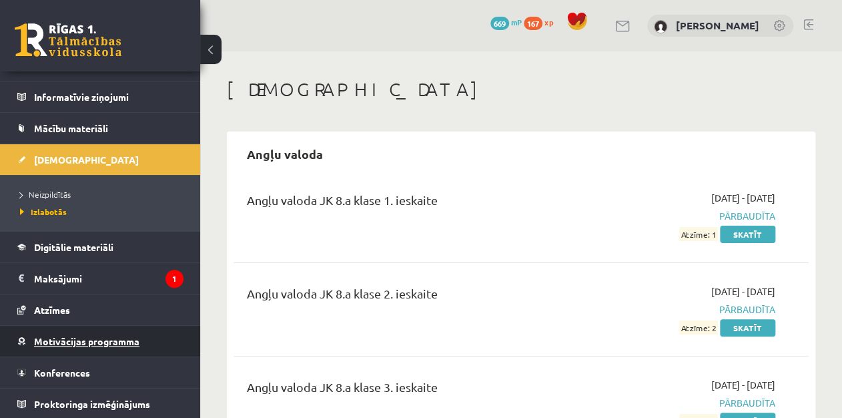
click at [120, 343] on span "Motivācijas programma" at bounding box center [86, 341] width 105 height 12
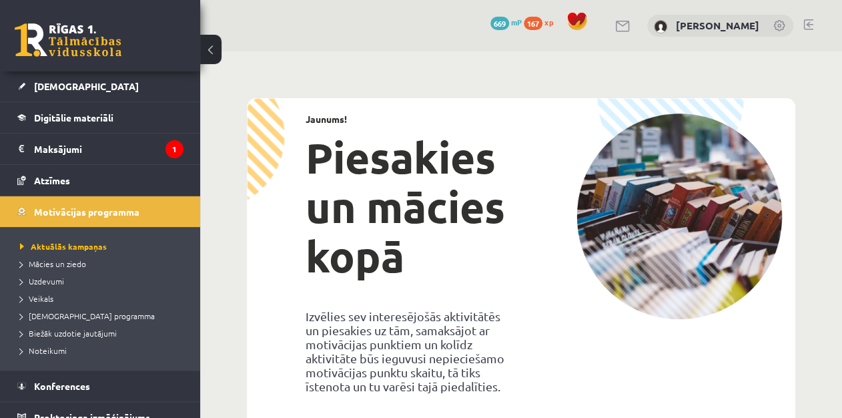
scroll to position [171, 0]
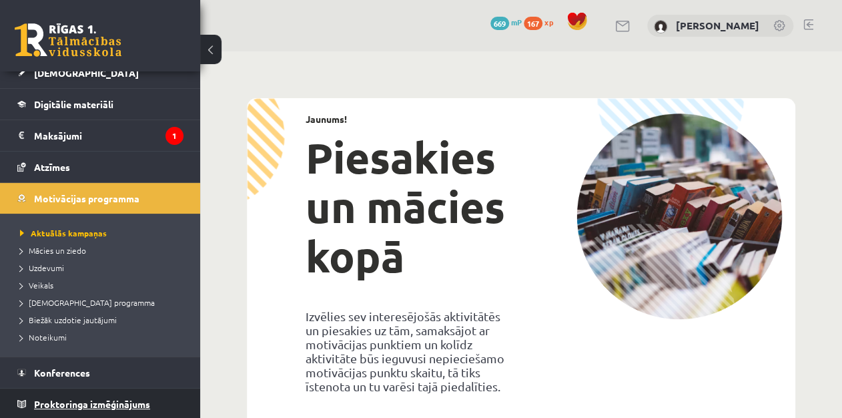
click at [131, 399] on span "Proktoringa izmēģinājums" at bounding box center [92, 404] width 116 height 12
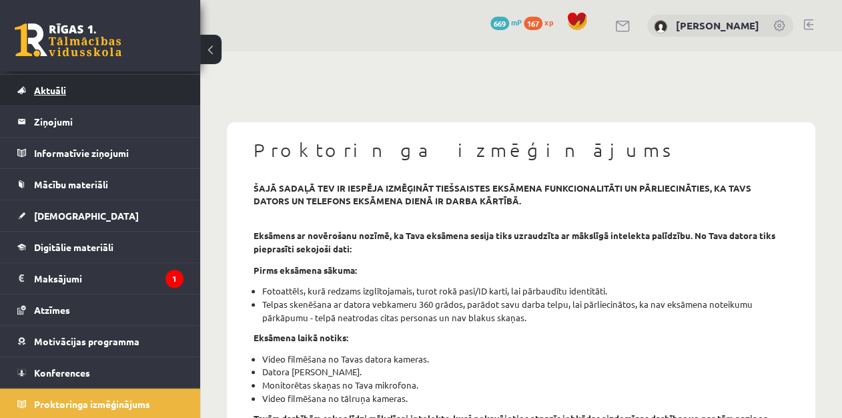
click at [83, 98] on link "Aktuāli" at bounding box center [100, 90] width 166 height 31
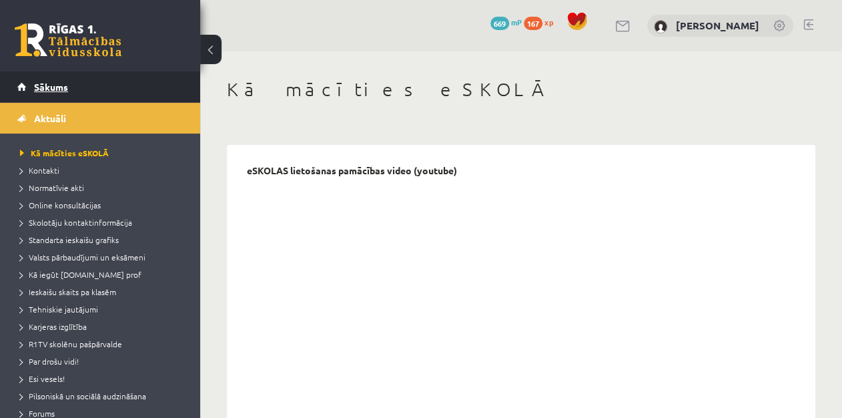
click at [131, 87] on link "Sākums" at bounding box center [100, 86] width 166 height 31
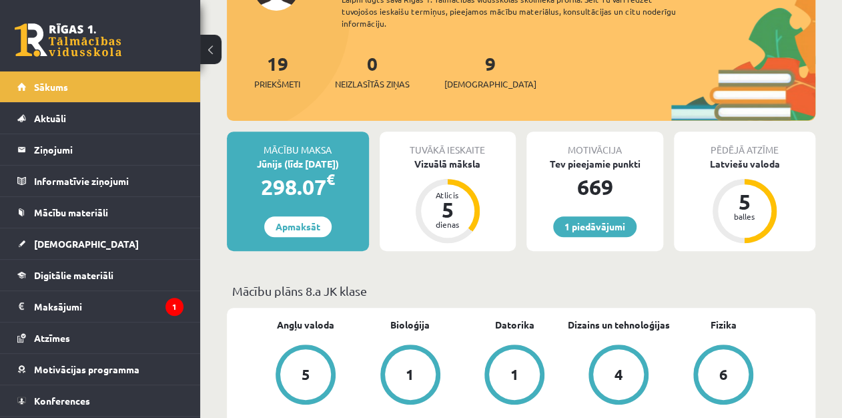
scroll to position [133, 0]
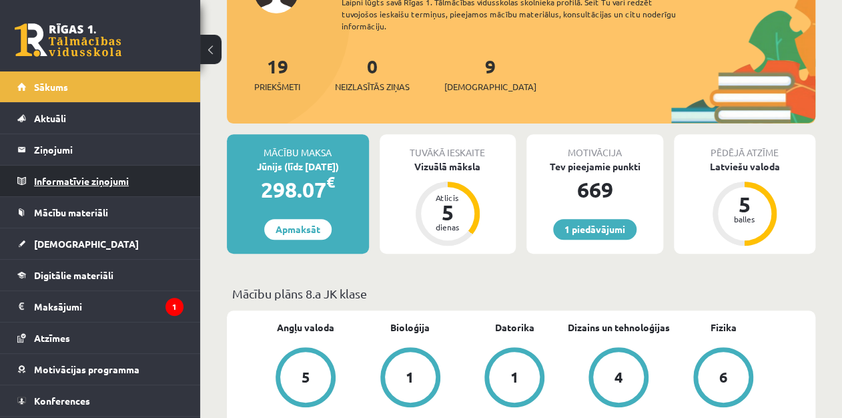
click at [165, 182] on legend "Informatīvie ziņojumi 0" at bounding box center [108, 180] width 149 height 31
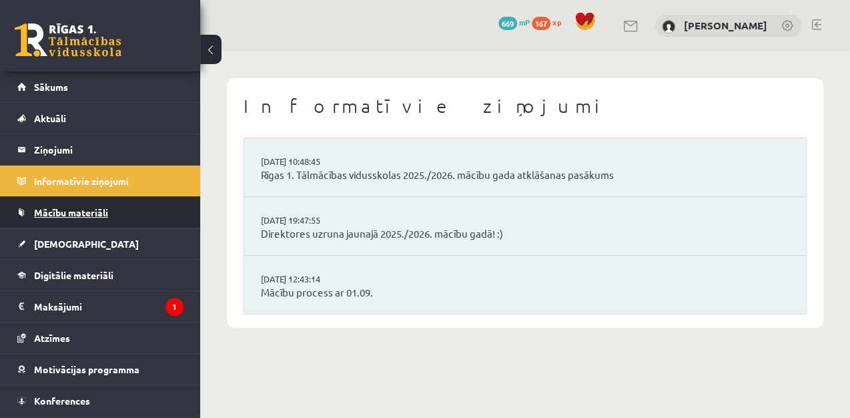
click at [147, 214] on link "Mācību materiāli" at bounding box center [100, 212] width 166 height 31
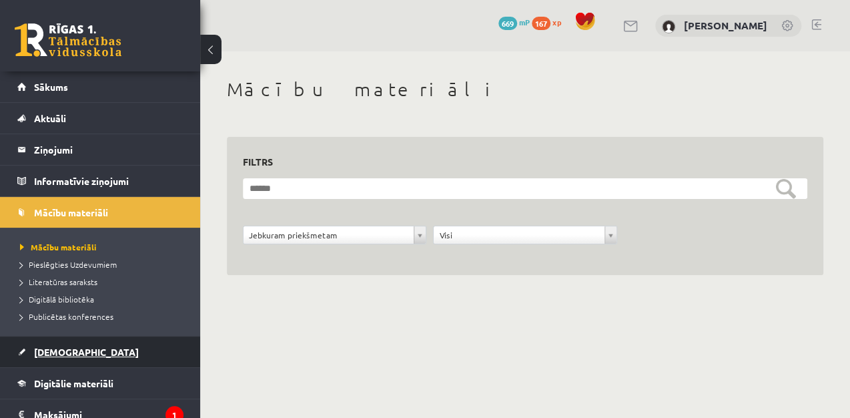
click at [59, 350] on span "[DEMOGRAPHIC_DATA]" at bounding box center [86, 352] width 105 height 12
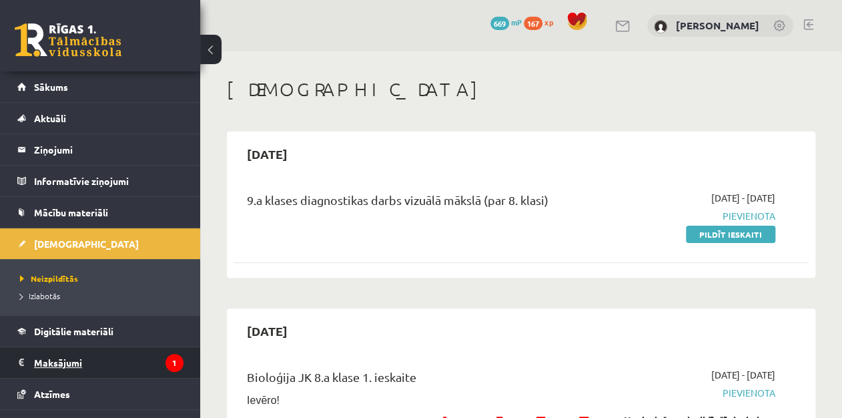
click at [56, 366] on legend "Maksājumi 1" at bounding box center [108, 362] width 149 height 31
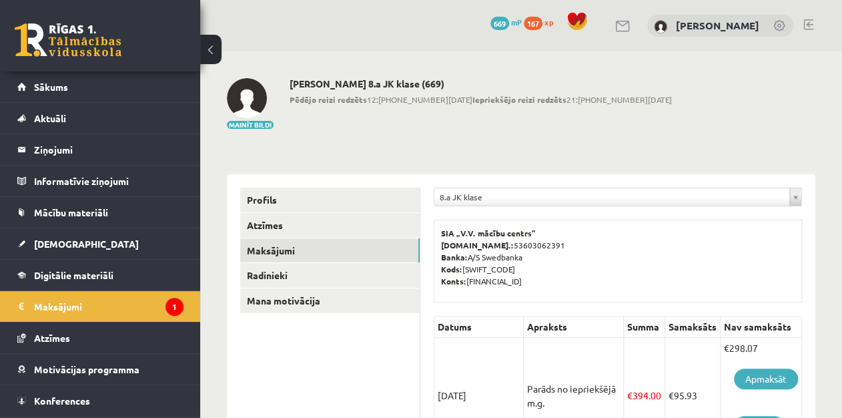
click at [509, 23] on span "669" at bounding box center [499, 23] width 19 height 13
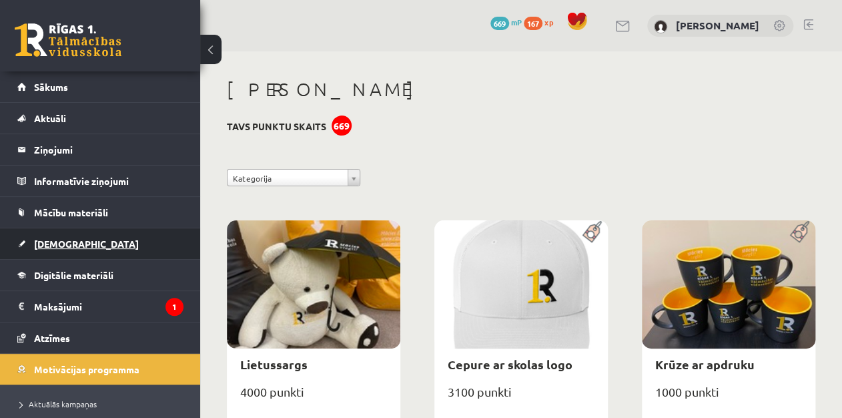
click at [88, 240] on link "[DEMOGRAPHIC_DATA]" at bounding box center [100, 243] width 166 height 31
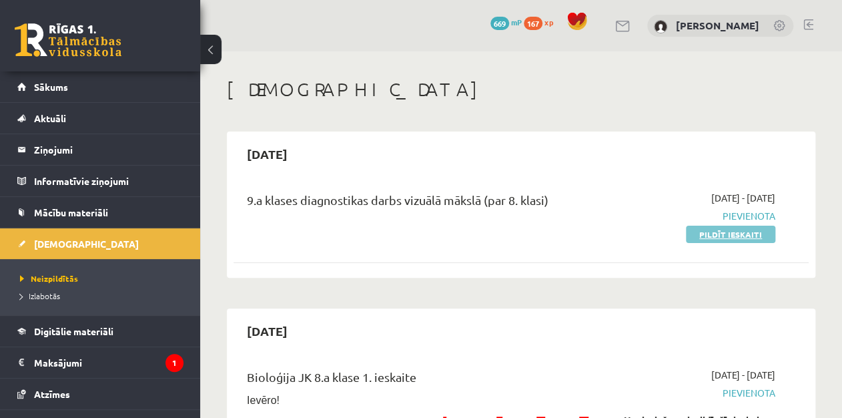
click at [723, 232] on link "Pildīt ieskaiti" at bounding box center [730, 233] width 89 height 17
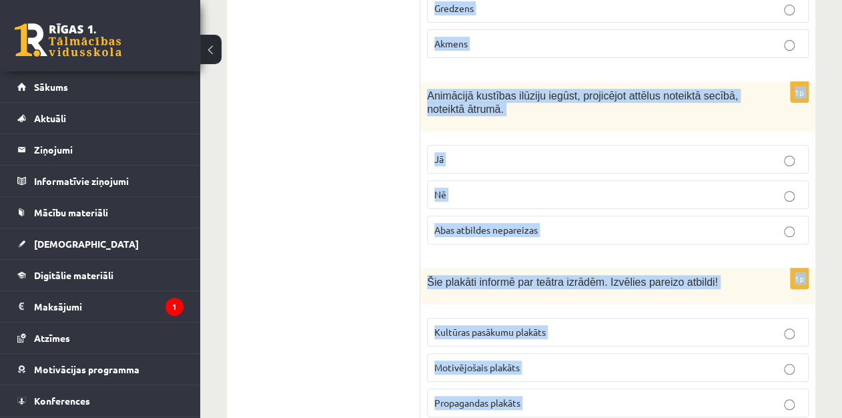
scroll to position [6588, 0]
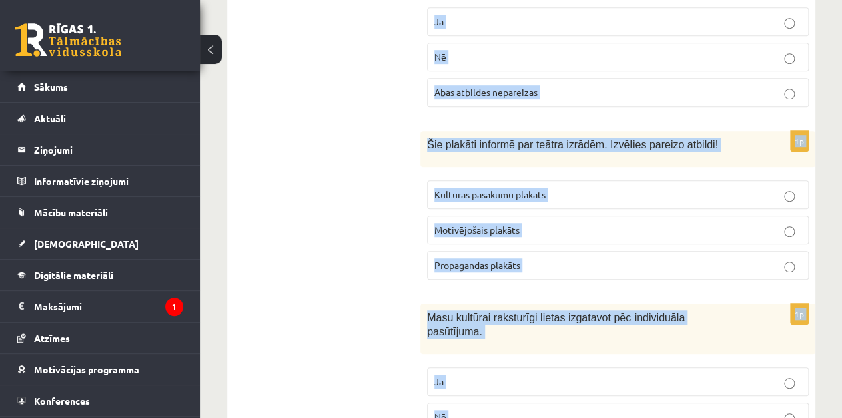
drag, startPoint x: 426, startPoint y: 263, endPoint x: 760, endPoint y: 440, distance: 377.4
copy form "75.loremips dolorsita Consect Adipi elits doeiusmod temporin utlaboreetdo magna…"
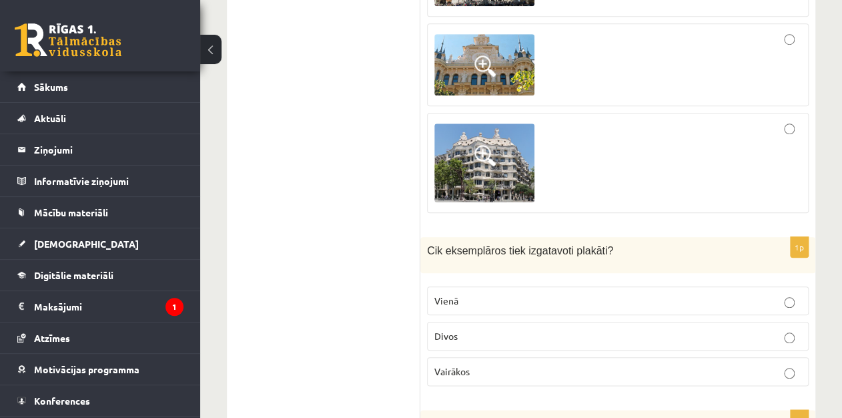
scroll to position [419, 0]
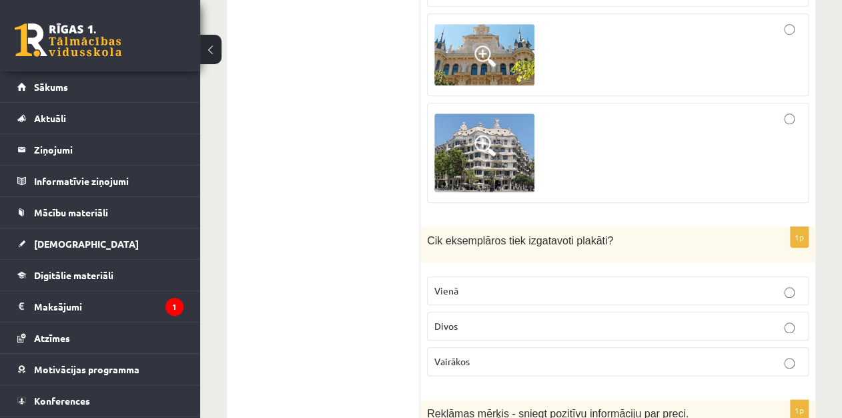
click at [764, 110] on div at bounding box center [617, 152] width 367 height 85
click at [474, 354] on p "Vairākos" at bounding box center [617, 361] width 367 height 14
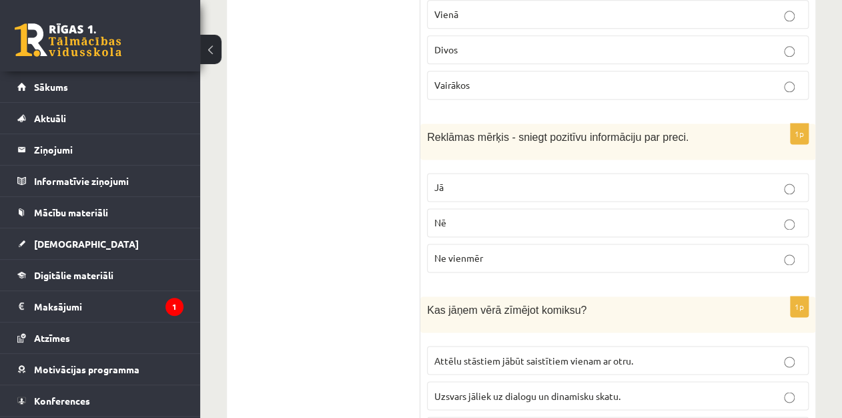
scroll to position [723, 0]
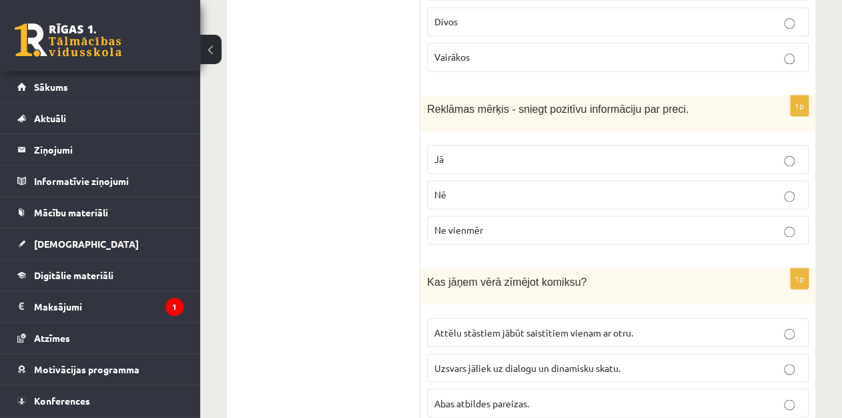
click at [793, 152] on p "Jā" at bounding box center [617, 159] width 367 height 14
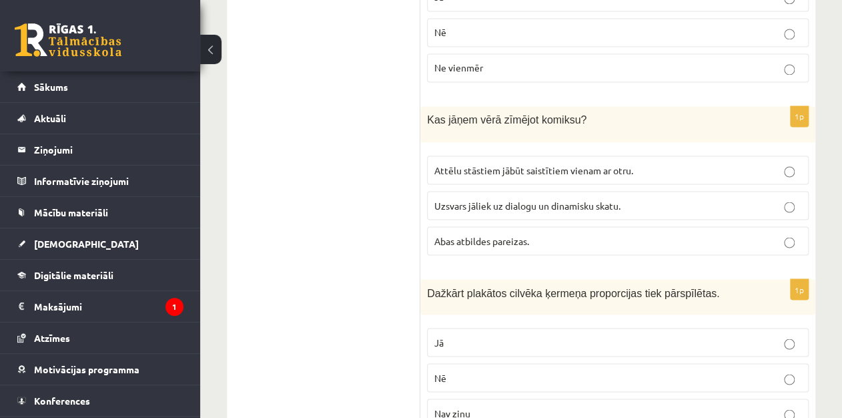
scroll to position [933, 0]
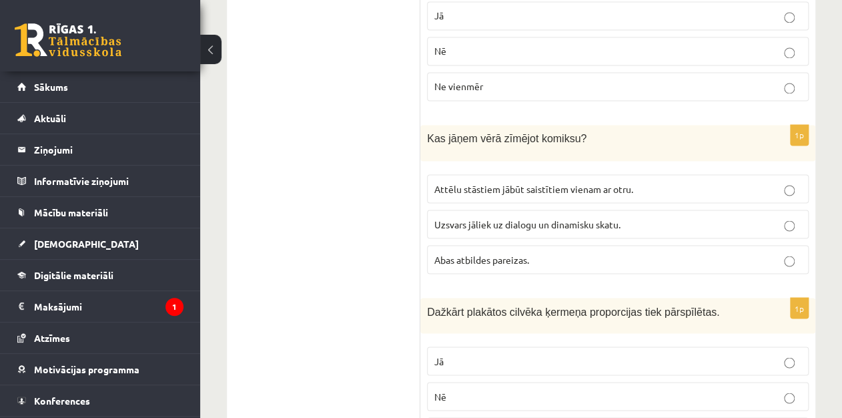
scroll to position [818, 0]
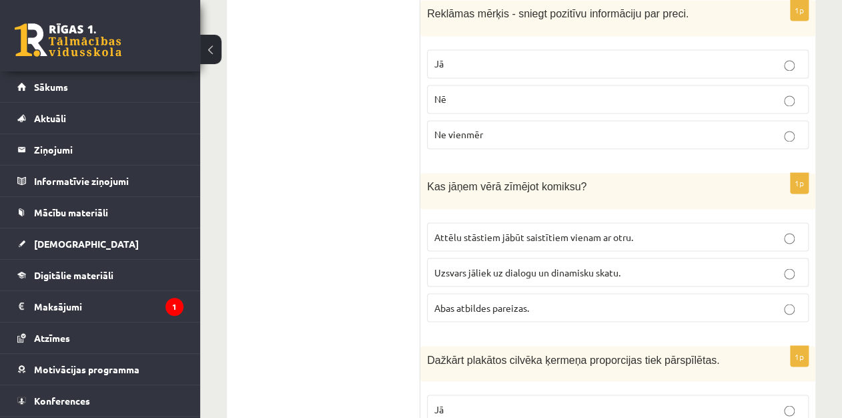
click at [560, 300] on p "Abas atbildes pareizas." at bounding box center [617, 307] width 367 height 14
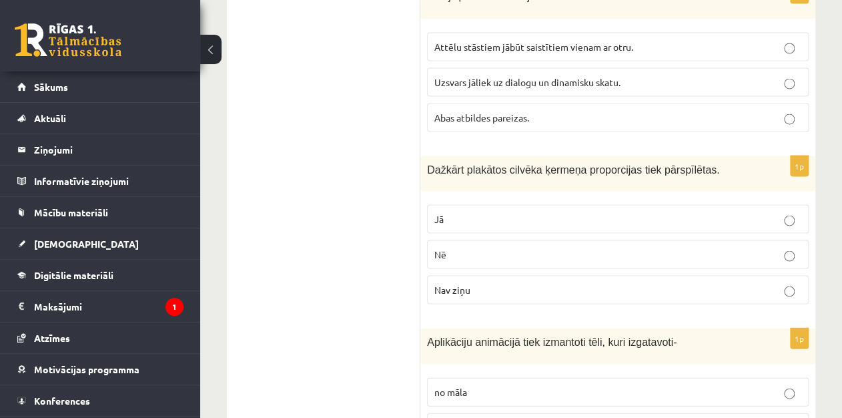
scroll to position [1019, 0]
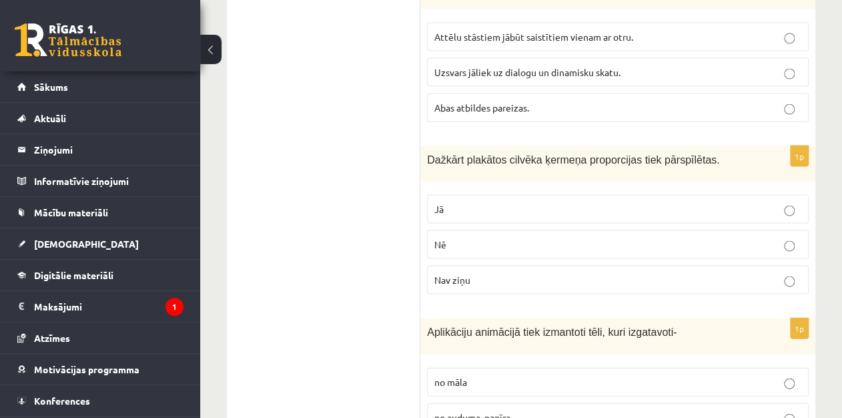
click at [456, 201] on p "Jā" at bounding box center [617, 208] width 367 height 14
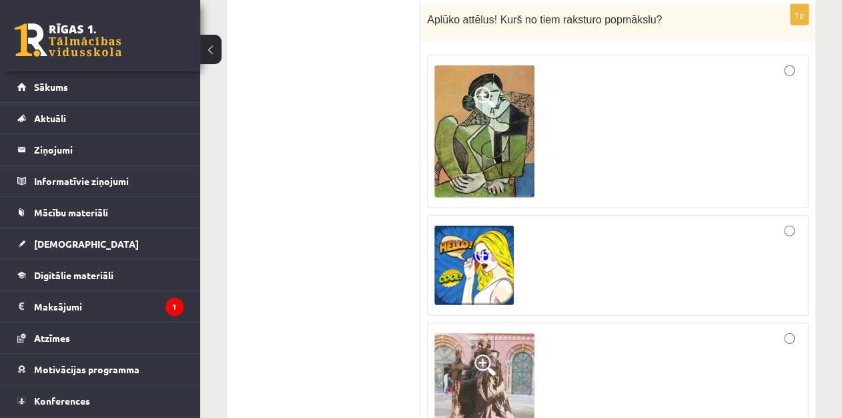
scroll to position [1523, 0]
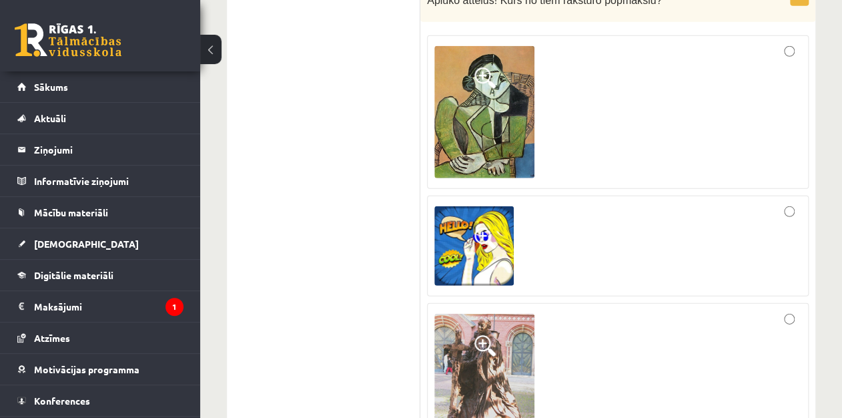
click at [710, 103] on div at bounding box center [617, 112] width 367 height 139
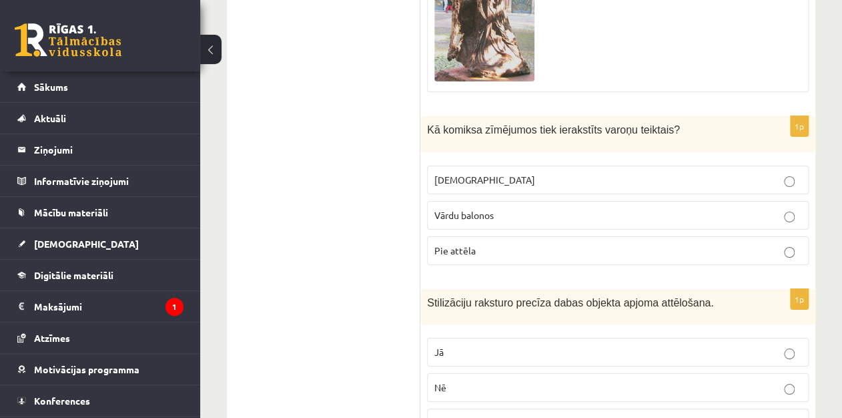
scroll to position [1894, 0]
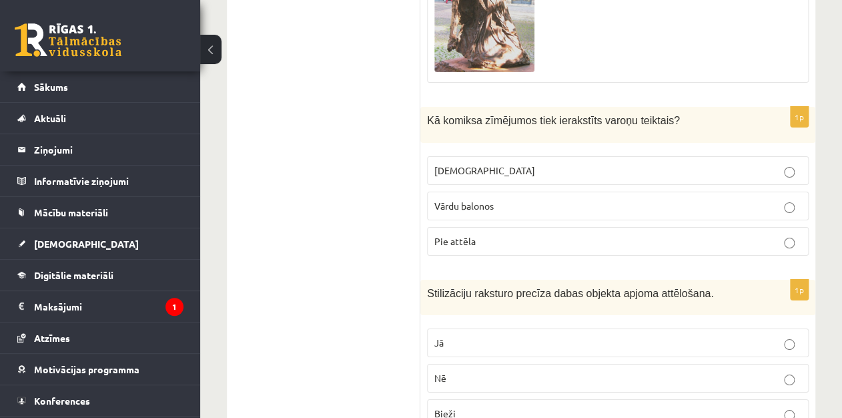
click at [740, 199] on p "Vārdu balonos" at bounding box center [617, 206] width 367 height 14
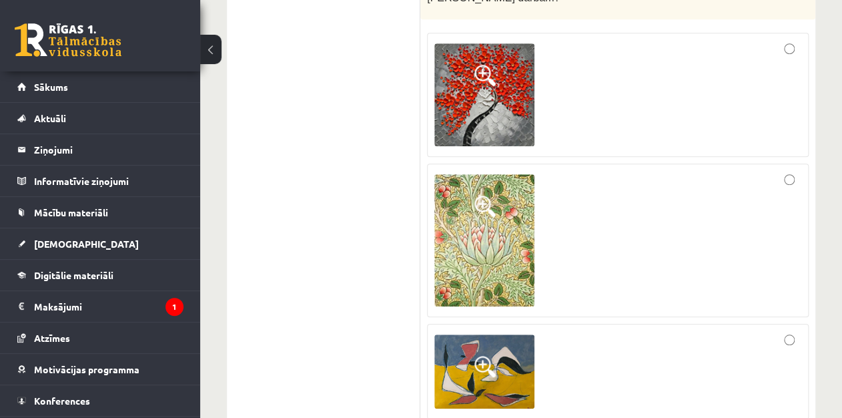
scroll to position [2475, 0]
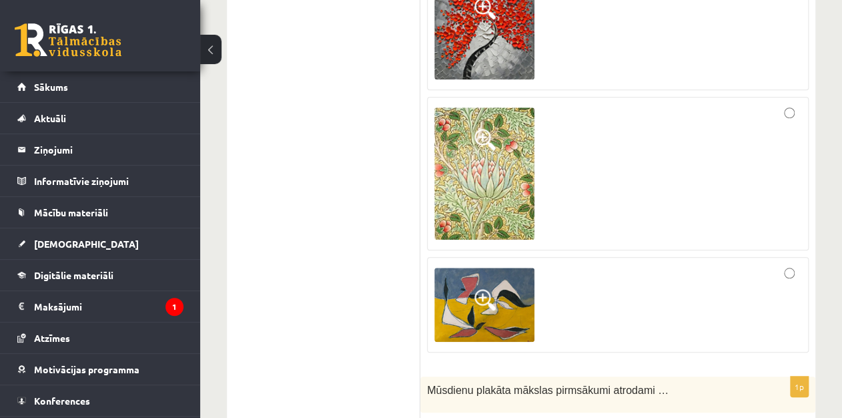
click at [791, 104] on div at bounding box center [617, 173] width 367 height 139
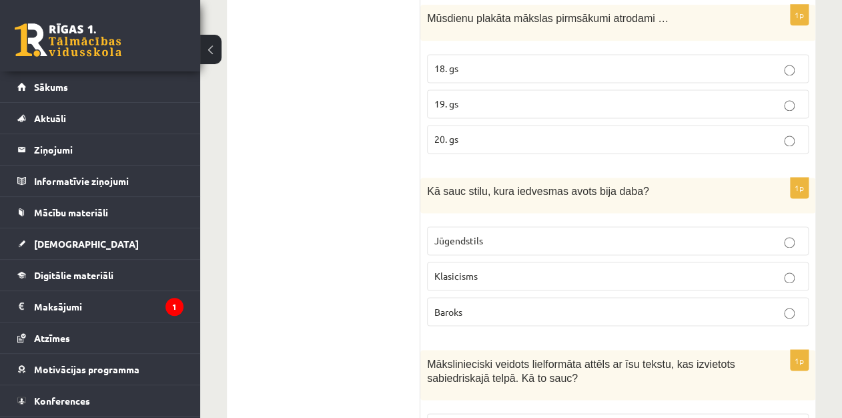
scroll to position [2856, 0]
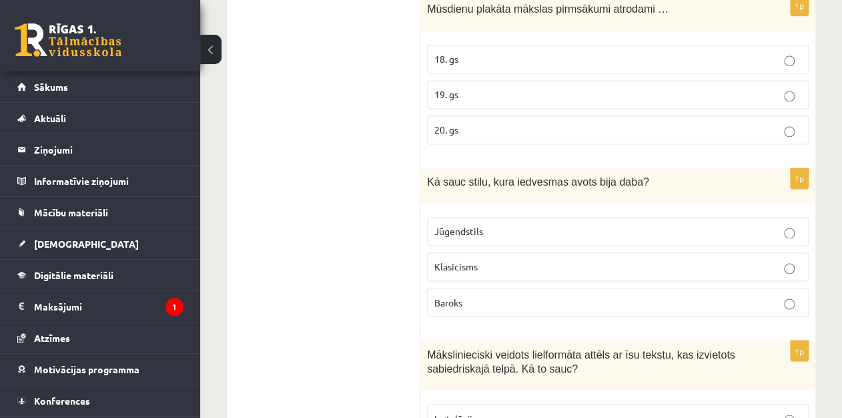
click at [690, 224] on p "Jūgendstils" at bounding box center [617, 231] width 367 height 14
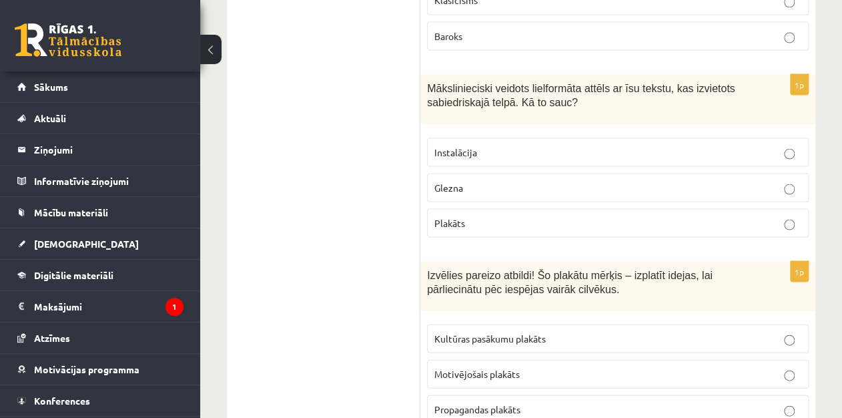
scroll to position [3151, 0]
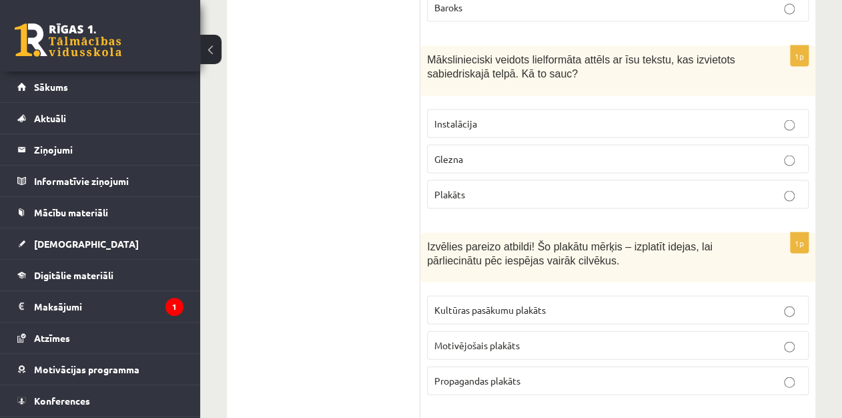
click at [594, 187] on p "Plakāts" at bounding box center [617, 194] width 367 height 14
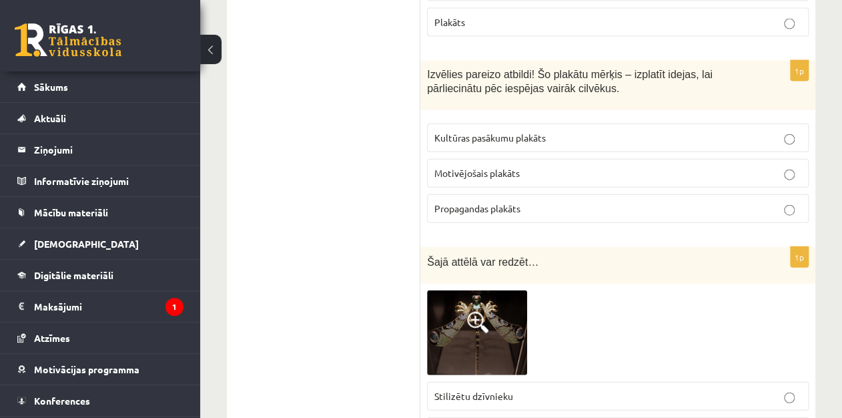
scroll to position [3294, 0]
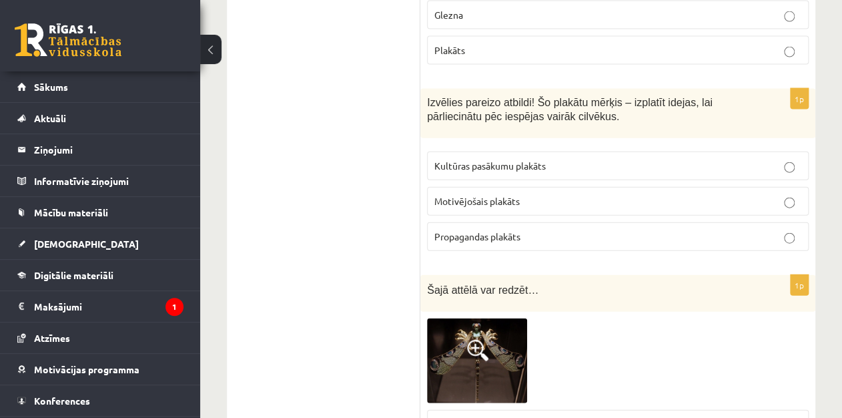
click at [555, 229] on p "Propagandas plakāts" at bounding box center [617, 236] width 367 height 14
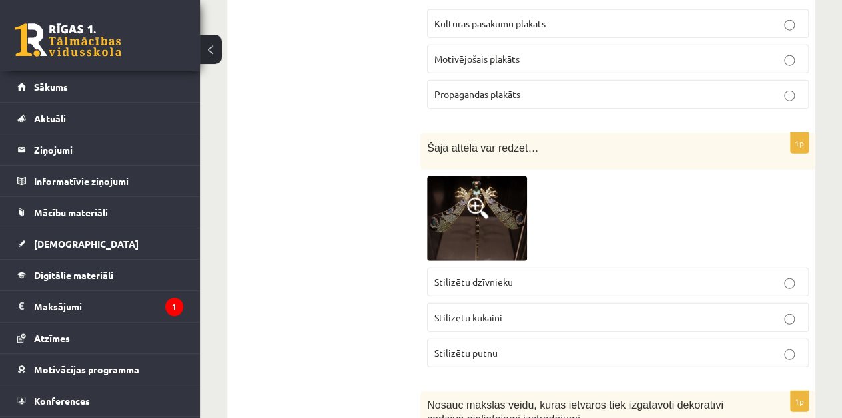
scroll to position [3446, 0]
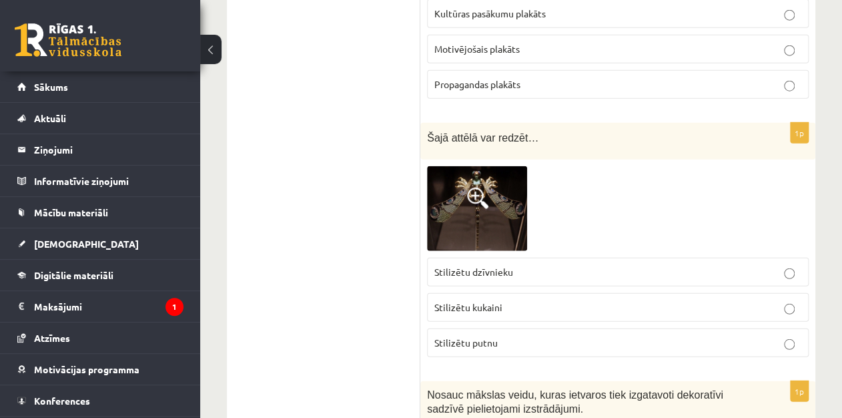
click at [552, 336] on p "Stilizētu putnu" at bounding box center [617, 343] width 367 height 14
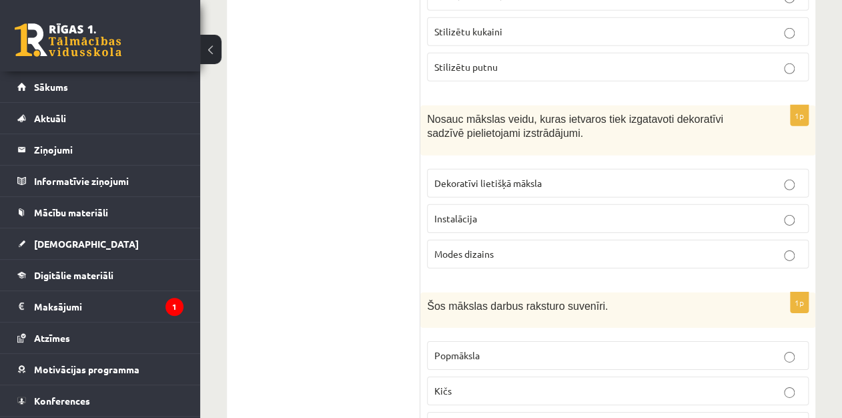
scroll to position [3789, 0]
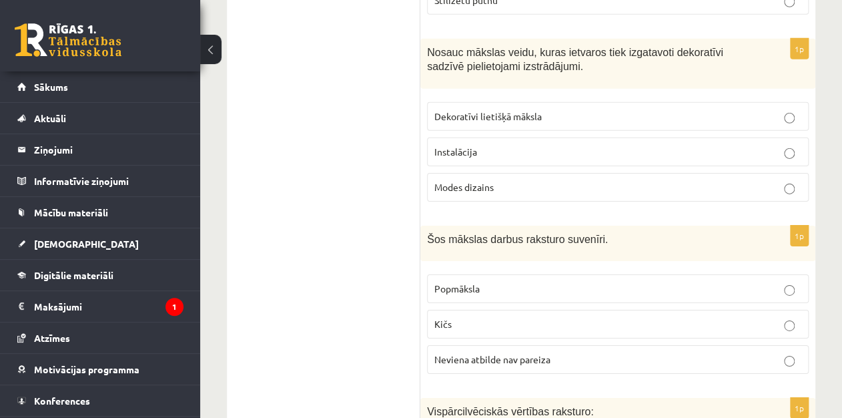
click at [574, 109] on p "Dekoratīvi lietišķā māksla" at bounding box center [617, 116] width 367 height 14
click at [790, 317] on p "Kičs" at bounding box center [617, 324] width 367 height 14
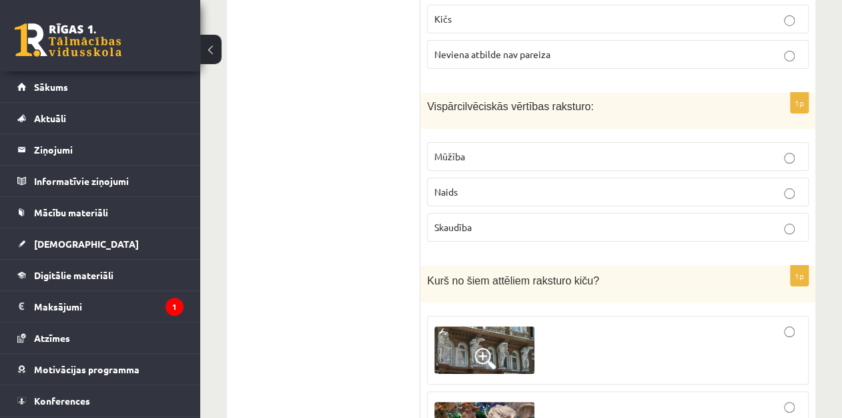
scroll to position [4122, 0]
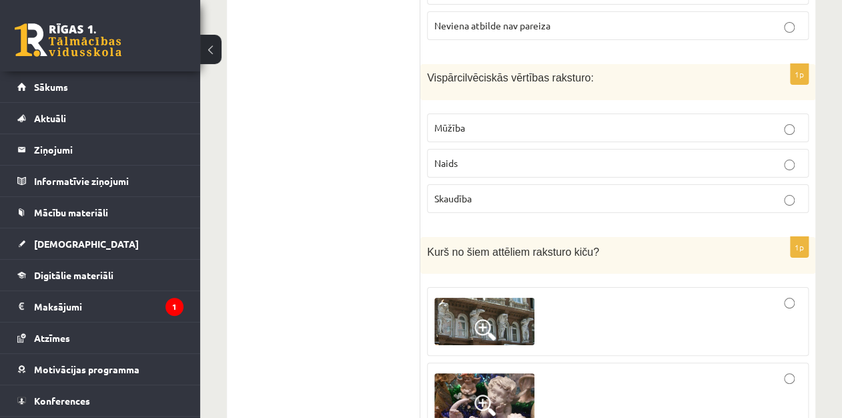
click at [578, 121] on p "Mūžība" at bounding box center [617, 128] width 367 height 14
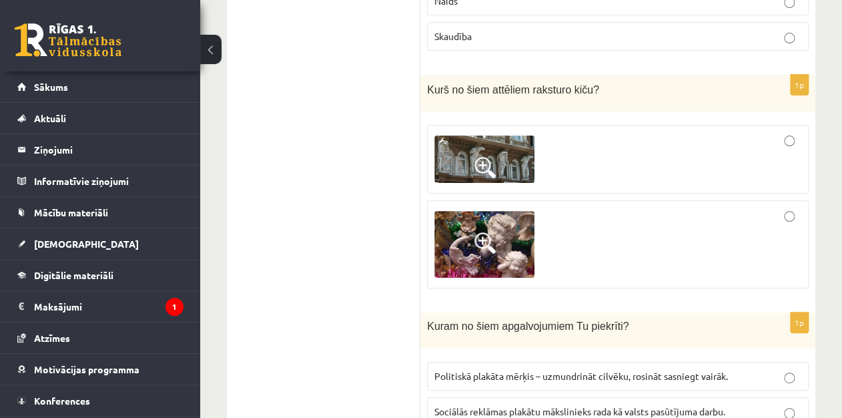
scroll to position [4293, 0]
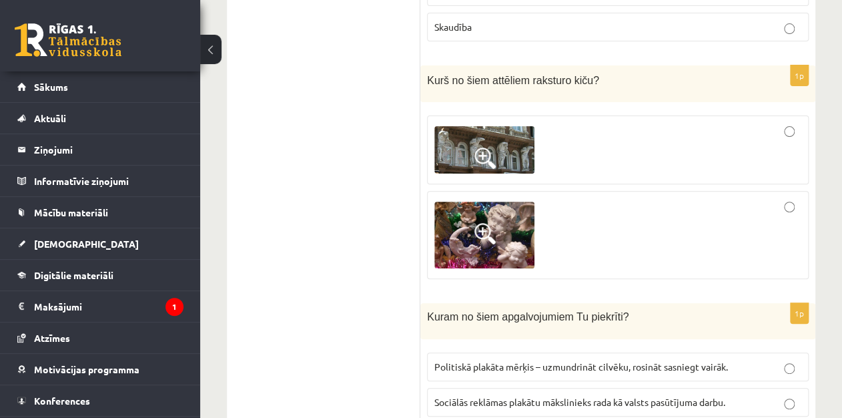
click at [786, 191] on label at bounding box center [618, 235] width 382 height 88
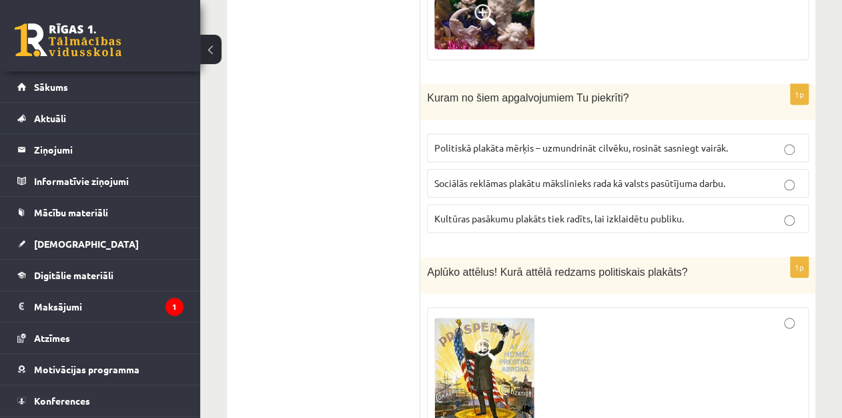
scroll to position [4522, 0]
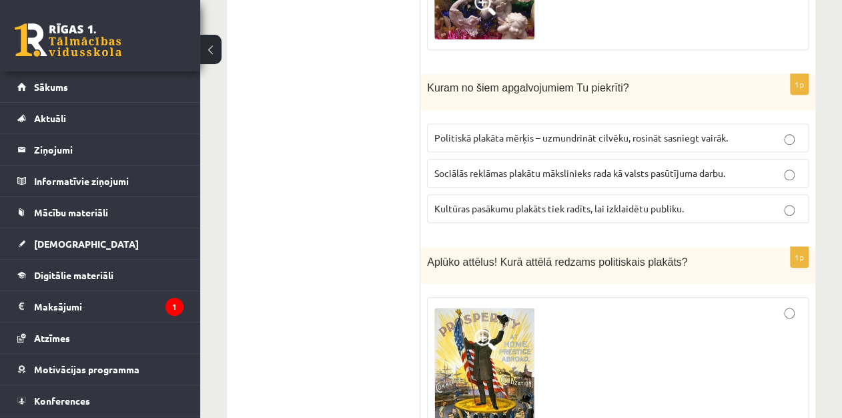
click at [552, 166] on p "Sociālās reklāmas plakātu mākslinieks rada kā valsts pasūtījuma darbu." at bounding box center [617, 173] width 367 height 14
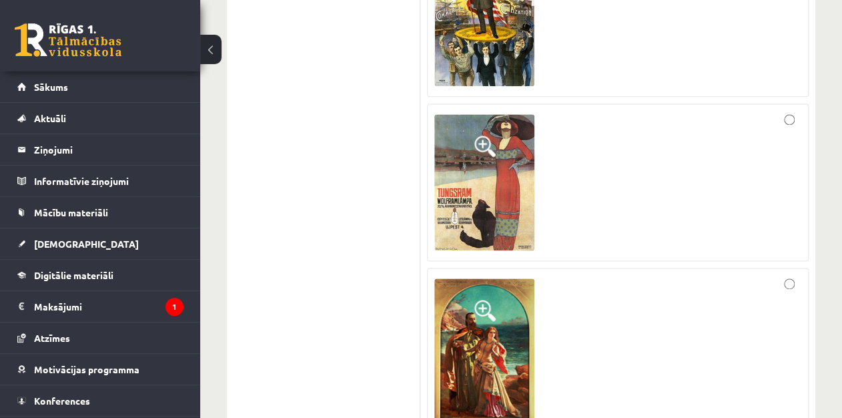
scroll to position [4998, 0]
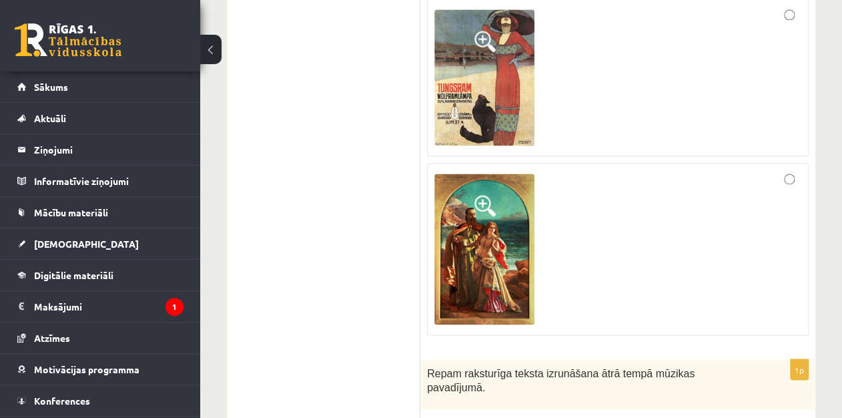
click at [762, 170] on div at bounding box center [617, 249] width 367 height 158
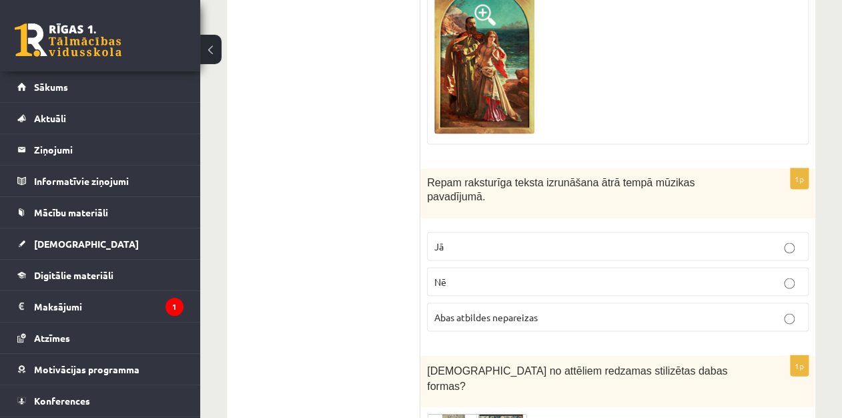
scroll to position [5198, 0]
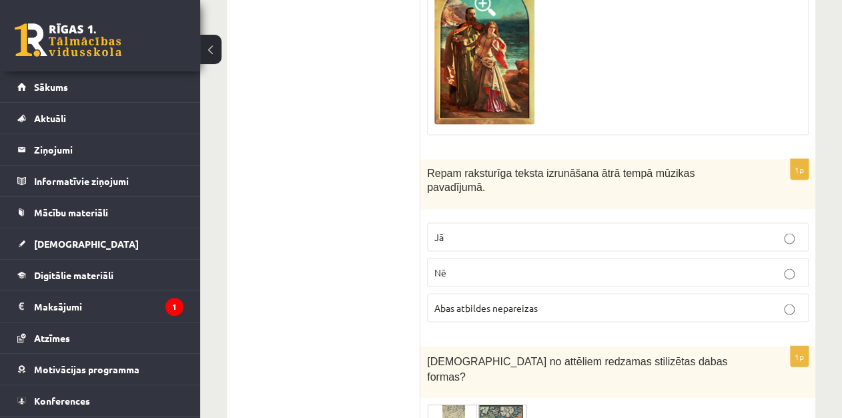
click at [610, 229] on p "Jā" at bounding box center [617, 236] width 367 height 14
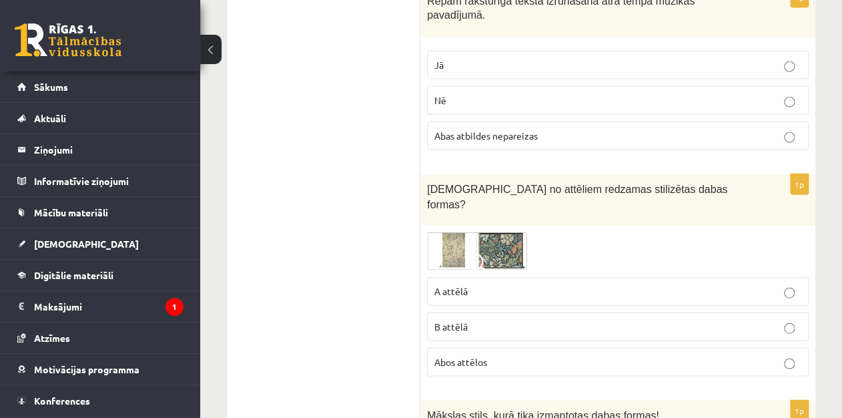
scroll to position [5379, 0]
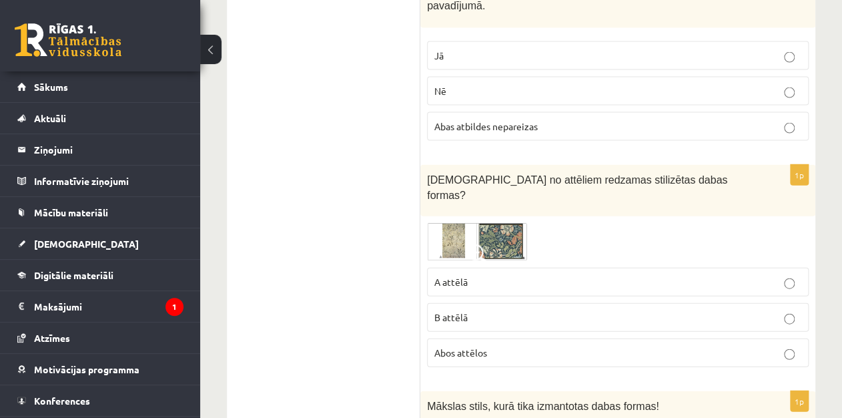
click at [782, 346] on p "Abos attēlos" at bounding box center [617, 353] width 367 height 14
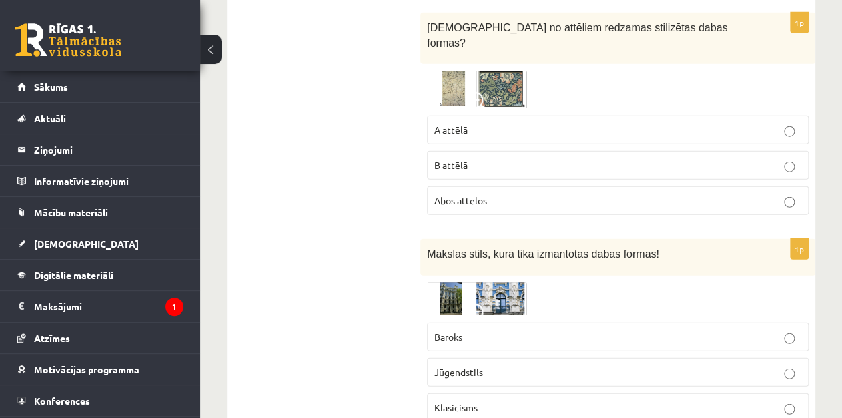
scroll to position [5627, 0]
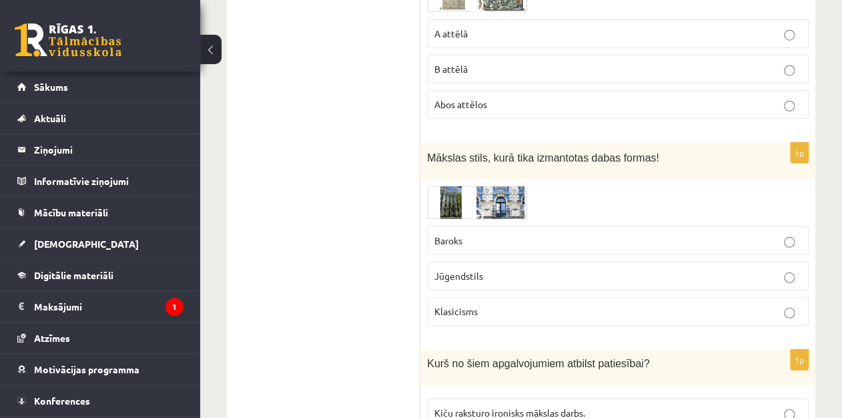
click at [489, 269] on p "Jūgendstils" at bounding box center [617, 276] width 367 height 14
drag, startPoint x: 841, startPoint y: 332, endPoint x: 844, endPoint y: 340, distance: 8.7
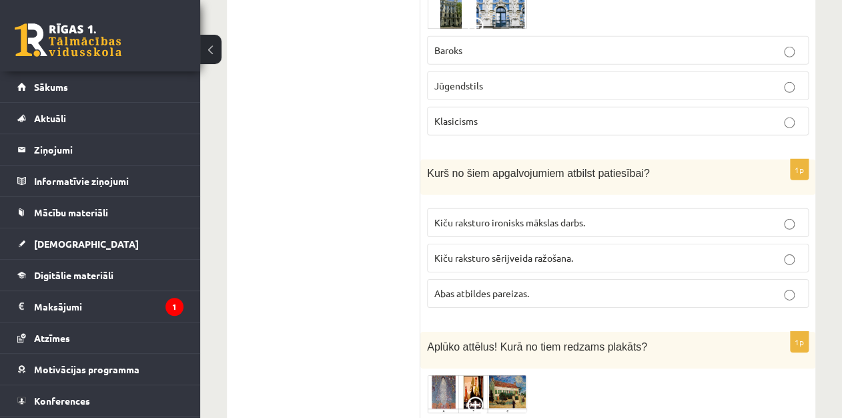
scroll to position [5827, 0]
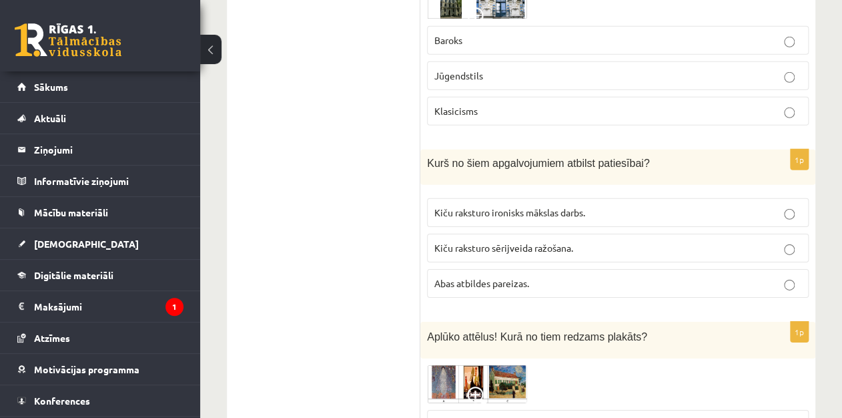
click at [629, 276] on p "Abas atbildes pareizas." at bounding box center [617, 283] width 367 height 14
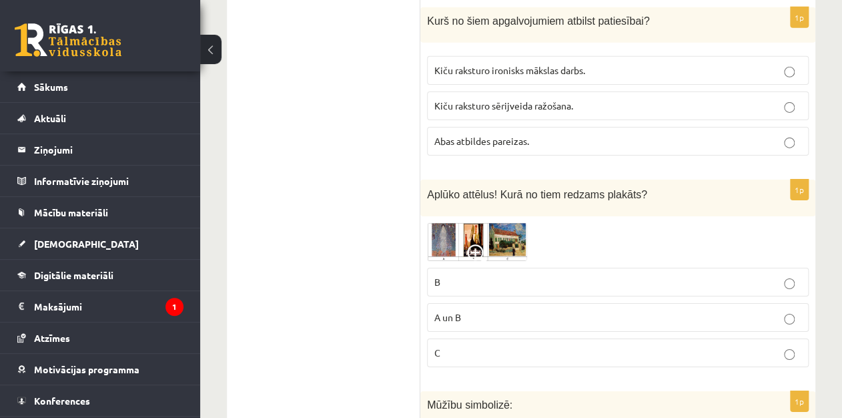
scroll to position [5979, 0]
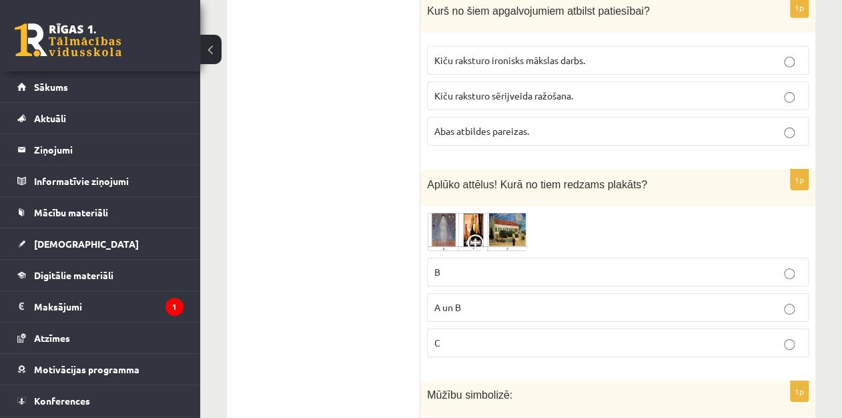
click at [596, 300] on p "A un B" at bounding box center [617, 307] width 367 height 14
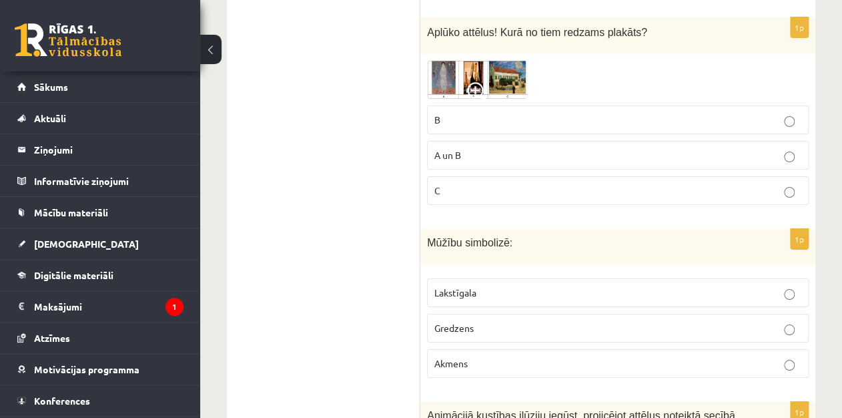
scroll to position [6150, 0]
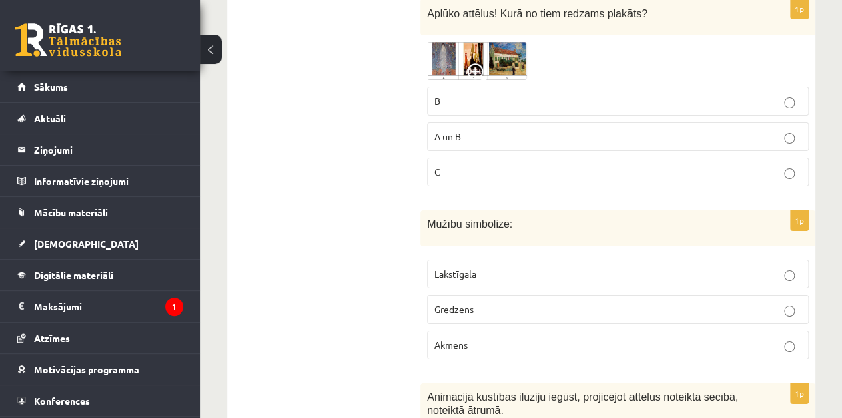
click at [525, 338] on p "Akmens" at bounding box center [617, 345] width 367 height 14
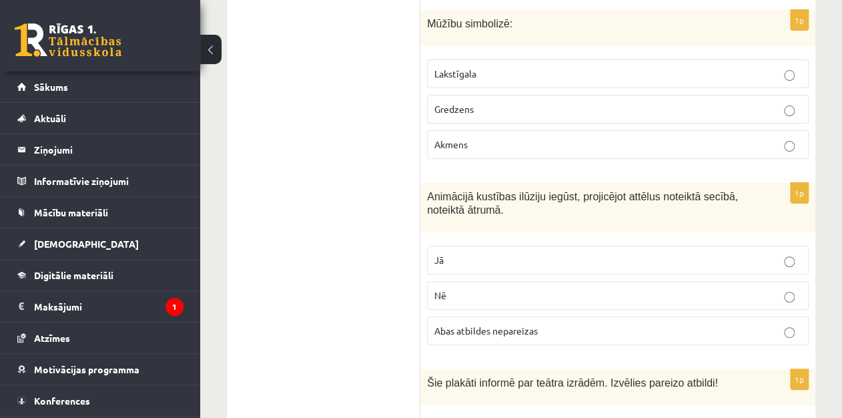
scroll to position [6360, 0]
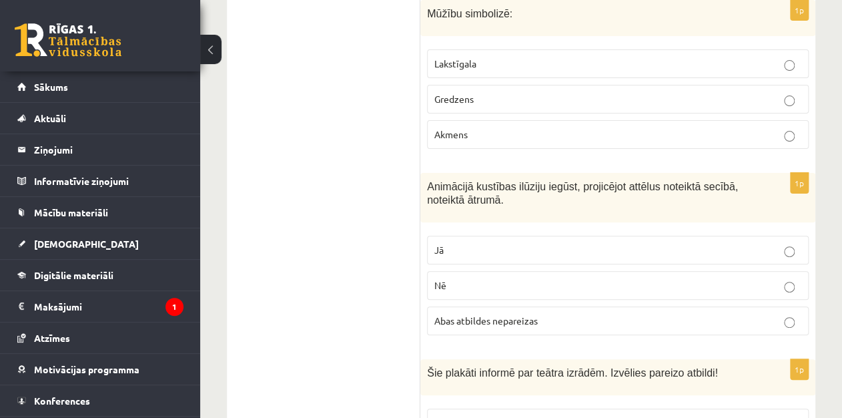
click at [762, 229] on fieldset "Jā Nē Abas atbildes nepareizas" at bounding box center [618, 284] width 382 height 110
click at [762, 235] on label "Jā" at bounding box center [618, 249] width 382 height 29
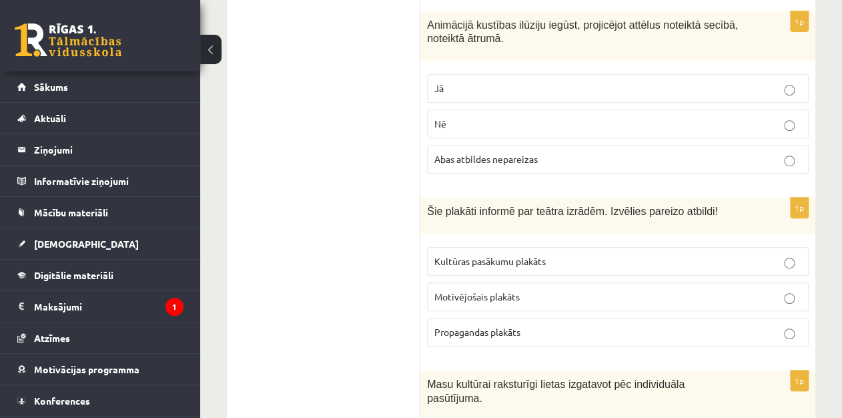
scroll to position [6531, 0]
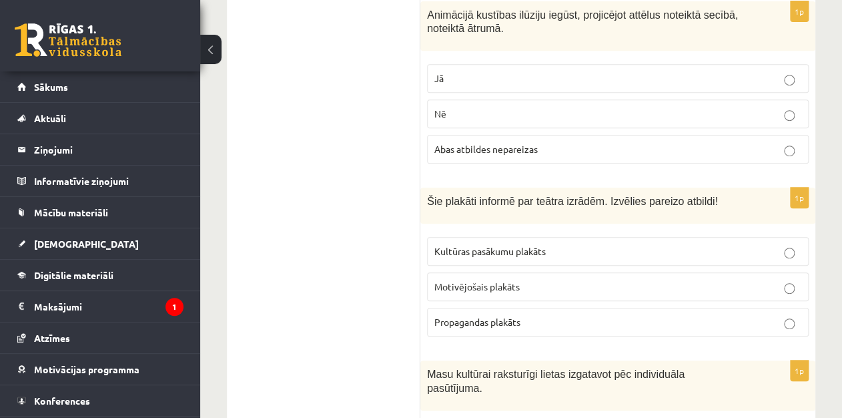
click at [534, 245] on span "Kultūras pasākumu plakāts" at bounding box center [489, 251] width 111 height 12
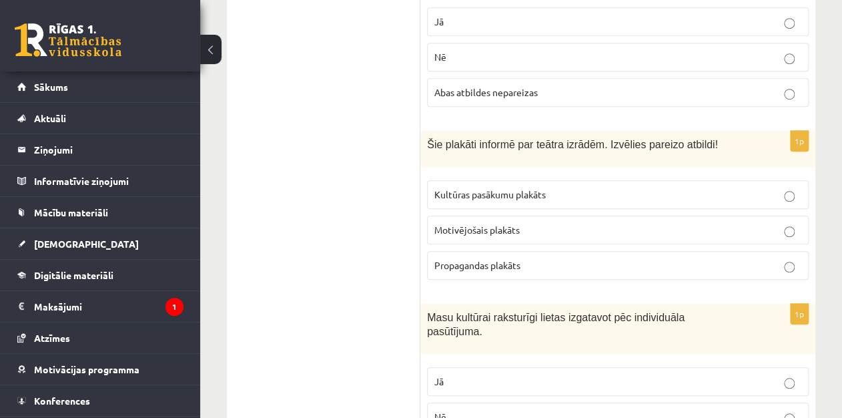
click at [646, 410] on p "Nē" at bounding box center [617, 417] width 367 height 14
drag, startPoint x: 840, startPoint y: 392, endPoint x: 848, endPoint y: 390, distance: 8.3
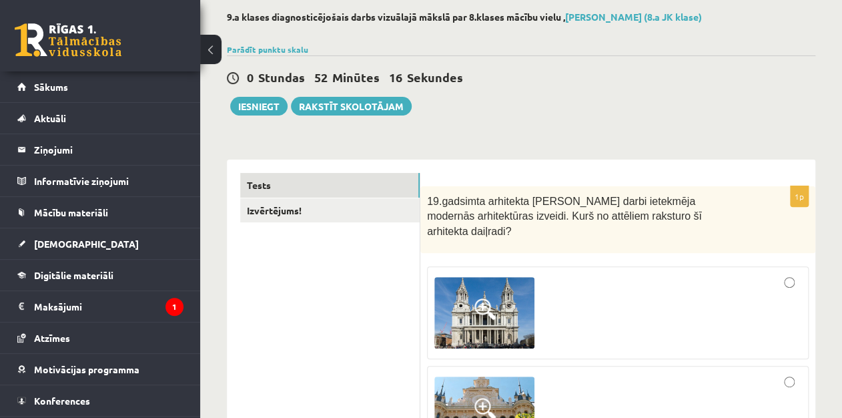
scroll to position [47, 0]
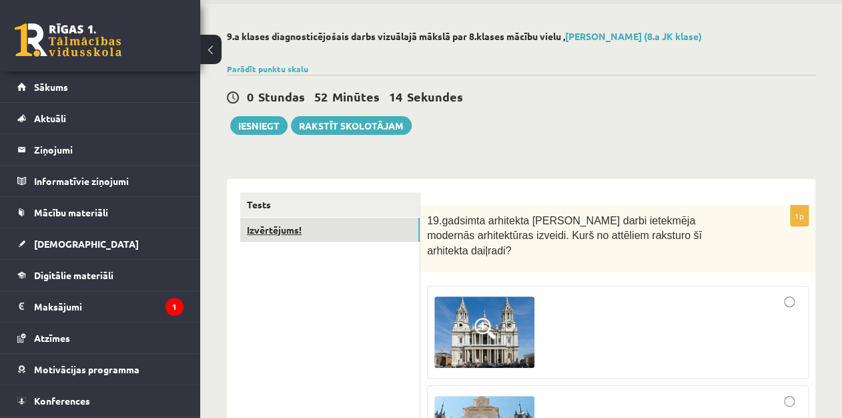
click at [334, 227] on link "Izvērtējums!" at bounding box center [329, 229] width 179 height 25
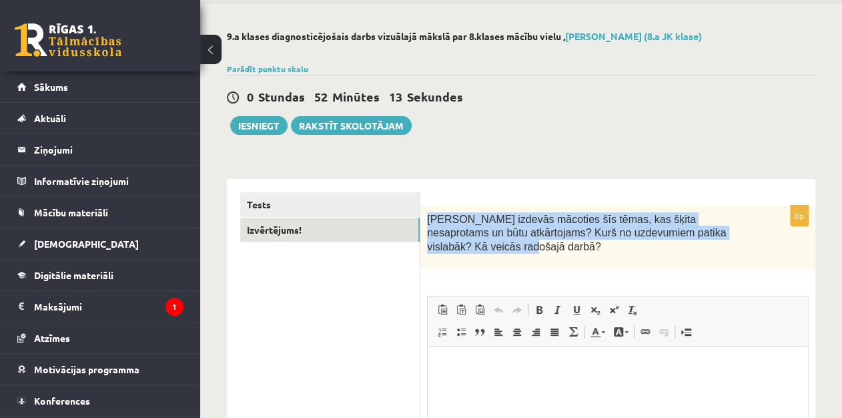
scroll to position [0, 0]
drag, startPoint x: 426, startPoint y: 210, endPoint x: 504, endPoint y: 269, distance: 98.1
click at [504, 269] on div "0p Kas izdevās mācoties šīs tēmas, kas šķita nesaprotams un būtu atkārtojams? K…" at bounding box center [617, 389] width 395 height 368
copy div "Kas izdevās mācoties šīs tēmas, kas šķita nesaprotams un būtu atkārtojams? Kurš…"
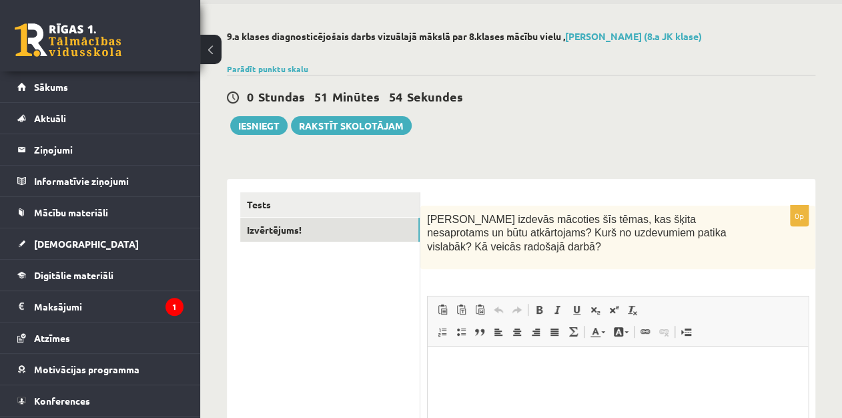
click at [537, 365] on p "Rich Text-editor, wiswyg-editor-user-answer-47363701163820" at bounding box center [618, 367] width 354 height 14
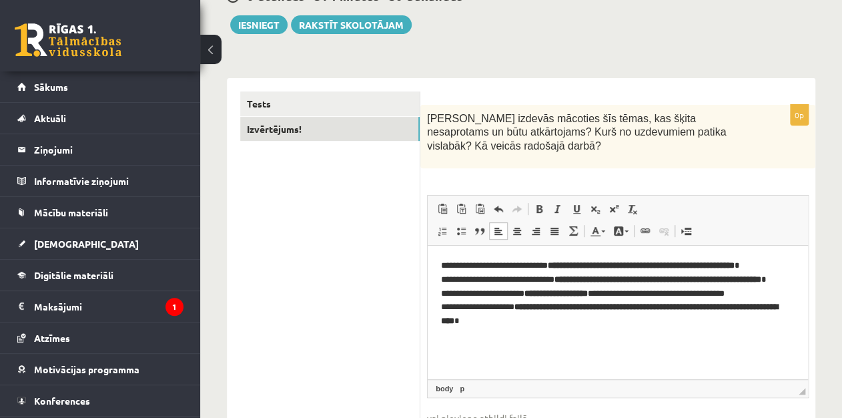
scroll to position [163, 0]
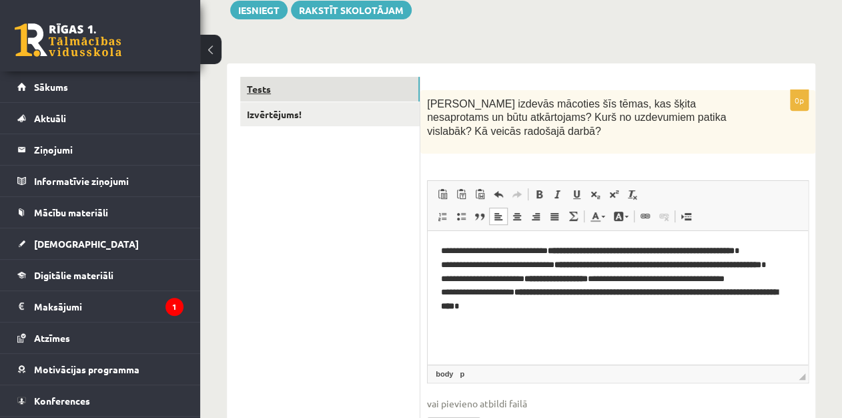
click at [301, 83] on link "Tests" at bounding box center [329, 89] width 179 height 25
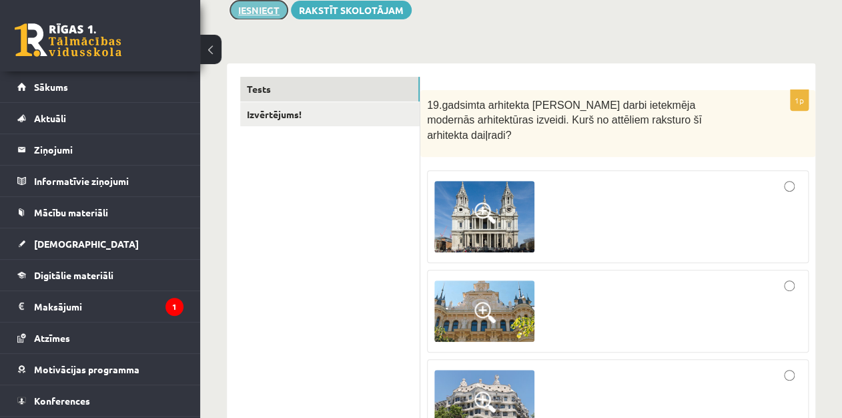
click at [241, 11] on button "Iesniegt" at bounding box center [258, 10] width 57 height 19
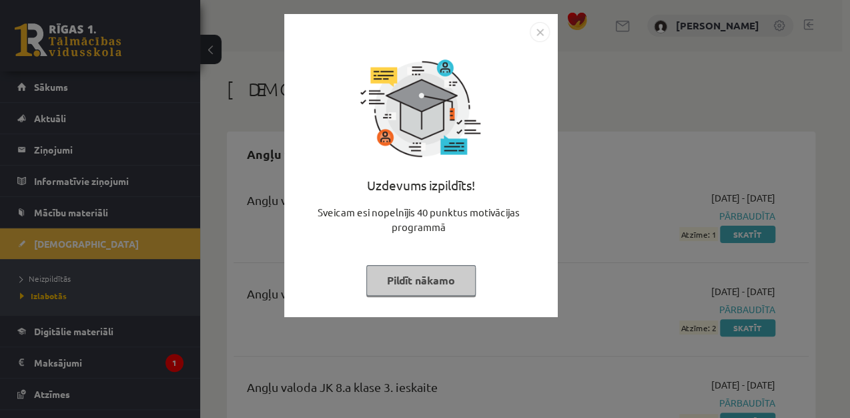
click at [430, 287] on button "Pildīt nākamo" at bounding box center [420, 280] width 109 height 31
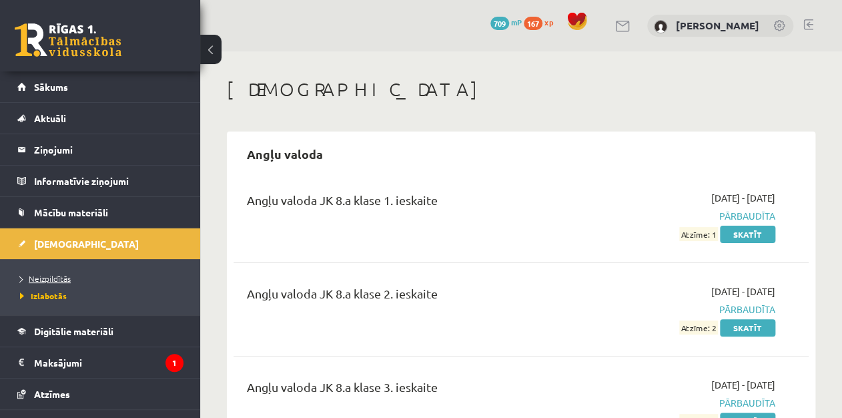
click at [44, 273] on span "Neizpildītās" at bounding box center [45, 278] width 51 height 11
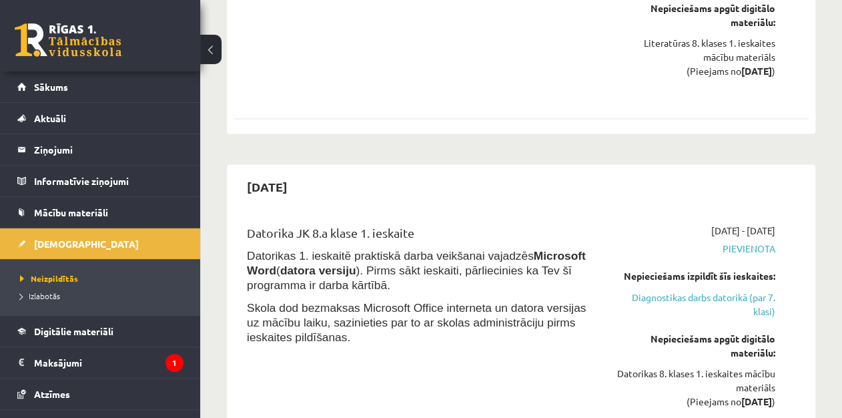
scroll to position [391, 0]
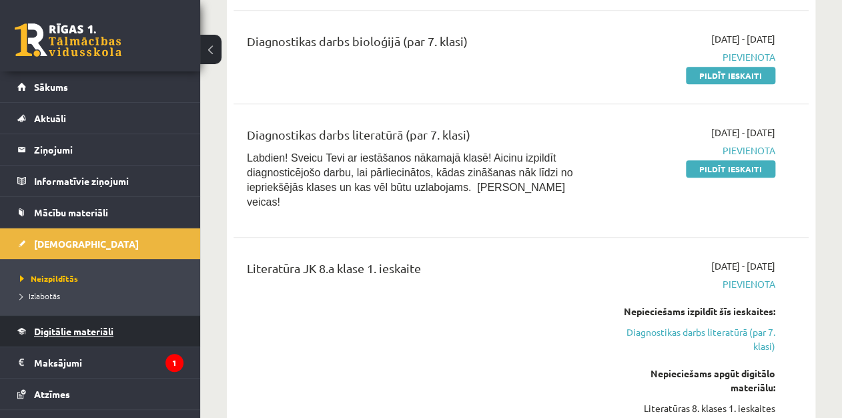
click at [64, 325] on span "Digitālie materiāli" at bounding box center [73, 331] width 79 height 12
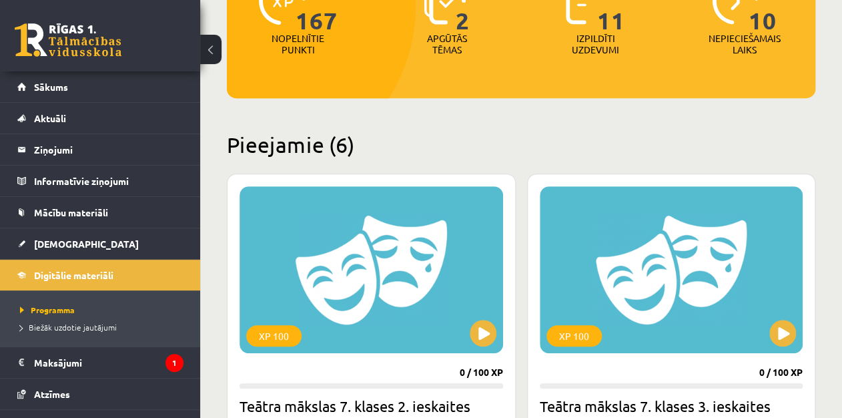
scroll to position [204, 0]
